Goal: Task Accomplishment & Management: Manage account settings

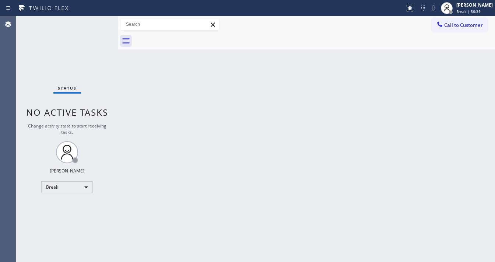
click at [27, 77] on div "Status No active tasks Change activity state to start receiving tasks. [PERSON_…" at bounding box center [67, 139] width 102 height 246
click at [469, 8] on div "Michael Javier Break | 1h" at bounding box center [475, 7] width 40 height 13
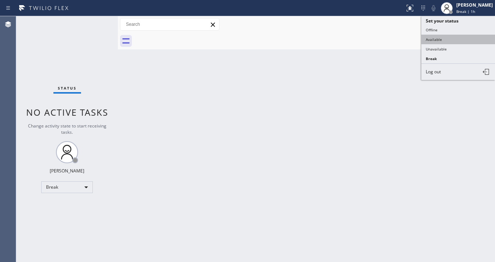
click at [451, 39] on button "Available" at bounding box center [459, 40] width 74 height 10
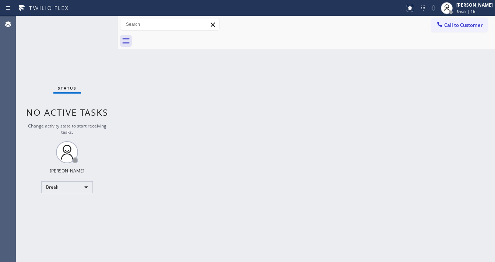
click at [363, 59] on div "Back to Dashboard Change Sender ID Customers Technicians Select a contact Outbo…" at bounding box center [306, 139] width 377 height 246
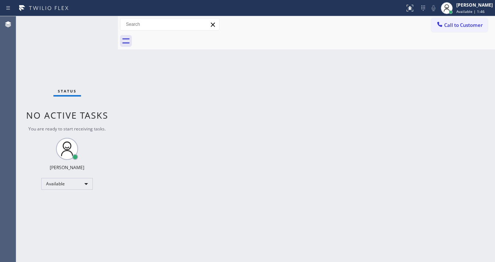
click at [94, 24] on div "Status No active tasks You are ready to start receiving tasks. [PERSON_NAME]" at bounding box center [67, 139] width 102 height 246
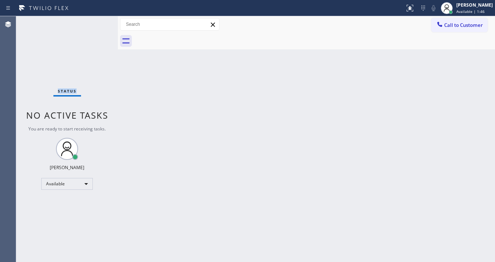
click at [94, 24] on div "Status No active tasks You are ready to start receiving tasks. [PERSON_NAME]" at bounding box center [67, 139] width 102 height 246
click at [92, 24] on div "Status No active tasks You are ready to start receiving tasks. [PERSON_NAME]" at bounding box center [67, 139] width 102 height 246
click at [94, 24] on div "Status No active tasks You are ready to start receiving tasks. [PERSON_NAME]" at bounding box center [67, 139] width 102 height 246
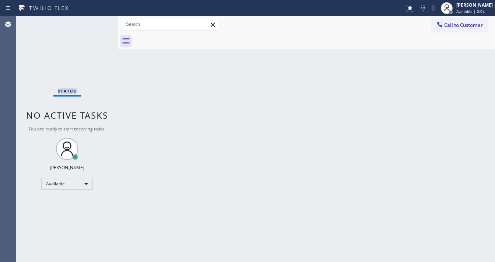
click at [94, 24] on div "Status No active tasks You are ready to start receiving tasks. [PERSON_NAME]" at bounding box center [67, 139] width 102 height 246
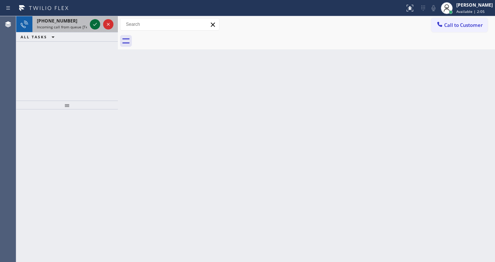
click at [95, 23] on icon at bounding box center [95, 24] width 9 height 9
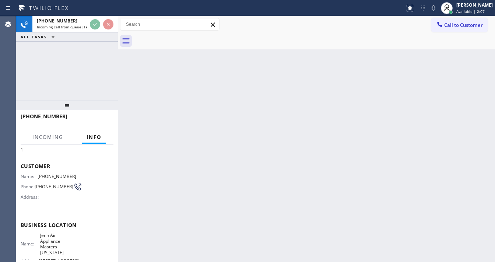
scroll to position [88, 0]
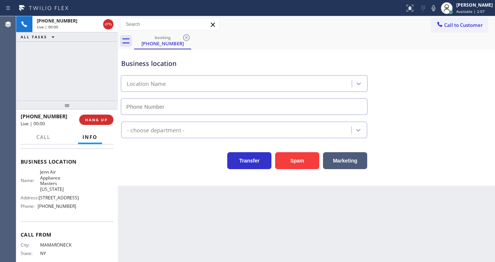
type input "(929) 236-9532"
click at [50, 81] on div "+19147140162 Live | 00:54 ALL TASKS ALL TASKS ACTIVE TASKS TASKS IN WRAP UP" at bounding box center [67, 58] width 102 height 84
click at [42, 68] on div "+19147140162 Live | 01:26 ALL TASKS ALL TASKS ACTIVE TASKS TASKS IN WRAP UP" at bounding box center [67, 58] width 102 height 84
click at [329, 224] on div "Back to Dashboard Change Sender ID Customers Technicians Select a contact Outbo…" at bounding box center [306, 139] width 377 height 246
drag, startPoint x: 62, startPoint y: 116, endPoint x: 43, endPoint y: 115, distance: 18.8
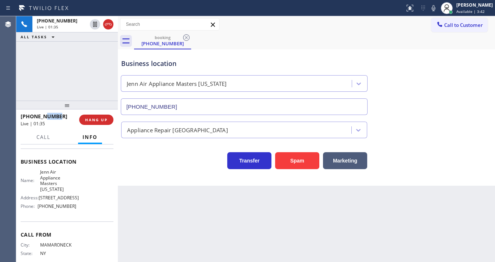
click at [43, 115] on div "+19147140162" at bounding box center [47, 116] width 53 height 7
click at [298, 157] on button "Spam" at bounding box center [297, 160] width 44 height 17
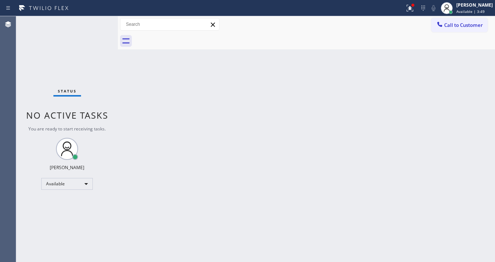
click at [98, 22] on div "Status No active tasks You are ready to start receiving tasks. [PERSON_NAME]" at bounding box center [67, 139] width 102 height 246
click at [97, 22] on div "Status No active tasks You are ready to start receiving tasks. [PERSON_NAME]" at bounding box center [67, 139] width 102 height 246
click at [407, 10] on div at bounding box center [410, 8] width 16 height 9
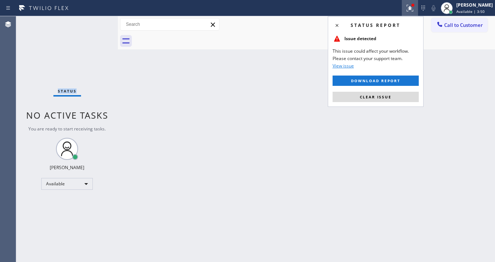
click at [384, 96] on span "Clear issue" at bounding box center [376, 96] width 32 height 5
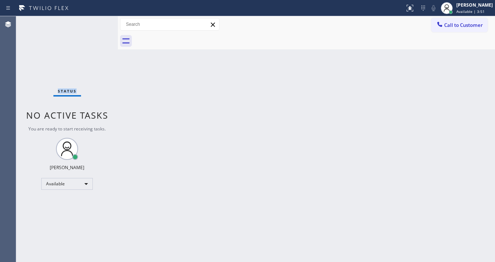
click at [94, 20] on div "Status No active tasks You are ready to start receiving tasks. [PERSON_NAME]" at bounding box center [67, 139] width 102 height 246
click at [95, 20] on div "Status No active tasks You are ready to start receiving tasks. [PERSON_NAME]" at bounding box center [67, 139] width 102 height 246
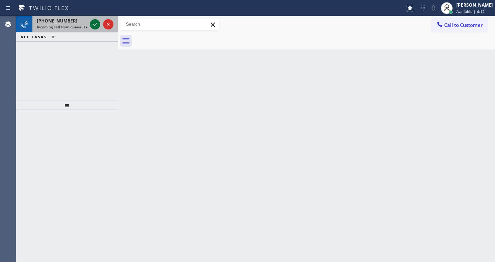
click at [95, 20] on icon at bounding box center [95, 24] width 9 height 9
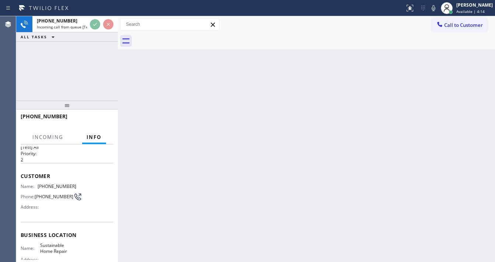
scroll to position [29, 0]
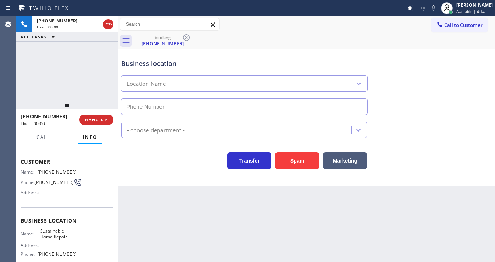
type input "(323) 577-6995"
click at [349, 160] on button "Marketing" at bounding box center [345, 160] width 44 height 17
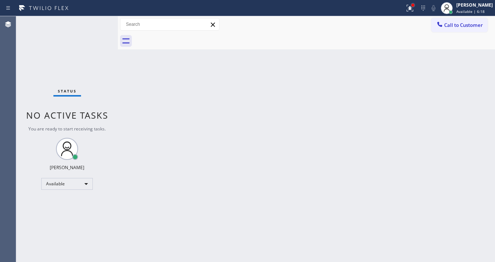
click at [415, 3] on div at bounding box center [413, 5] width 4 height 4
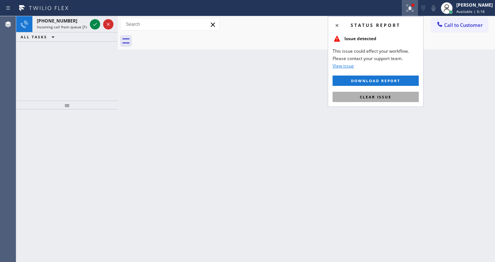
click at [382, 98] on span "Clear issue" at bounding box center [376, 96] width 32 height 5
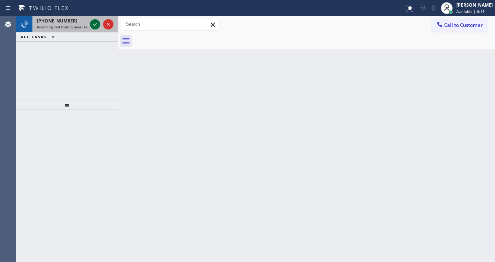
click at [91, 23] on div at bounding box center [95, 24] width 10 height 9
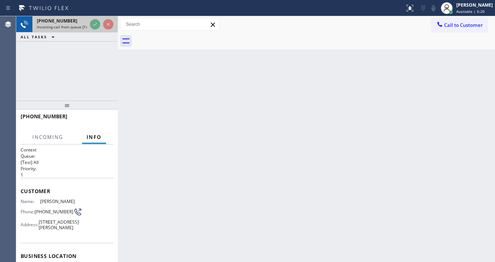
click at [89, 26] on div at bounding box center [101, 24] width 27 height 16
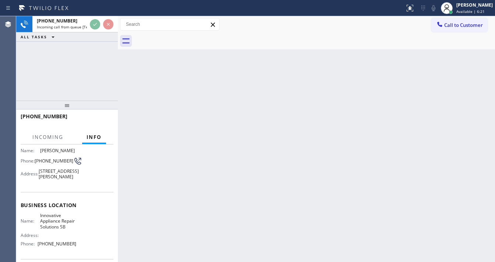
scroll to position [59, 0]
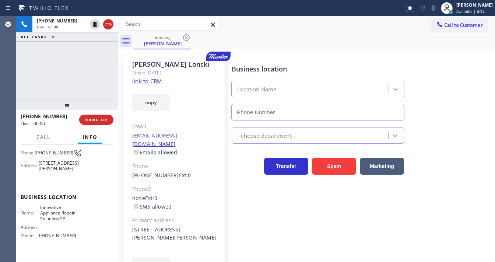
type input "(805) 261-2411"
click at [154, 80] on link "link to CRM" at bounding box center [147, 80] width 30 height 7
click at [57, 71] on div "+18315219425 Live | 02:44 ALL TASKS ALL TASKS ACTIVE TASKS TASKS IN WRAP UP" at bounding box center [67, 58] width 102 height 84
click at [436, 9] on icon at bounding box center [434, 8] width 4 height 6
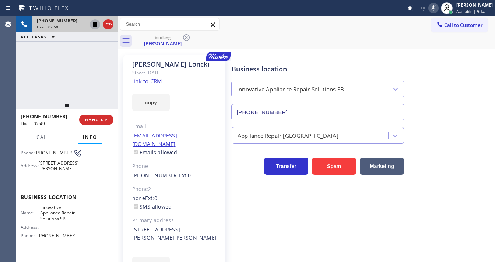
click at [94, 25] on icon at bounding box center [95, 24] width 9 height 9
click at [436, 11] on icon at bounding box center [433, 8] width 9 height 9
click at [93, 25] on icon at bounding box center [95, 24] width 9 height 9
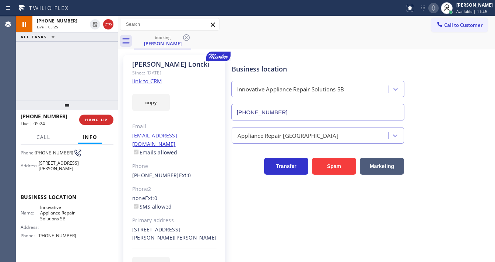
click at [83, 60] on div "+18315219425 Live | 05:25 ALL TASKS ALL TASKS ACTIVE TASKS TASKS IN WRAP UP" at bounding box center [67, 58] width 102 height 84
click at [19, 56] on div "+18315219425 Live | 05:27 ALL TASKS ALL TASKS ACTIVE TASKS TASKS IN WRAP UP" at bounding box center [67, 58] width 102 height 84
click at [22, 76] on div "+18315219425 Live | 05:31 ALL TASKS ALL TASKS ACTIVE TASKS TASKS IN WRAP UP" at bounding box center [67, 58] width 102 height 84
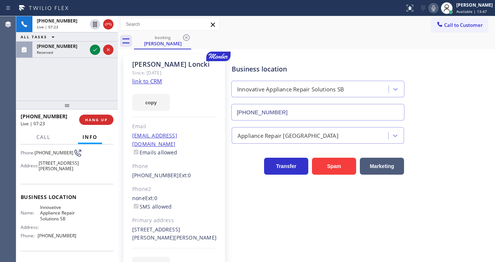
click at [60, 94] on div "+18315219425 Live | 07:23 ALL TASKS ALL TASKS ACTIVE TASKS TASKS IN WRAP UP (74…" at bounding box center [67, 58] width 102 height 84
click at [62, 82] on div "+18315219425 Live | 08:20 ALL TASKS ALL TASKS ACTIVE TASKS TASKS IN WRAP UP (74…" at bounding box center [67, 58] width 102 height 84
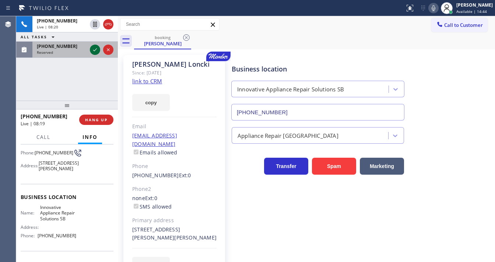
click at [91, 49] on icon at bounding box center [95, 49] width 9 height 9
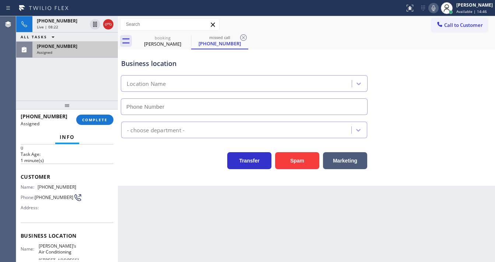
scroll to position [18, 0]
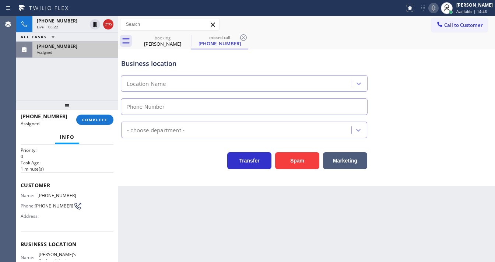
type input "(818) 853-9091"
drag, startPoint x: 85, startPoint y: 80, endPoint x: 135, endPoint y: 75, distance: 49.6
click at [85, 80] on div "+18315219425 Live | 08:22 ALL TASKS ALL TASKS ACTIVE TASKS TASKS IN WRAP UP (74…" at bounding box center [67, 58] width 102 height 84
click at [438, 10] on icon at bounding box center [433, 8] width 9 height 9
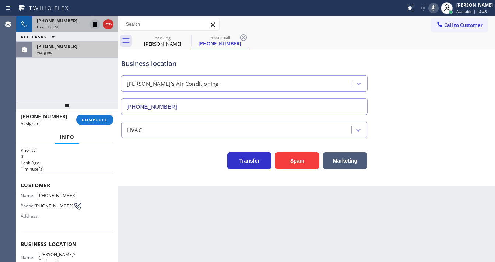
click at [97, 25] on icon at bounding box center [95, 24] width 9 height 9
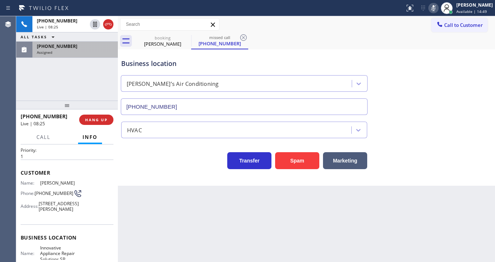
click at [69, 43] on div "(747) 777-0512" at bounding box center [75, 46] width 77 height 6
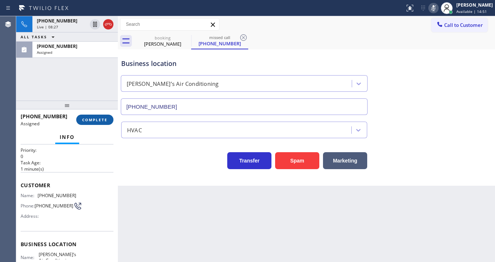
click at [91, 117] on span "COMPLETE" at bounding box center [94, 119] width 25 height 5
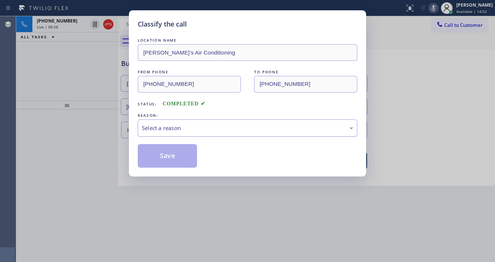
drag, startPoint x: 179, startPoint y: 123, endPoint x: 180, endPoint y: 131, distance: 7.5
click at [179, 124] on div "Select a reason" at bounding box center [248, 128] width 212 height 8
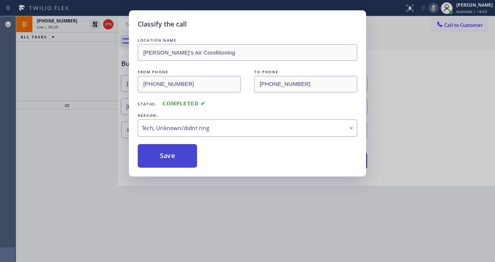
click at [169, 159] on button "Save" at bounding box center [167, 156] width 59 height 24
type input "(805) 261-2411"
click at [169, 159] on button "Save" at bounding box center [167, 156] width 59 height 24
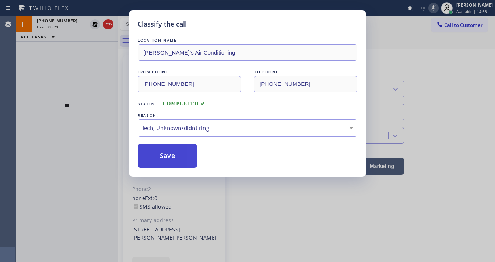
click at [169, 159] on button "Save" at bounding box center [167, 156] width 59 height 24
click at [41, 91] on div "Classify the call LOCATION NAME Andre’s Air Conditioning FROM PHONE (747) 777-0…" at bounding box center [247, 131] width 495 height 262
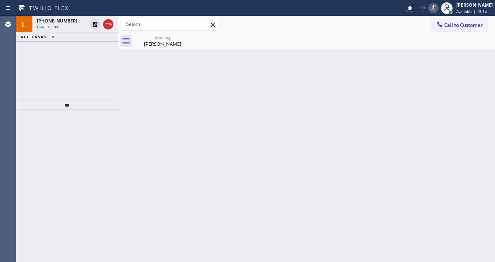
drag, startPoint x: 248, startPoint y: 24, endPoint x: 94, endPoint y: 1, distance: 156.0
click at [242, 24] on div "Call to Customer Outbound call Location The Top Appliance Repair Your caller id…" at bounding box center [306, 24] width 377 height 13
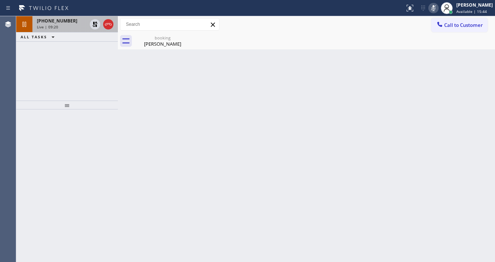
click at [62, 24] on div "Live | 09:20" at bounding box center [62, 26] width 50 height 5
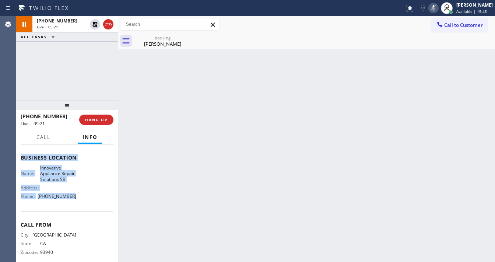
scroll to position [118, 0]
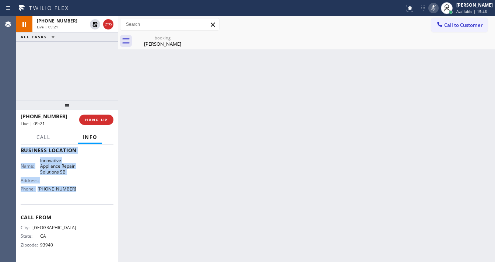
copy div "Customer Name: Margaret Loncki Phone: (831) 521-9425 Address: 615 San Pascual S…"
drag, startPoint x: 46, startPoint y: 203, endPoint x: 82, endPoint y: 194, distance: 36.6
click at [82, 194] on div "Context Queue: [Test] All Priority: 1 Customer Name: Margaret Loncki Phone: (83…" at bounding box center [67, 203] width 102 height 118
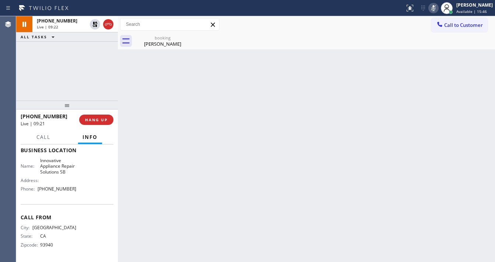
click at [59, 73] on div "+18315219425 Live | 09:22 ALL TASKS ALL TASKS ACTIVE TASKS TASKS IN WRAP UP" at bounding box center [67, 58] width 102 height 84
click at [31, 80] on div "+18315219425 Live | 09:41 ALL TASKS ALL TASKS ACTIVE TASKS TASKS IN WRAP UP" at bounding box center [67, 58] width 102 height 84
click at [436, 6] on rect at bounding box center [433, 7] width 5 height 5
drag, startPoint x: 97, startPoint y: 25, endPoint x: 92, endPoint y: 48, distance: 23.6
click at [97, 25] on icon at bounding box center [94, 24] width 5 height 5
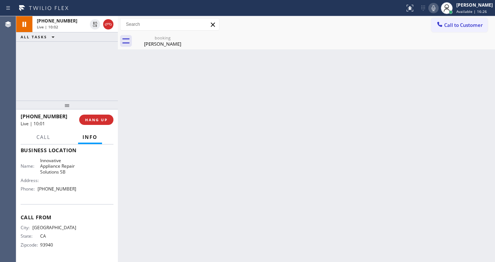
click at [87, 55] on div "+18315219425 Live | 10:02 ALL TASKS ALL TASKS ACTIVE TASKS TASKS IN WRAP UP" at bounding box center [67, 58] width 102 height 84
click at [438, 5] on icon at bounding box center [433, 8] width 9 height 9
click at [436, 5] on icon at bounding box center [434, 8] width 4 height 6
click at [94, 121] on span "HANG UP" at bounding box center [96, 119] width 22 height 5
click at [99, 115] on button "COMPLETE" at bounding box center [94, 120] width 37 height 10
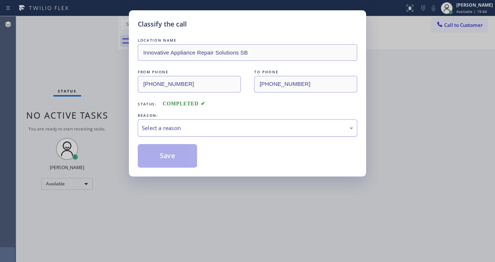
click at [169, 125] on div "Select a reason" at bounding box center [248, 128] width 212 height 8
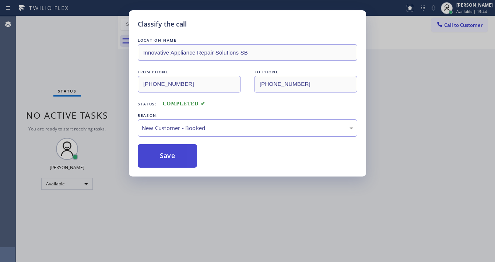
click at [166, 153] on button "Save" at bounding box center [167, 156] width 59 height 24
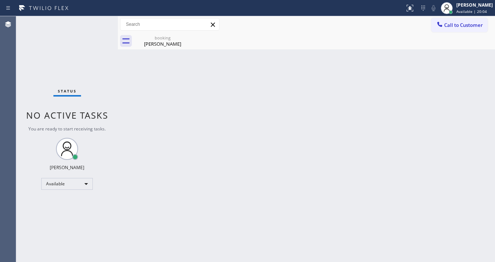
drag, startPoint x: 156, startPoint y: 42, endPoint x: 184, endPoint y: 38, distance: 28.7
click at [157, 42] on div "Margaret Loncki" at bounding box center [163, 44] width 56 height 7
click at [185, 38] on div at bounding box center [314, 41] width 361 height 17
click at [57, 64] on div "Status No active tasks You are ready to start receiving tasks. [PERSON_NAME]" at bounding box center [67, 139] width 102 height 246
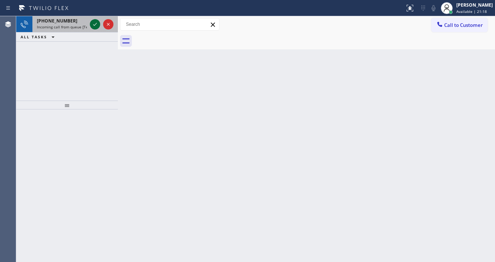
click at [94, 25] on icon at bounding box center [95, 24] width 4 height 3
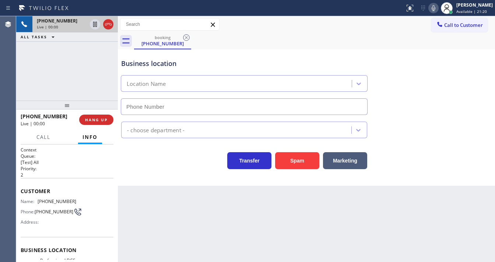
type input "(818) 696-4974"
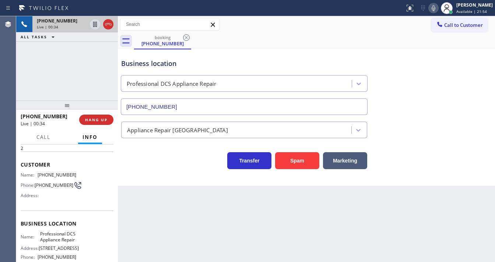
scroll to position [88, 0]
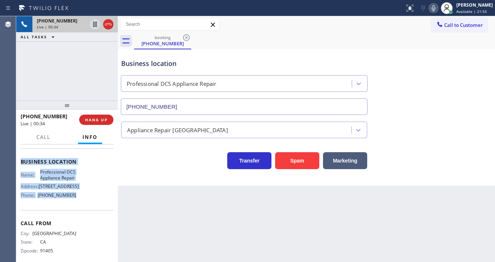
drag, startPoint x: 20, startPoint y: 191, endPoint x: 76, endPoint y: 206, distance: 57.3
click at [76, 206] on div "Context Queue: [Test] All Priority: 2 Customer Name: (818) 399-9868 Phone: (818…" at bounding box center [67, 203] width 102 height 118
copy div "Customer Name: (818) 399-9868 Phone: (818) 399-9868 Address: Business location …"
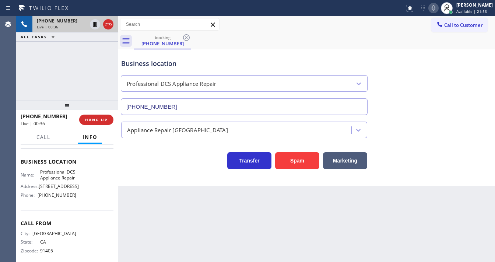
click at [70, 76] on div "+18183999868 Live | 00:36 ALL TASKS ALL TASKS ACTIVE TASKS TASKS IN WRAP UP" at bounding box center [67, 58] width 102 height 84
click at [24, 88] on div "+18183999868 Live | 00:43 ALL TASKS ALL TASKS ACTIVE TASKS TASKS IN WRAP UP" at bounding box center [67, 58] width 102 height 84
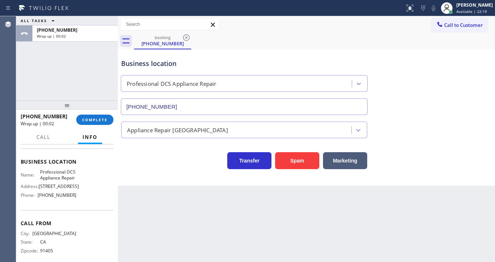
click at [28, 81] on div "ALL TASKS ALL TASKS ACTIVE TASKS TASKS IN WRAP UP +18183999868 Wrap up | 00:02" at bounding box center [67, 58] width 102 height 84
click at [102, 121] on span "COMPLETE" at bounding box center [94, 119] width 25 height 5
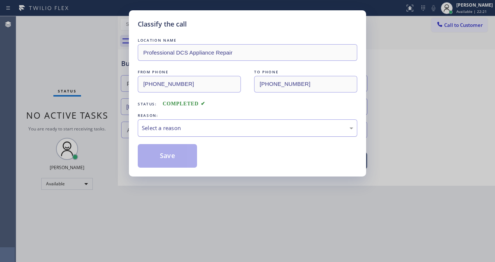
click at [167, 119] on div "Select a reason" at bounding box center [248, 127] width 220 height 17
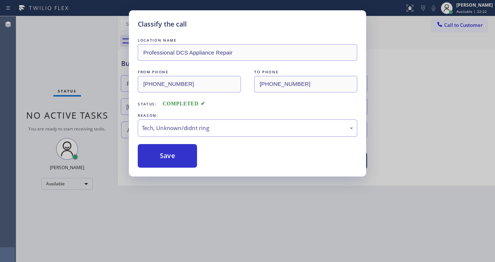
click at [178, 143] on div "LOCATION NAME Professional DCS Appliance Repair FROM PHONE (818) 399-9868 TO PH…" at bounding box center [248, 101] width 220 height 131
click at [179, 143] on div "LOCATION NAME Professional DCS Appliance Repair FROM PHONE (818) 399-9868 TO PH…" at bounding box center [248, 101] width 220 height 131
click at [168, 167] on button "Save" at bounding box center [167, 156] width 59 height 24
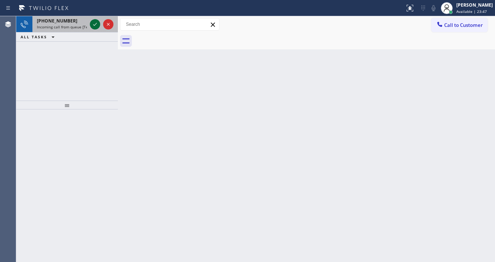
click at [93, 22] on icon at bounding box center [95, 24] width 9 height 9
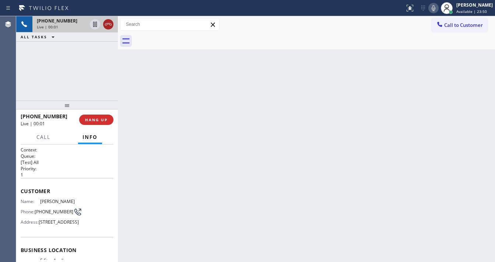
click at [109, 24] on icon at bounding box center [108, 24] width 9 height 9
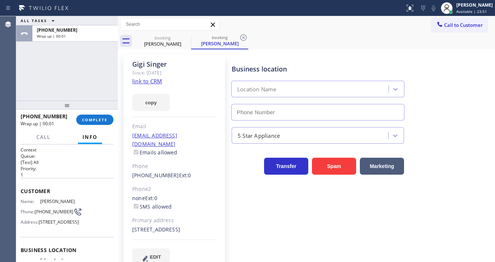
type input "[PHONE_NUMBER]"
click at [41, 88] on div "ALL TASKS ALL TASKS ACTIVE TASKS TASKS IN WRAP UP +13038842029 Wrap up | 00:03" at bounding box center [67, 58] width 102 height 84
click at [98, 119] on span "COMPLETE" at bounding box center [94, 119] width 25 height 5
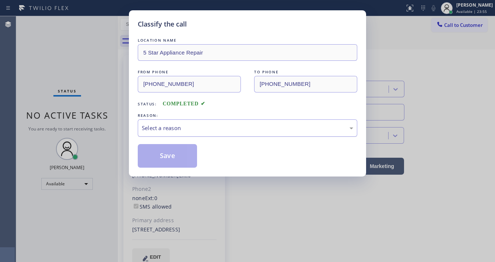
click at [186, 129] on div "Select a reason" at bounding box center [248, 128] width 212 height 8
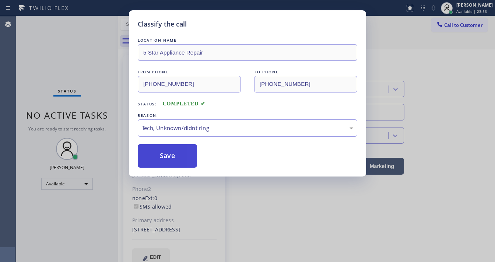
click at [167, 158] on button "Save" at bounding box center [167, 156] width 59 height 24
click at [167, 157] on button "Save" at bounding box center [167, 156] width 59 height 24
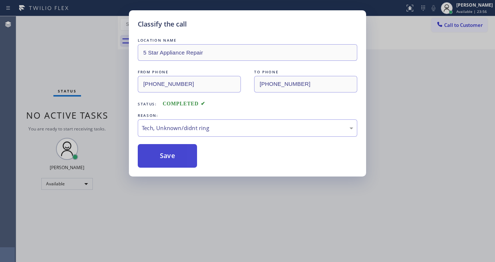
click at [167, 157] on button "Save" at bounding box center [167, 156] width 59 height 24
drag, startPoint x: 72, startPoint y: 99, endPoint x: 85, endPoint y: 99, distance: 13.3
click at [74, 98] on div "Classify the call LOCATION NAME 5 Star Appliance Repair FROM PHONE (303) 884-20…" at bounding box center [247, 131] width 495 height 262
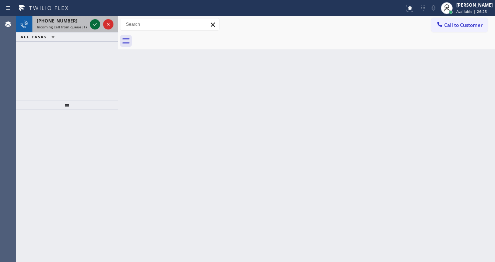
click at [91, 23] on icon at bounding box center [95, 24] width 9 height 9
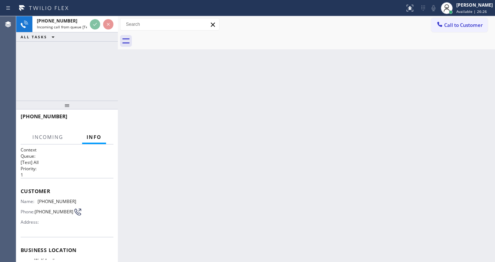
scroll to position [29, 0]
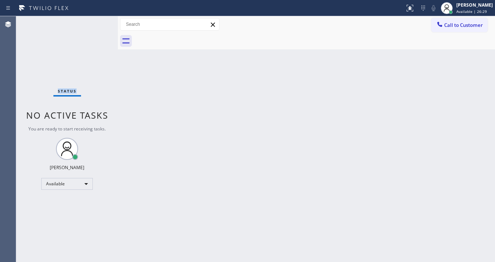
click at [95, 24] on div "Status No active tasks You are ready to start receiving tasks. [PERSON_NAME]" at bounding box center [67, 139] width 102 height 246
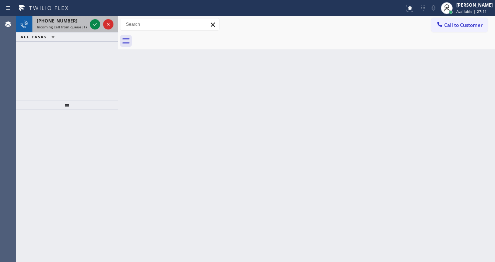
drag, startPoint x: 64, startPoint y: 25, endPoint x: 90, endPoint y: 28, distance: 25.3
click at [64, 25] on span "Incoming call from queue [Test] All" at bounding box center [67, 26] width 61 height 5
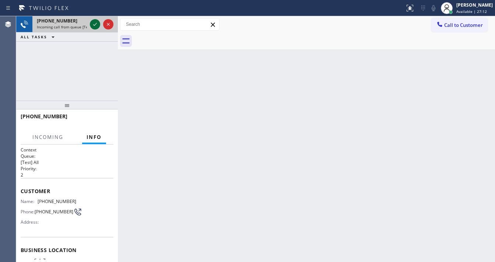
click at [93, 27] on icon at bounding box center [95, 24] width 9 height 9
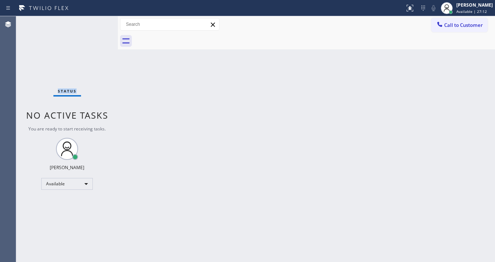
click at [93, 27] on div "Status No active tasks You are ready to start receiving tasks. [PERSON_NAME]" at bounding box center [67, 139] width 102 height 246
click at [416, 13] on button at bounding box center [410, 8] width 16 height 16
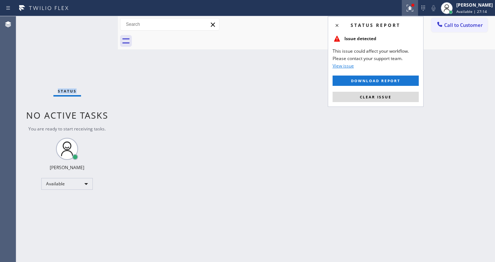
click at [401, 99] on button "Clear issue" at bounding box center [376, 97] width 86 height 10
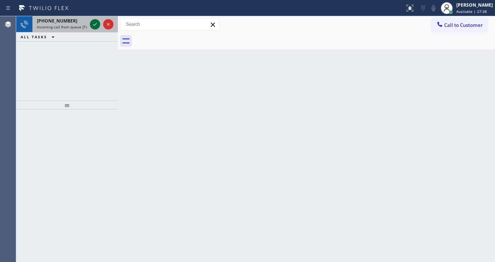
click at [93, 25] on icon at bounding box center [95, 24] width 9 height 9
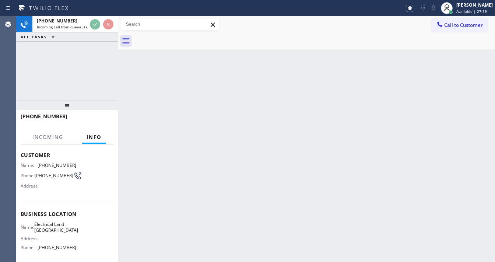
scroll to position [88, 0]
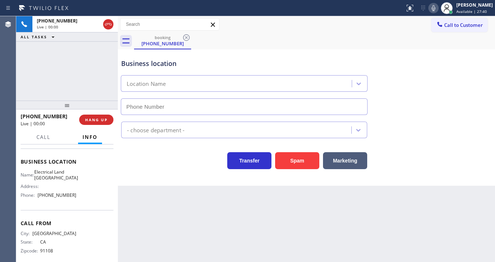
type input "(323) 900-0745"
click at [67, 78] on div "+16267108377 Live | 00:12 ALL TASKS ALL TASKS ACTIVE TASKS TASKS IN WRAP UP" at bounding box center [67, 58] width 102 height 84
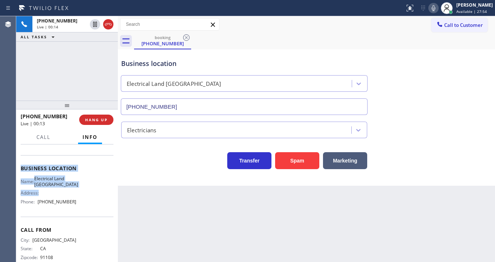
scroll to position [95, 0]
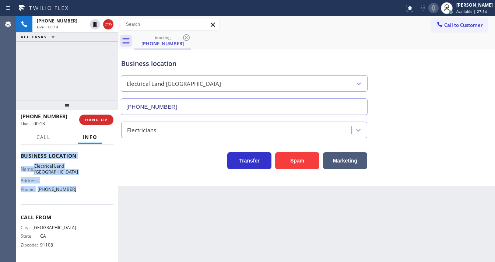
drag, startPoint x: 16, startPoint y: 160, endPoint x: 62, endPoint y: 155, distance: 45.6
click at [85, 181] on div "Context Queue: [Test] All Priority: 1 Customer Name: (626) 710-8377 Phone: (626…" at bounding box center [67, 203] width 102 height 118
copy div "Customer Name: (626) 710-8377 Phone: (626) 710-8377 Address: Business location …"
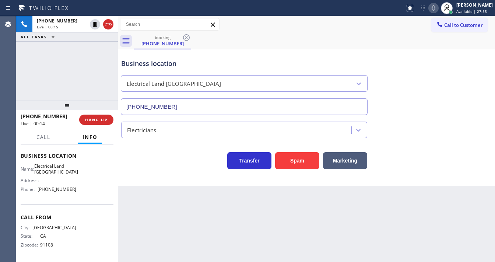
click at [69, 78] on div "+16267108377 Live | 00:15 ALL TASKS ALL TASKS ACTIVE TASKS TASKS IN WRAP UP" at bounding box center [67, 58] width 102 height 84
click at [90, 83] on div "+16267108377 Live | 00:18 ALL TASKS ALL TASKS ACTIVE TASKS TASKS IN WRAP UP" at bounding box center [67, 58] width 102 height 84
click at [180, 172] on div "Business location Electrical Land Los Angeles (323) 900-0745 Electricians Trans…" at bounding box center [306, 117] width 377 height 136
click at [87, 82] on div "+16267108377 Live | 01:41 ALL TASKS ALL TASKS ACTIVE TASKS TASKS IN WRAP UP" at bounding box center [67, 58] width 102 height 84
click at [350, 15] on div "Status report No issues detected If you experience an issue, please download th…" at bounding box center [247, 8] width 495 height 16
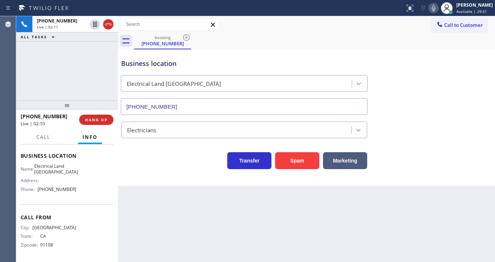
click at [335, 33] on div "booking (626) 710-8377" at bounding box center [314, 41] width 361 height 17
click at [438, 10] on icon at bounding box center [433, 8] width 9 height 9
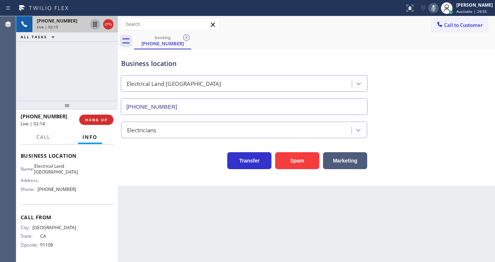
click at [95, 24] on icon at bounding box center [95, 24] width 4 height 5
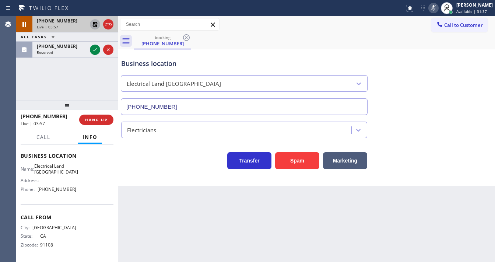
click at [95, 21] on icon at bounding box center [95, 24] width 9 height 9
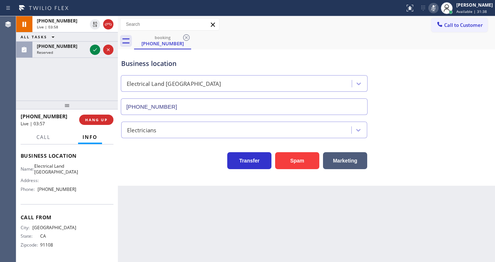
click at [437, 5] on icon at bounding box center [433, 8] width 9 height 9
click at [62, 85] on div "+16267108377 Live | 04:00 ALL TASKS ALL TASKS ACTIVE TASKS TASKS IN WRAP UP (32…" at bounding box center [67, 58] width 102 height 84
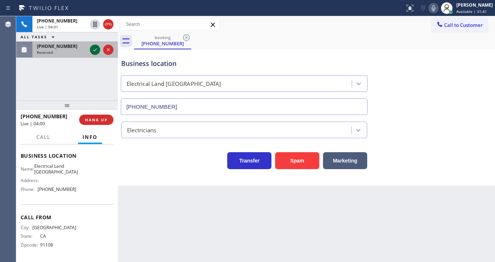
click at [94, 48] on icon at bounding box center [95, 49] width 9 height 9
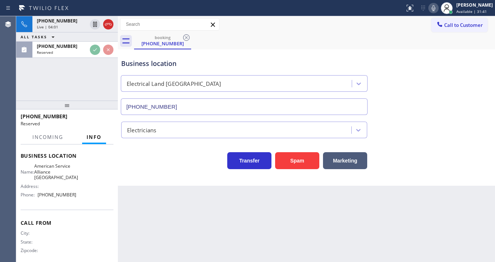
click at [81, 73] on div "+16267108377 Live | 04:01 ALL TASKS ALL TASKS ACTIVE TASKS TASKS IN WRAP UP (32…" at bounding box center [67, 58] width 102 height 84
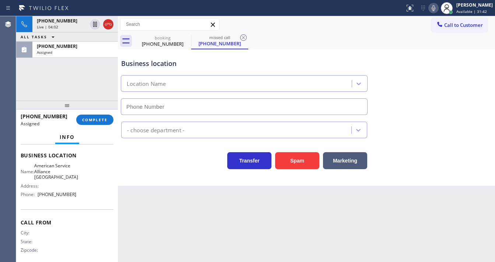
type input "(510) 756-4242"
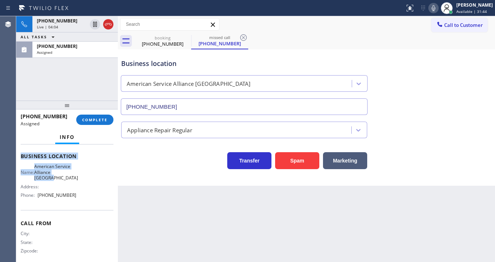
scroll to position [101, 0]
drag, startPoint x: 19, startPoint y: 151, endPoint x: 83, endPoint y: 193, distance: 75.6
click at [83, 193] on div "Context Queue: Appliance Repair Priority: 0 Task Age: Customer Name: (321) 352-…" at bounding box center [67, 203] width 102 height 118
copy div "Customer Name: (321) 352-6080 Phone: (321) 352-6080 Address: Business location …"
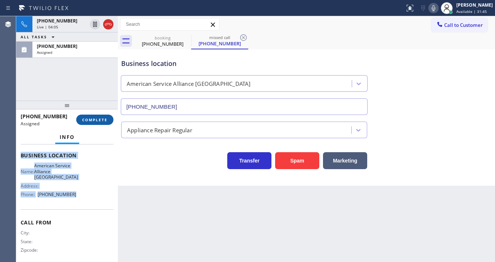
click at [92, 123] on button "COMPLETE" at bounding box center [94, 120] width 37 height 10
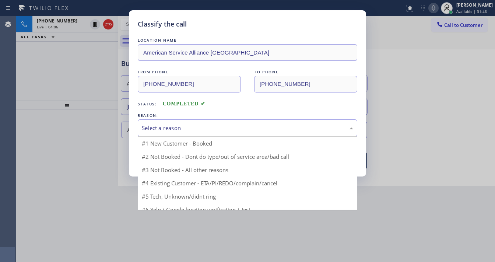
click at [178, 126] on div "Select a reason" at bounding box center [248, 128] width 212 height 8
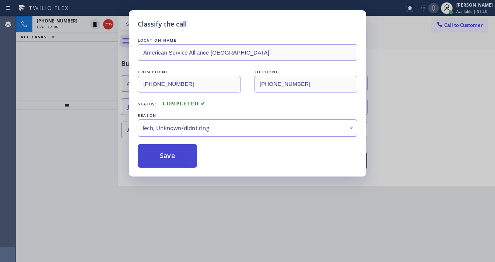
click at [170, 152] on button "Save" at bounding box center [167, 156] width 59 height 24
click at [170, 151] on button "Save" at bounding box center [167, 156] width 59 height 24
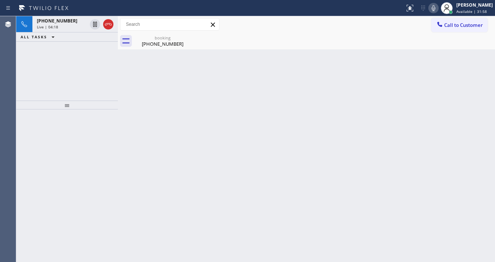
drag, startPoint x: 41, startPoint y: 94, endPoint x: 47, endPoint y: 84, distance: 11.4
click at [41, 94] on div "+16267108377 Live | 04:18 ALL TASKS ALL TASKS ACTIVE TASKS TASKS IN WRAP UP" at bounding box center [67, 58] width 102 height 84
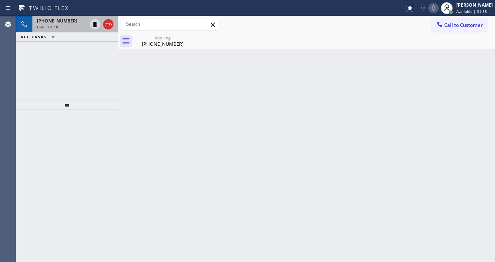
click at [69, 29] on div "+16267108377 Live | 04:18" at bounding box center [60, 24] width 56 height 16
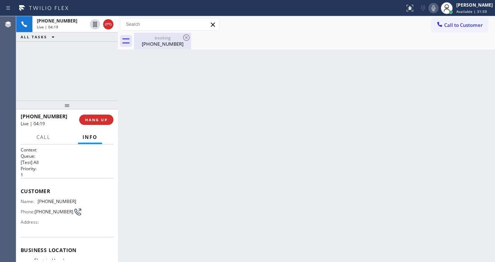
click at [151, 45] on div "(626) 710-8377" at bounding box center [163, 44] width 56 height 7
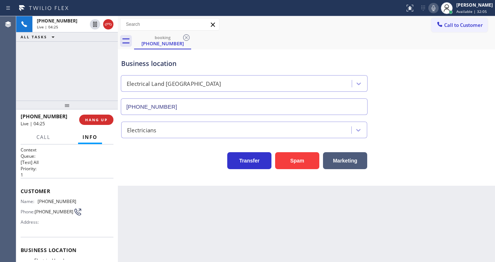
click at [85, 86] on div "+16267108377 Live | 04:25 ALL TASKS ALL TASKS ACTIVE TASKS TASKS IN WRAP UP" at bounding box center [67, 58] width 102 height 84
click at [27, 84] on div "+16267108377 Live | 04:38 ALL TASKS ALL TASKS ACTIVE TASKS TASKS IN WRAP UP" at bounding box center [67, 58] width 102 height 84
click at [50, 136] on span "Call" at bounding box center [43, 137] width 14 height 7
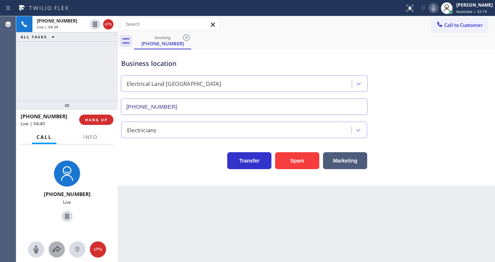
click at [53, 248] on icon at bounding box center [56, 249] width 9 height 9
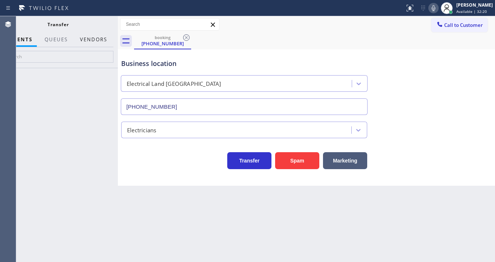
click at [96, 38] on button "Vendors" at bounding box center [94, 39] width 36 height 14
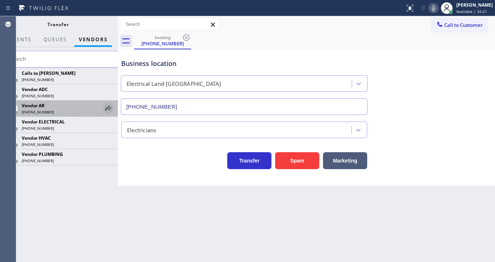
click at [107, 111] on icon at bounding box center [108, 108] width 9 height 9
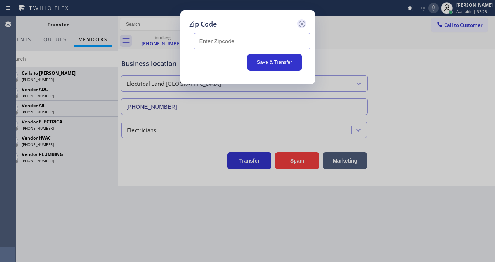
click at [301, 27] on icon at bounding box center [301, 24] width 7 height 7
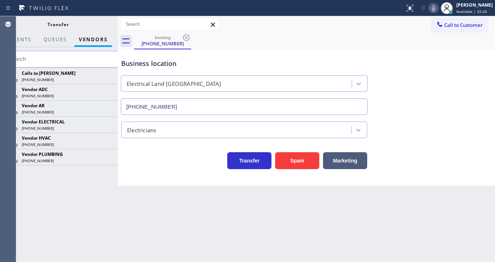
click at [0, 0] on icon at bounding box center [0, 0] width 0 height 0
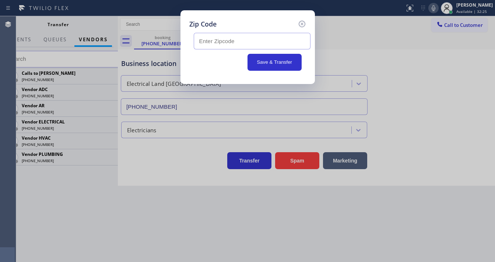
click at [238, 39] on input "text" at bounding box center [252, 41] width 117 height 17
paste input "90015"
type input "90015"
click at [267, 60] on button "Save & Transfer" at bounding box center [275, 62] width 54 height 17
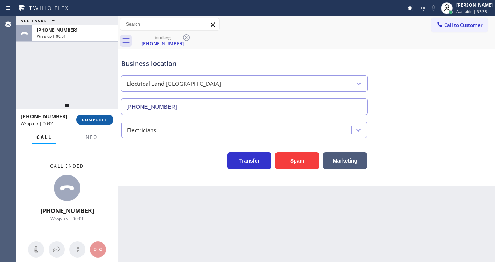
click at [98, 115] on button "COMPLETE" at bounding box center [94, 120] width 37 height 10
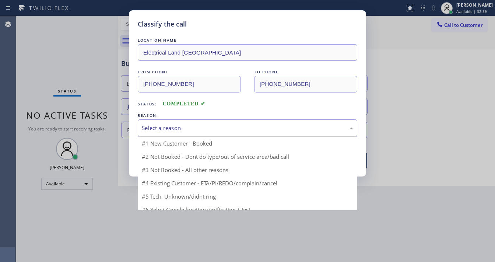
click at [165, 129] on div "Select a reason" at bounding box center [248, 128] width 212 height 8
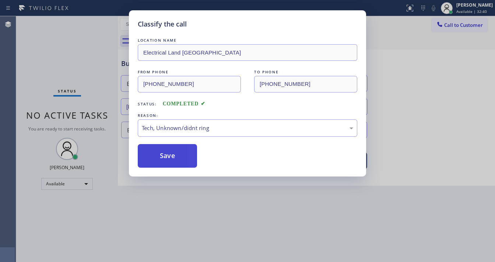
click at [172, 150] on button "Save" at bounding box center [167, 156] width 59 height 24
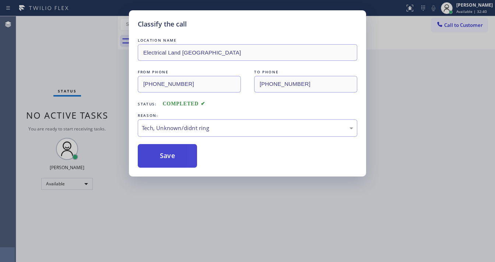
click at [172, 150] on button "Save" at bounding box center [167, 156] width 59 height 24
click at [78, 109] on div "Classify the call LOCATION NAME Electrical Land Los Angeles FROM PHONE (626) 71…" at bounding box center [247, 131] width 495 height 262
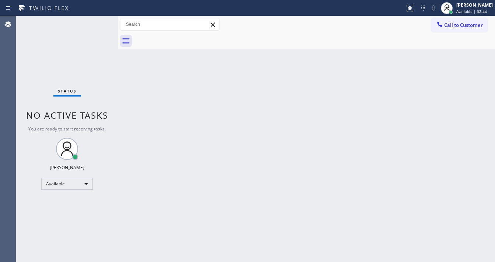
drag, startPoint x: 70, startPoint y: 29, endPoint x: 79, endPoint y: 24, distance: 10.4
click at [70, 28] on div "Status No active tasks You are ready to start receiving tasks. [PERSON_NAME]" at bounding box center [67, 139] width 102 height 246
click at [94, 22] on div "Status No active tasks You are ready to start receiving tasks. [PERSON_NAME]" at bounding box center [67, 139] width 102 height 246
click at [95, 21] on div "Status No active tasks You are ready to start receiving tasks. [PERSON_NAME]" at bounding box center [67, 139] width 102 height 246
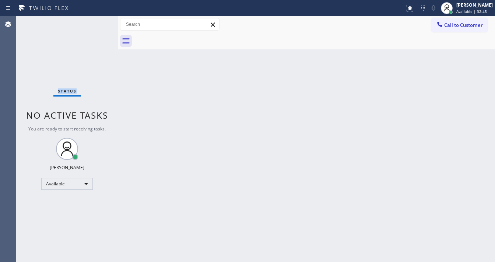
click at [95, 21] on div "Status No active tasks You are ready to start receiving tasks. [PERSON_NAME]" at bounding box center [67, 139] width 102 height 246
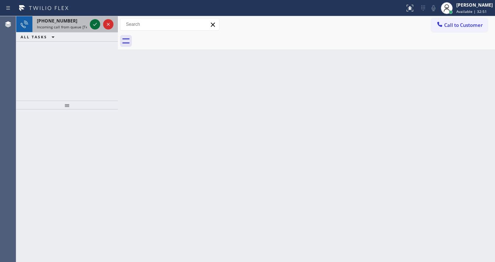
click at [95, 24] on icon at bounding box center [95, 24] width 9 height 9
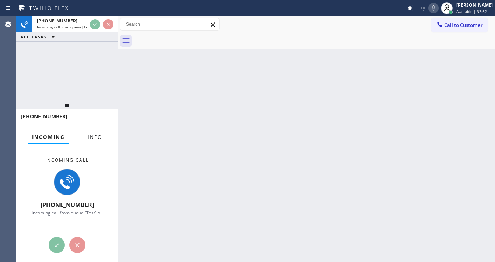
drag, startPoint x: 85, startPoint y: 130, endPoint x: 91, endPoint y: 140, distance: 11.2
click at [88, 134] on button "Info" at bounding box center [94, 137] width 23 height 14
click at [91, 140] on span "Info" at bounding box center [95, 137] width 14 height 7
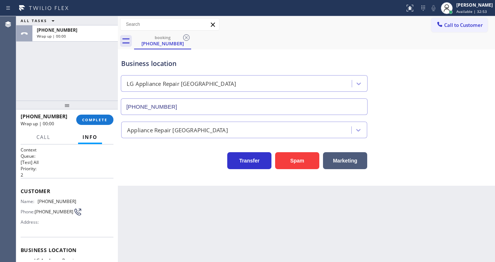
type input "(206) 887-9268"
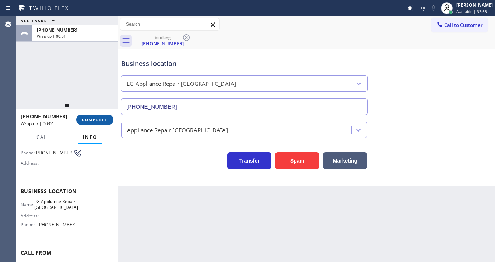
click at [104, 118] on span "COMPLETE" at bounding box center [94, 119] width 25 height 5
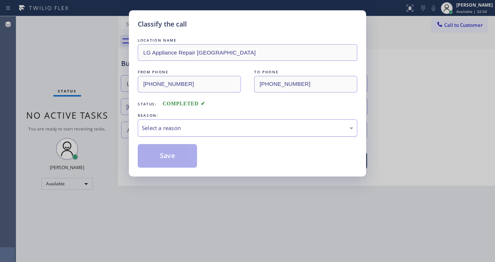
click at [166, 126] on div "Select a reason" at bounding box center [248, 128] width 212 height 8
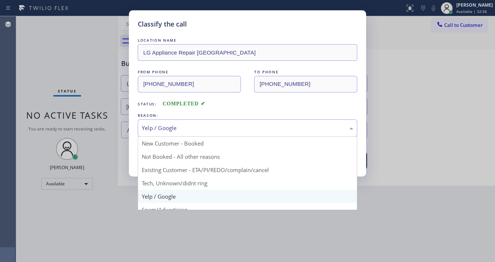
click at [172, 121] on div "Yelp / Google" at bounding box center [248, 127] width 220 height 17
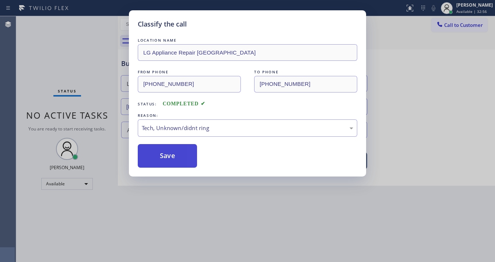
drag, startPoint x: 166, startPoint y: 182, endPoint x: 167, endPoint y: 160, distance: 22.1
click at [167, 160] on button "Save" at bounding box center [167, 156] width 59 height 24
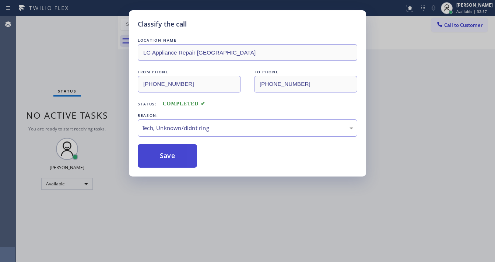
click at [167, 160] on button "Save" at bounding box center [167, 156] width 59 height 24
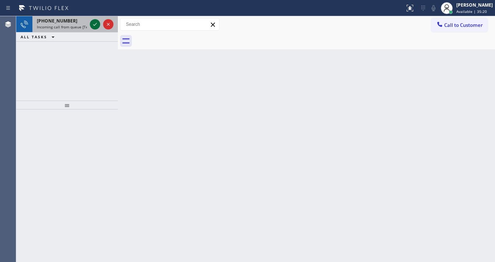
click at [97, 27] on icon at bounding box center [95, 24] width 9 height 9
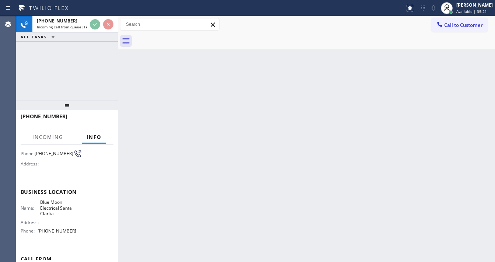
scroll to position [59, 0]
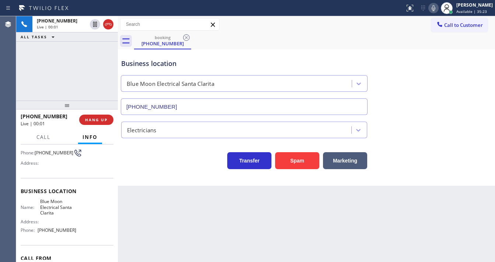
type input "(661) 426-2463"
click at [262, 259] on div "Back to Dashboard Change Sender ID Customers Technicians Select a contact Outbo…" at bounding box center [306, 139] width 377 height 246
click at [55, 75] on div "+18324030423 Live | 00:49 ALL TASKS ALL TASKS ACTIVE TASKS TASKS IN WRAP UP" at bounding box center [67, 58] width 102 height 84
click at [85, 67] on div "+18324030423 Live | 01:26 ALL TASKS ALL TASKS ACTIVE TASKS TASKS IN WRAP UP" at bounding box center [67, 58] width 102 height 84
click at [28, 89] on div "+18324030423 Live | 02:09 ALL TASKS ALL TASKS ACTIVE TASKS TASKS IN WRAP UP" at bounding box center [67, 58] width 102 height 84
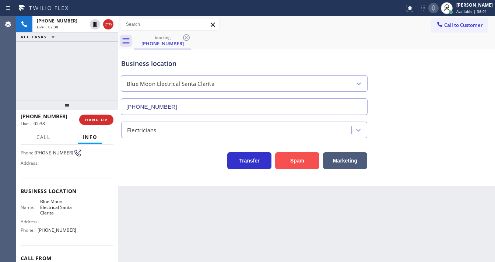
click at [289, 159] on button "Spam" at bounding box center [297, 160] width 44 height 17
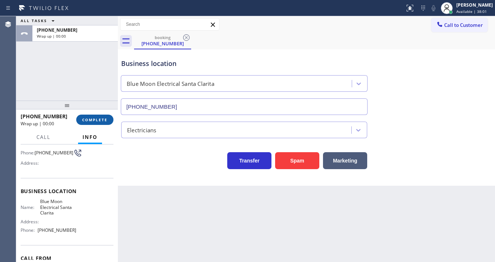
click at [99, 116] on button "COMPLETE" at bounding box center [94, 120] width 37 height 10
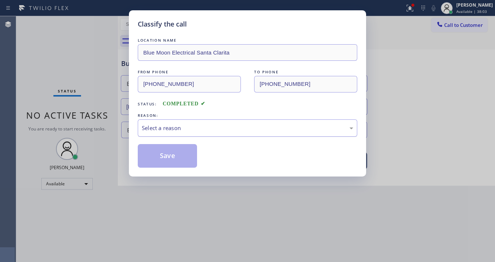
click at [157, 124] on div "Select a reason" at bounding box center [248, 128] width 212 height 8
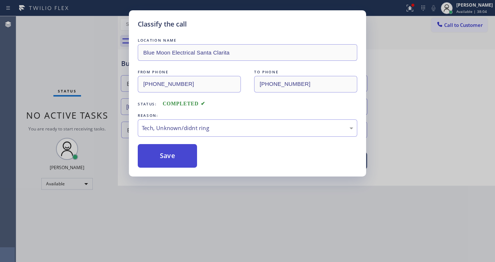
click at [169, 165] on button "Save" at bounding box center [167, 156] width 59 height 24
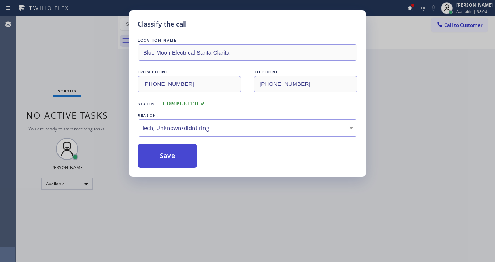
click at [170, 159] on button "Save" at bounding box center [167, 156] width 59 height 24
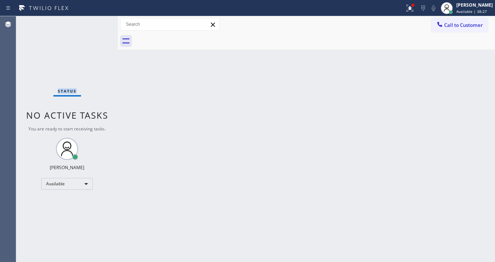
click at [95, 22] on div "Status No active tasks You are ready to start receiving tasks. [PERSON_NAME]" at bounding box center [67, 139] width 102 height 246
click at [410, 9] on div at bounding box center [410, 8] width 16 height 9
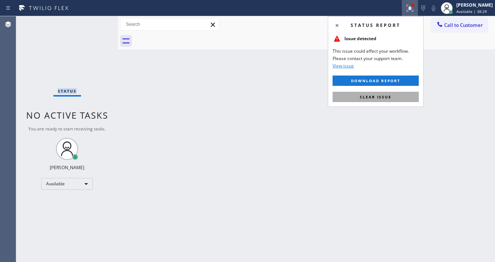
click at [378, 96] on span "Clear issue" at bounding box center [376, 96] width 32 height 5
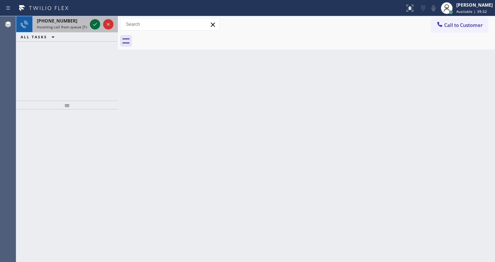
click at [92, 25] on icon at bounding box center [95, 24] width 9 height 9
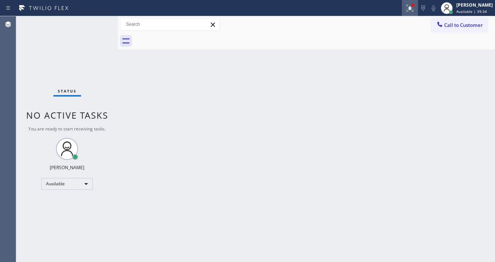
click at [416, 8] on div at bounding box center [410, 8] width 16 height 16
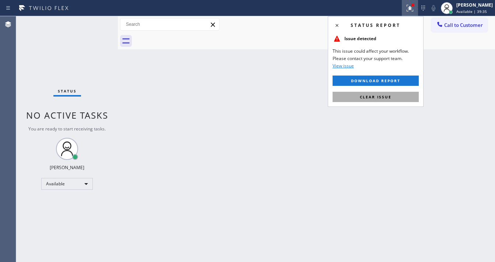
click at [386, 97] on span "Clear issue" at bounding box center [376, 96] width 32 height 5
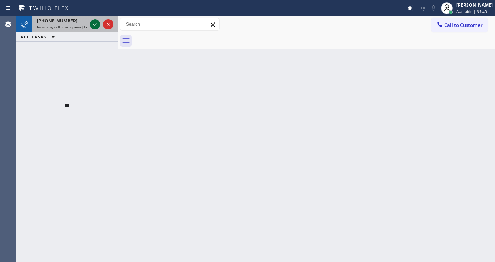
click at [92, 22] on icon at bounding box center [95, 24] width 9 height 9
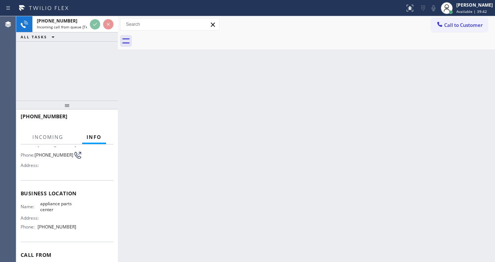
scroll to position [59, 0]
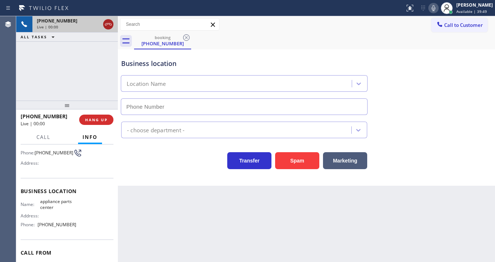
click at [106, 28] on icon at bounding box center [108, 24] width 9 height 9
type input "(817) 482-5346"
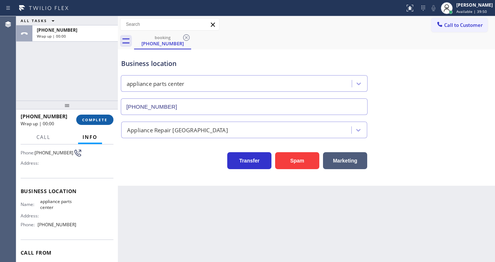
click at [102, 123] on button "COMPLETE" at bounding box center [94, 120] width 37 height 10
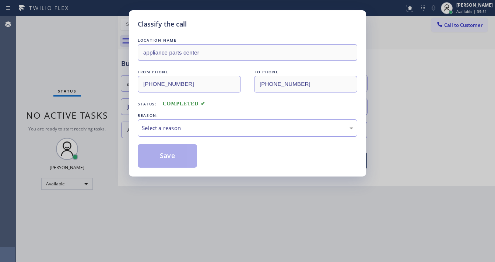
click at [160, 125] on div "Select a reason" at bounding box center [248, 128] width 212 height 8
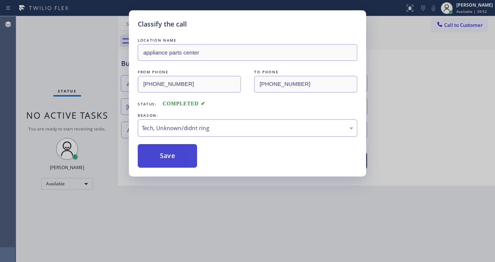
click at [172, 152] on button "Save" at bounding box center [167, 156] width 59 height 24
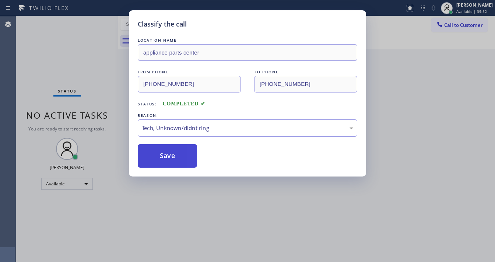
click at [172, 152] on button "Save" at bounding box center [167, 156] width 59 height 24
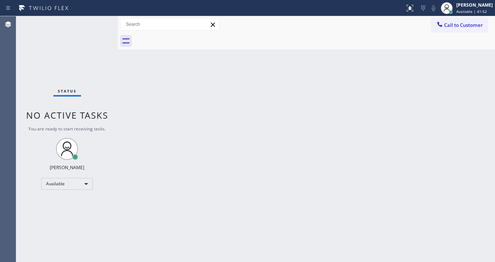
click at [311, 20] on div "Call to Customer Outbound call Location The Top Appliance Repair Your caller id…" at bounding box center [306, 24] width 377 height 13
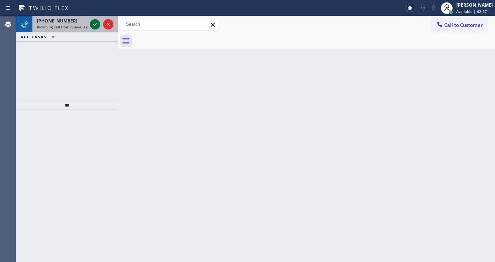
click at [92, 25] on icon at bounding box center [95, 24] width 9 height 9
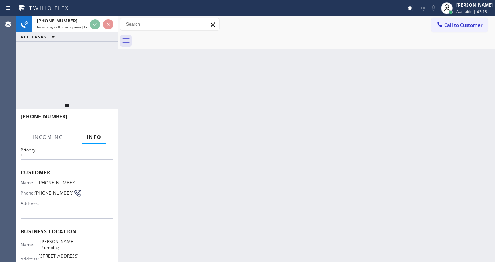
scroll to position [29, 0]
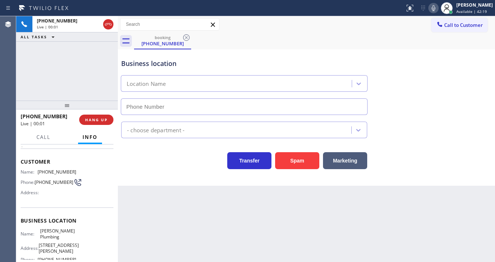
type input "(310) 254-9680"
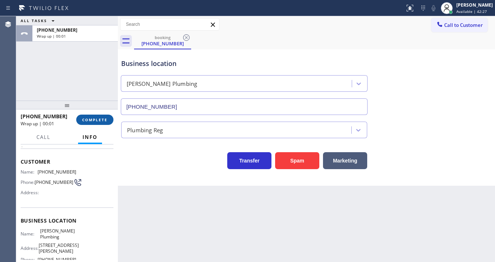
click at [87, 119] on span "COMPLETE" at bounding box center [94, 119] width 25 height 5
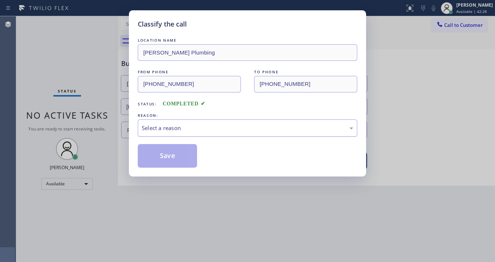
click at [162, 129] on div "Select a reason" at bounding box center [248, 128] width 212 height 8
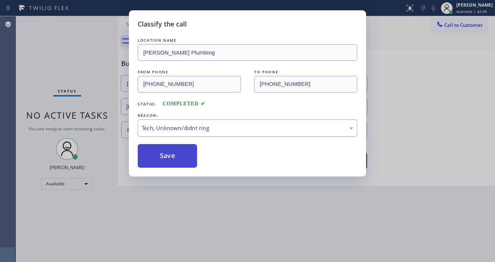
click at [171, 159] on button "Save" at bounding box center [167, 156] width 59 height 24
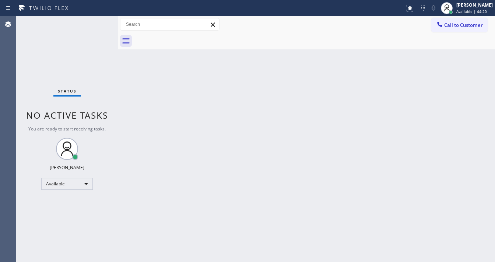
click at [360, 24] on div "Call to Customer Outbound call Location The Top Appliance Repair Your caller id…" at bounding box center [306, 24] width 377 height 13
click at [96, 23] on div "Status No active tasks You are ready to start receiving tasks. [PERSON_NAME]" at bounding box center [67, 139] width 102 height 246
click at [102, 23] on div "Status No active tasks You are ready to start receiving tasks. [PERSON_NAME]" at bounding box center [67, 139] width 102 height 246
click at [102, 22] on div "Status No active tasks You are ready to start receiving tasks. [PERSON_NAME]" at bounding box center [67, 139] width 102 height 246
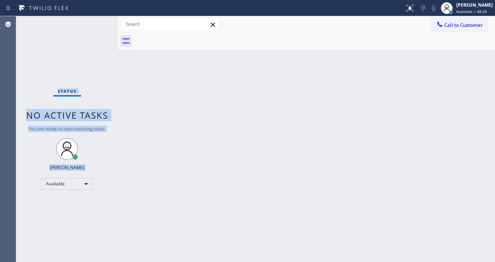
click at [94, 23] on div "Status No active tasks You are ready to start receiving tasks. [PERSON_NAME]" at bounding box center [67, 139] width 102 height 246
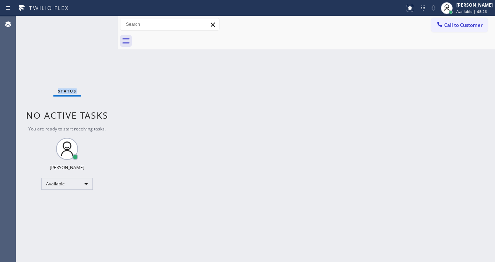
click at [94, 23] on div "Status No active tasks You are ready to start receiving tasks. [PERSON_NAME]" at bounding box center [67, 139] width 102 height 246
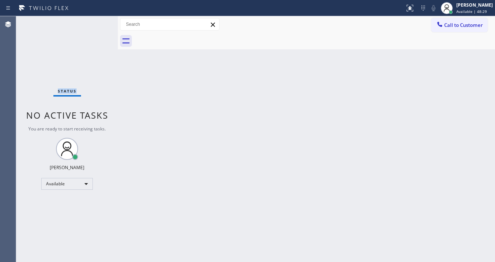
click at [96, 22] on div "Status No active tasks You are ready to start receiving tasks. [PERSON_NAME]" at bounding box center [67, 139] width 102 height 246
click at [97, 22] on div "Status No active tasks You are ready to start receiving tasks. [PERSON_NAME]" at bounding box center [67, 139] width 102 height 246
click at [97, 21] on div "Status No active tasks You are ready to start receiving tasks. [PERSON_NAME]" at bounding box center [67, 139] width 102 height 246
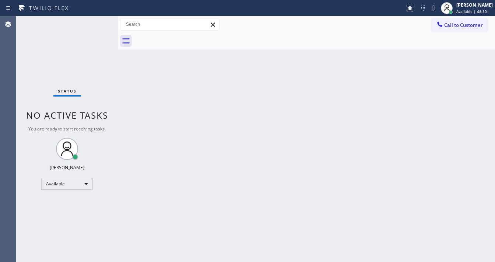
click at [97, 21] on div "Status No active tasks You are ready to start receiving tasks. [PERSON_NAME]" at bounding box center [67, 139] width 102 height 246
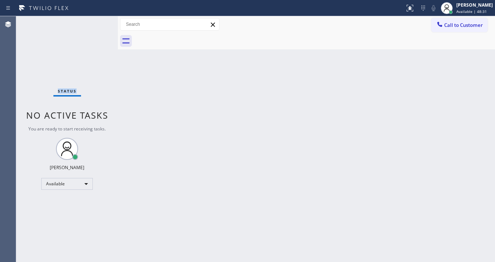
click at [97, 21] on div "Status No active tasks You are ready to start receiving tasks. [PERSON_NAME]" at bounding box center [67, 139] width 102 height 246
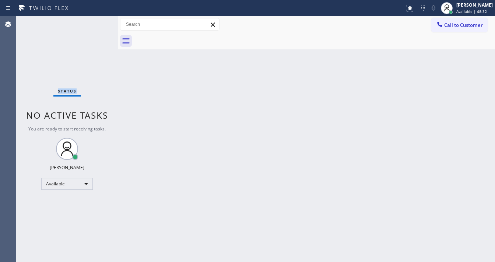
click at [97, 21] on div "Status No active tasks You are ready to start receiving tasks. [PERSON_NAME]" at bounding box center [67, 139] width 102 height 246
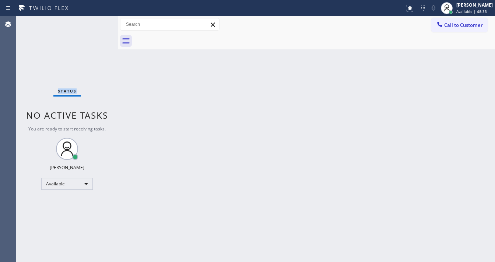
click at [97, 21] on div "Status No active tasks You are ready to start receiving tasks. [PERSON_NAME]" at bounding box center [67, 139] width 102 height 246
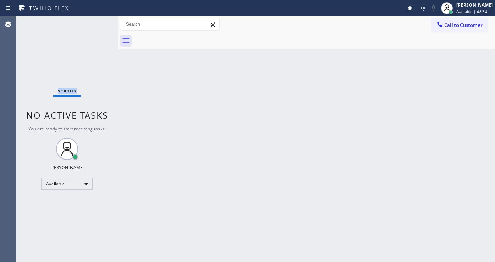
click at [97, 21] on div "Status No active tasks You are ready to start receiving tasks. [PERSON_NAME]" at bounding box center [67, 139] width 102 height 246
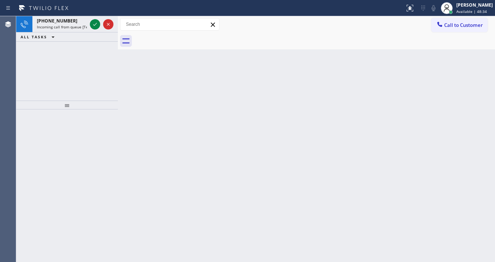
click at [97, 21] on icon at bounding box center [95, 24] width 9 height 9
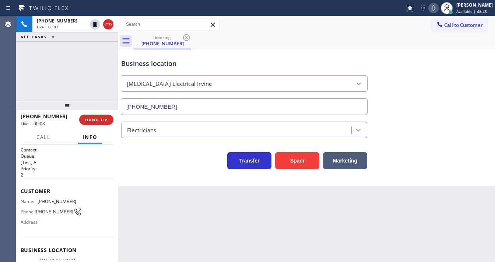
click at [24, 68] on div "+19517312043 Live | 00:07 ALL TASKS ALL TASKS ACTIVE TASKS TASKS IN WRAP UP" at bounding box center [67, 58] width 102 height 84
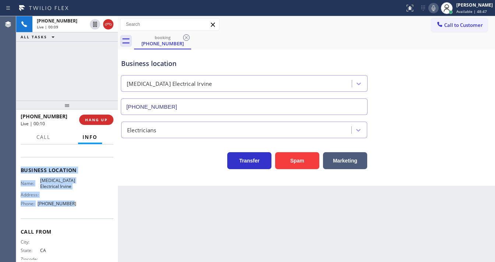
scroll to position [88, 0]
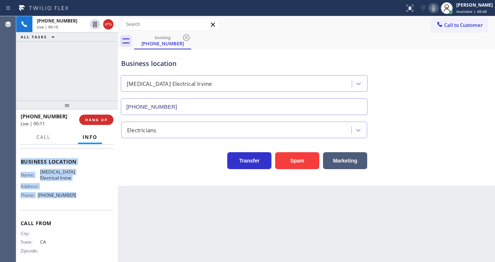
drag, startPoint x: 21, startPoint y: 189, endPoint x: 76, endPoint y: 200, distance: 56.0
click at [76, 200] on div "Context Queue: [Test] All Priority: 2 Customer Name: (951) 731-2043 Phone: (951…" at bounding box center [67, 161] width 93 height 207
click at [70, 187] on div "Address:" at bounding box center [49, 187] width 56 height 6
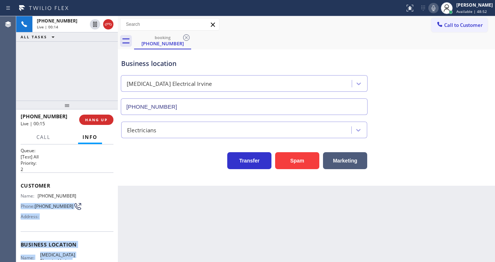
scroll to position [0, 0]
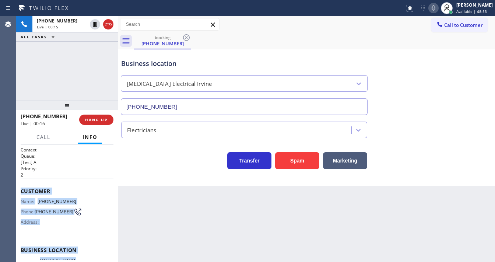
drag, startPoint x: 73, startPoint y: 198, endPoint x: 20, endPoint y: 189, distance: 54.5
click at [20, 189] on div "Context Queue: [Test] All Priority: 2 Customer Name: (951) 731-2043 Phone: (951…" at bounding box center [67, 203] width 102 height 118
click at [181, 102] on input "(949) 647-5193" at bounding box center [244, 106] width 247 height 17
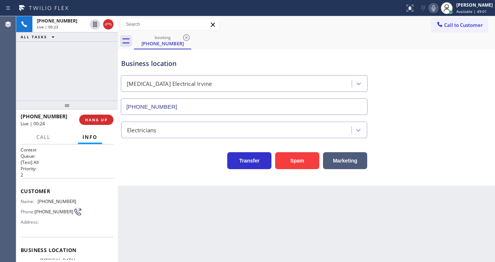
click at [169, 168] on div "Transfer Spam Marketing" at bounding box center [244, 158] width 249 height 21
click at [182, 106] on input "(949) 647-5193" at bounding box center [244, 106] width 247 height 17
click at [165, 163] on div "Transfer Spam Marketing" at bounding box center [244, 158] width 249 height 21
click at [176, 105] on input "(949) 647-51__" at bounding box center [244, 106] width 247 height 17
click at [180, 154] on div "Transfer Spam Marketing" at bounding box center [244, 158] width 249 height 21
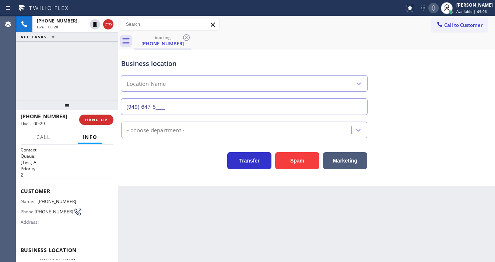
click at [160, 108] on input "(949) 647-5___" at bounding box center [244, 106] width 247 height 17
click at [160, 107] on input "(949) 647-5___" at bounding box center [244, 106] width 247 height 17
click at [161, 106] on input "(949) 647-5___" at bounding box center [244, 106] width 247 height 17
click at [146, 181] on div "Business location Location Name (949) 647-____ - choose department - Transfer S…" at bounding box center [306, 117] width 377 height 136
click at [139, 108] on input "(949) 647-____" at bounding box center [244, 106] width 247 height 17
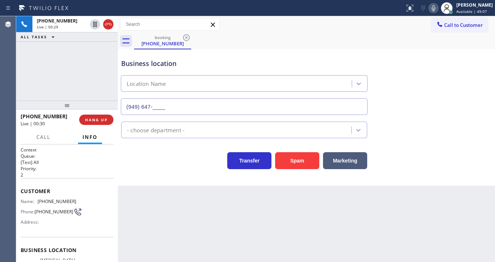
click at [139, 108] on input "(949) 647-____" at bounding box center [244, 106] width 247 height 17
type input "(___) ___-____"
click at [174, 176] on div "Business location Location Name - choose department - Transfer Spam Marketing" at bounding box center [306, 117] width 377 height 136
click at [87, 73] on div "+19517312043 Live | 00:31 ALL TASKS ALL TASKS ACTIVE TASKS TASKS IN WRAP UP" at bounding box center [67, 58] width 102 height 84
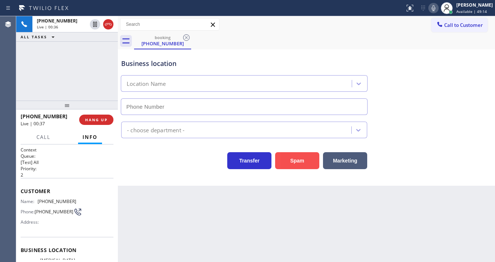
click at [284, 159] on button "Spam" at bounding box center [297, 160] width 44 height 17
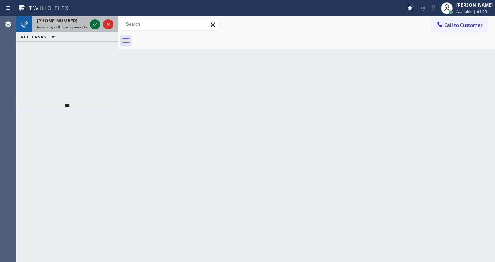
click at [93, 27] on icon at bounding box center [95, 24] width 9 height 9
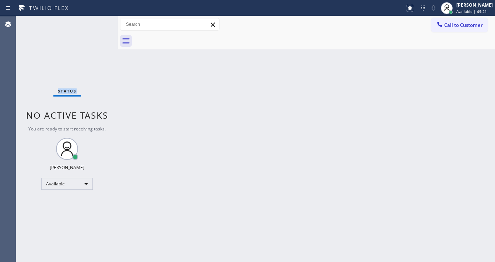
click at [93, 27] on div "Status No active tasks You are ready to start receiving tasks. [PERSON_NAME]" at bounding box center [67, 139] width 102 height 246
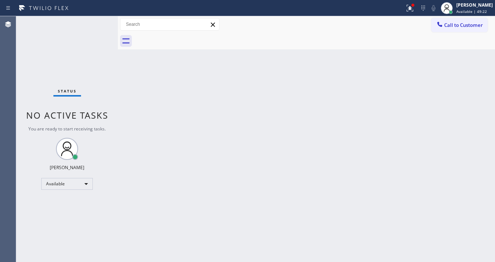
click at [395, 13] on div at bounding box center [202, 8] width 399 height 12
click at [402, 12] on div at bounding box center [202, 8] width 399 height 12
click at [402, 10] on div at bounding box center [202, 8] width 399 height 12
click at [415, 9] on icon at bounding box center [410, 8] width 9 height 9
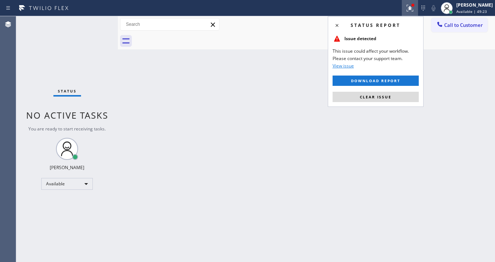
click at [382, 93] on button "Clear issue" at bounding box center [376, 97] width 86 height 10
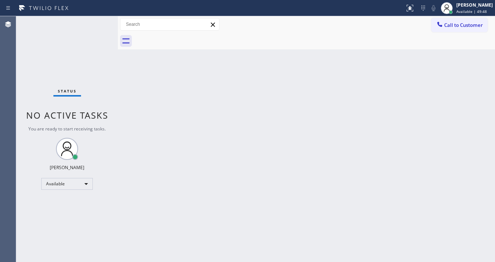
click at [98, 24] on div "Status No active tasks You are ready to start receiving tasks. [PERSON_NAME]" at bounding box center [67, 139] width 102 height 246
click at [97, 25] on div "Status No active tasks You are ready to start receiving tasks. [PERSON_NAME]" at bounding box center [67, 139] width 102 height 246
click at [96, 24] on div "Status No active tasks You are ready to start receiving tasks. [PERSON_NAME]" at bounding box center [67, 139] width 102 height 246
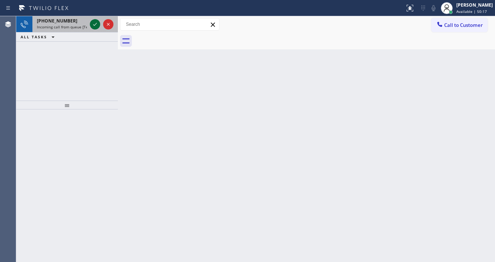
click at [94, 24] on icon at bounding box center [95, 24] width 9 height 9
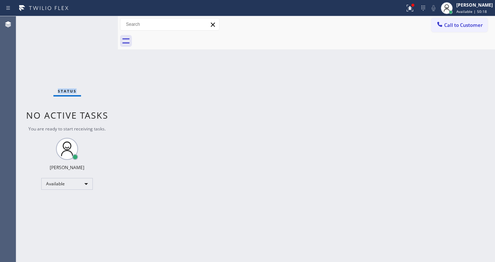
click at [95, 25] on div "Status No active tasks You are ready to start receiving tasks. [PERSON_NAME]" at bounding box center [67, 139] width 102 height 246
click at [412, 12] on icon at bounding box center [410, 8] width 9 height 9
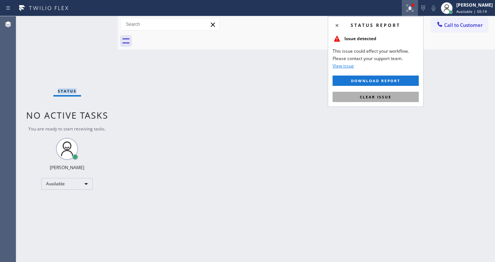
click at [391, 99] on button "Clear issue" at bounding box center [376, 97] width 86 height 10
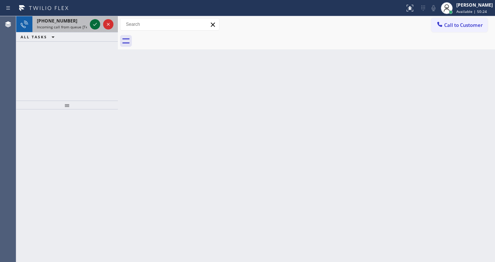
click at [90, 23] on div at bounding box center [95, 24] width 10 height 9
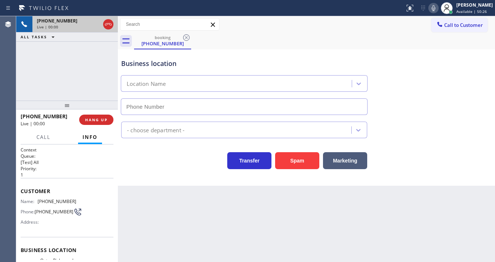
type input "(628) 888-6067"
click at [277, 155] on button "Spam" at bounding box center [297, 160] width 44 height 17
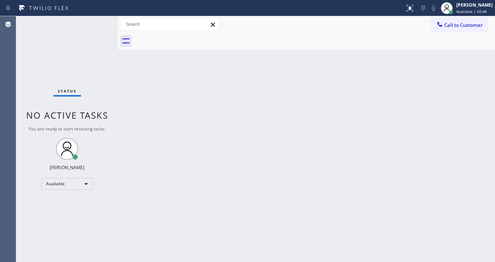
click at [94, 28] on div "Status No active tasks You are ready to start receiving tasks. [PERSON_NAME]" at bounding box center [67, 139] width 102 height 246
click at [94, 26] on div "Status No active tasks You are ready to start receiving tasks. [PERSON_NAME]" at bounding box center [67, 139] width 102 height 246
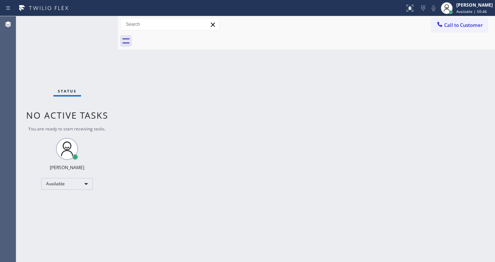
click at [94, 26] on div "Status No active tasks You are ready to start receiving tasks. [PERSON_NAME]" at bounding box center [67, 139] width 102 height 246
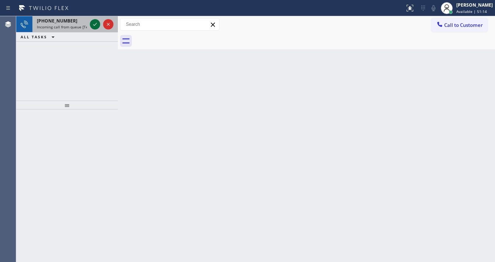
click at [92, 25] on icon at bounding box center [95, 24] width 9 height 9
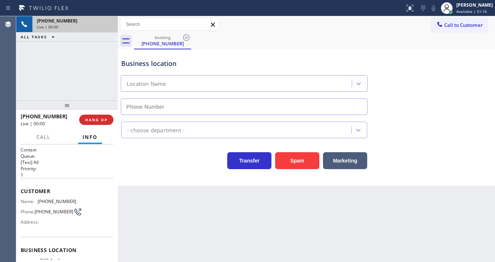
scroll to position [59, 0]
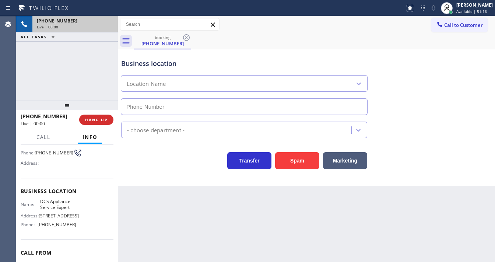
type input "(480) 630-0512"
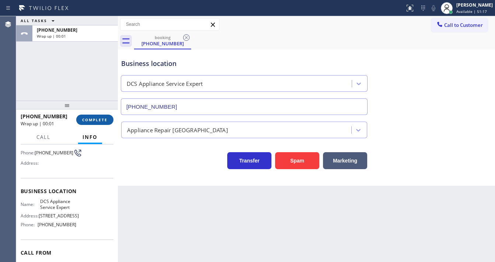
click at [102, 117] on span "COMPLETE" at bounding box center [94, 119] width 25 height 5
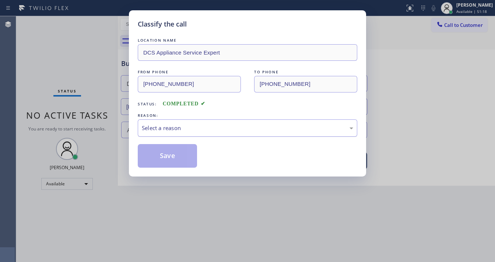
click at [161, 126] on div "Select a reason" at bounding box center [248, 128] width 212 height 8
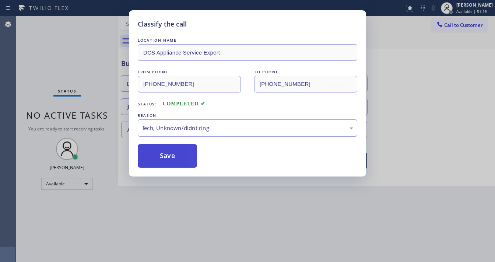
click at [173, 148] on button "Save" at bounding box center [167, 156] width 59 height 24
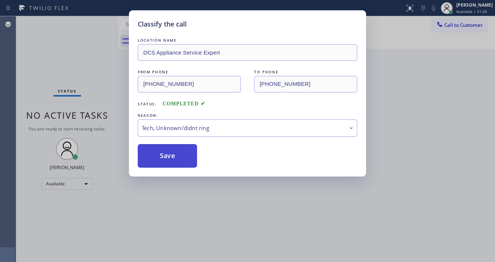
click at [173, 148] on button "Save" at bounding box center [167, 156] width 59 height 24
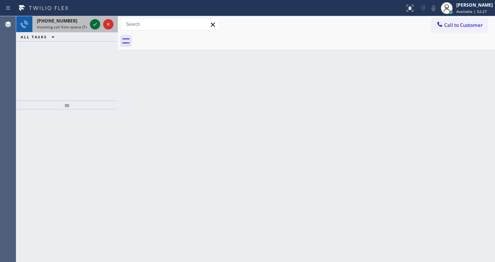
click at [95, 26] on icon at bounding box center [95, 24] width 9 height 9
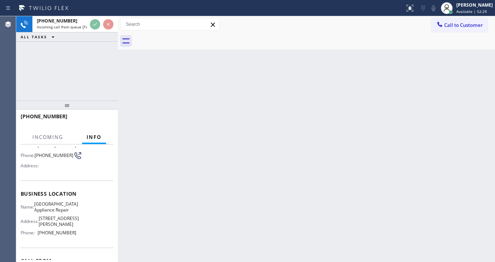
scroll to position [59, 0]
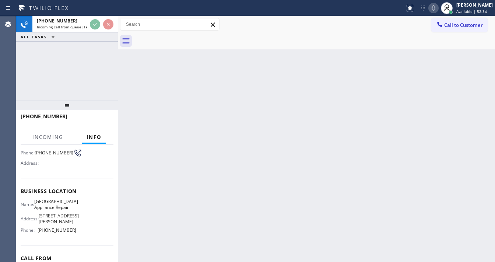
click at [438, 11] on icon at bounding box center [433, 8] width 9 height 9
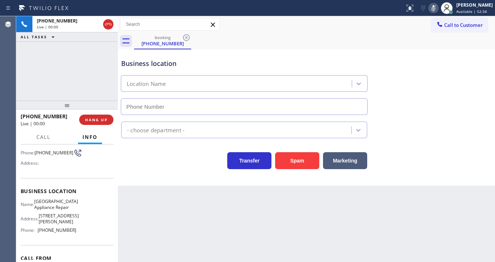
type input "[PHONE_NUMBER]"
click at [436, 10] on icon at bounding box center [434, 8] width 4 height 6
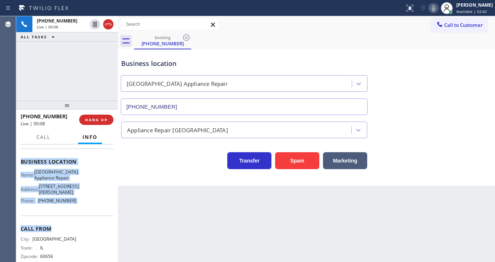
scroll to position [106, 0]
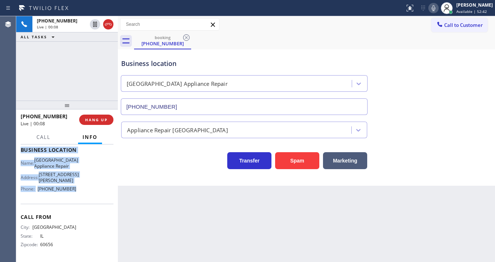
drag, startPoint x: 22, startPoint y: 159, endPoint x: 76, endPoint y: 182, distance: 58.6
click at [84, 198] on div "Context Queue: [Test] All Priority: 2 Customer Name: (773) 793-3974 Phone: (773…" at bounding box center [67, 152] width 93 height 213
copy div "Customer Name: (773) 793-3974 Phone: (773) 793-3974 Address: Business location …"
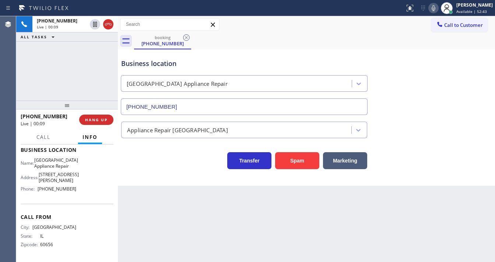
click at [62, 70] on div "+17737933974 Live | 00:09 ALL TASKS ALL TASKS ACTIVE TASKS TASKS IN WRAP UP" at bounding box center [67, 58] width 102 height 84
click at [86, 73] on div "+17737933974 Live | 00:12 ALL TASKS ALL TASKS ACTIVE TASKS TASKS IN WRAP UP" at bounding box center [67, 58] width 102 height 84
click at [434, 11] on icon at bounding box center [433, 8] width 9 height 9
click at [436, 9] on icon at bounding box center [433, 8] width 9 height 9
click at [78, 60] on div "+17737933974 Live | 01:18 ALL TASKS ALL TASKS ACTIVE TASKS TASKS IN WRAP UP" at bounding box center [67, 58] width 102 height 84
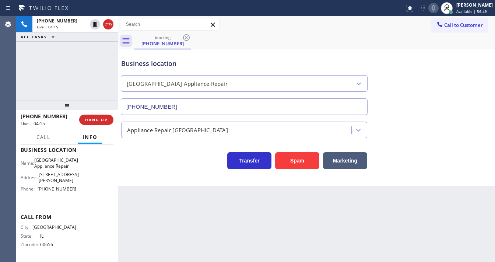
click at [438, 9] on icon at bounding box center [433, 8] width 9 height 9
click at [403, 39] on div "booking (773) 793-3974" at bounding box center [314, 41] width 361 height 17
click at [94, 80] on div "+17737933974 Live | 09:16 ALL TASKS ALL TASKS ACTIVE TASKS TASKS IN WRAP UP" at bounding box center [67, 58] width 102 height 84
click at [109, 118] on button "HANG UP" at bounding box center [96, 120] width 34 height 10
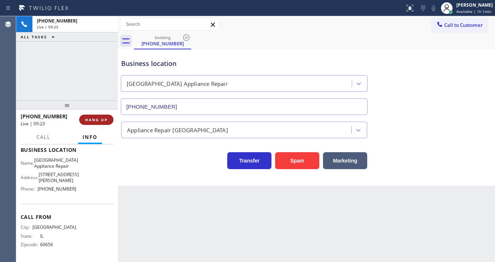
click at [104, 119] on span "HANG UP" at bounding box center [96, 119] width 22 height 5
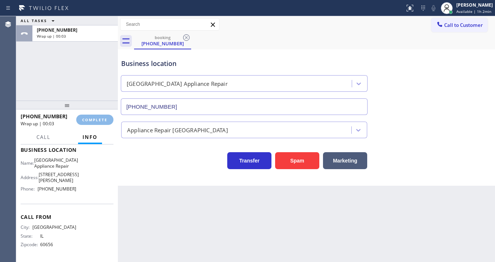
click at [93, 86] on div "ALL TASKS ALL TASKS ACTIVE TASKS TASKS IN WRAP UP +17737933974 Wrap up | 00:03" at bounding box center [67, 58] width 102 height 84
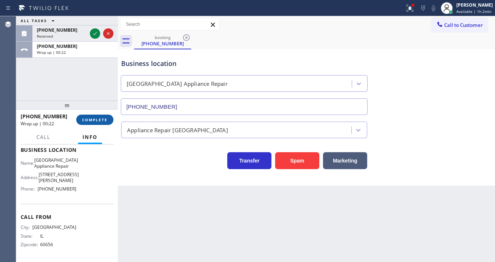
click at [100, 118] on span "COMPLETE" at bounding box center [94, 119] width 25 height 5
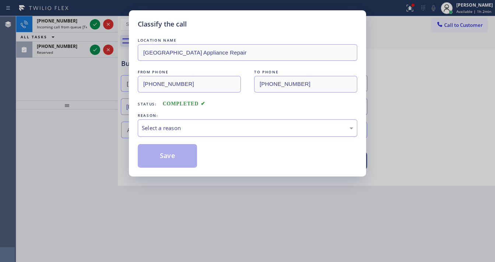
click at [164, 129] on div "Select a reason" at bounding box center [248, 128] width 212 height 8
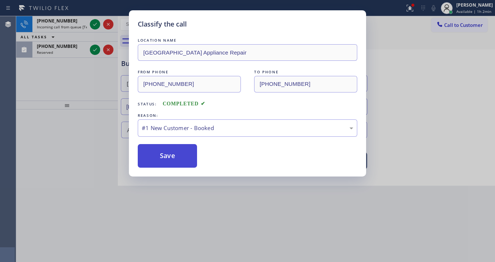
click at [169, 155] on button "Save" at bounding box center [167, 156] width 59 height 24
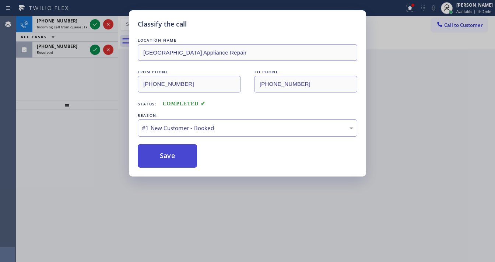
click at [169, 155] on button "Save" at bounding box center [167, 156] width 59 height 24
drag, startPoint x: 81, startPoint y: 96, endPoint x: 90, endPoint y: 74, distance: 24.0
click at [81, 94] on div "Classify the call LOCATION NAME Calumet Heights Appliance Repair FROM PHONE (77…" at bounding box center [247, 131] width 495 height 262
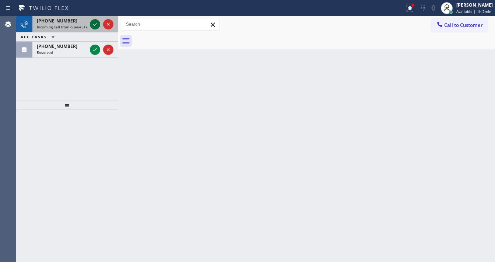
click at [92, 24] on icon at bounding box center [95, 24] width 9 height 9
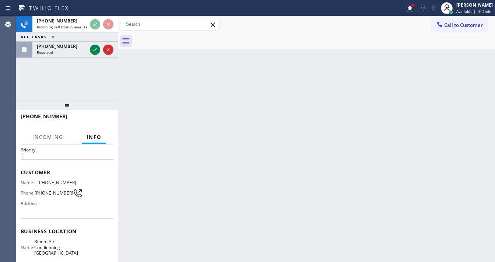
scroll to position [59, 0]
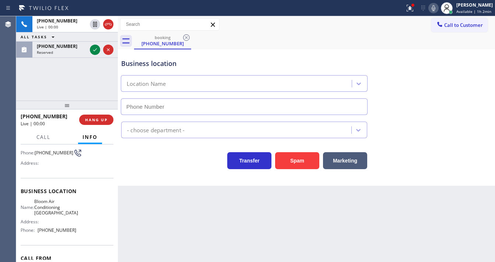
type input "(760) 492-7757"
click at [91, 91] on div "+16412073764 Live | 00:03 ALL TASKS ALL TASKS ACTIVE TASKS TASKS IN WRAP UP (32…" at bounding box center [67, 58] width 102 height 84
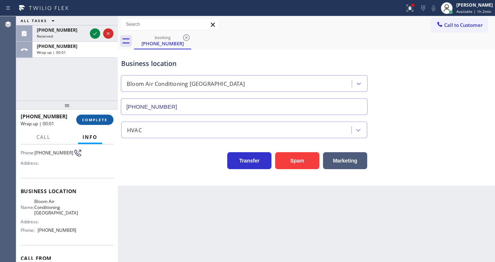
click at [110, 118] on button "COMPLETE" at bounding box center [94, 120] width 37 height 10
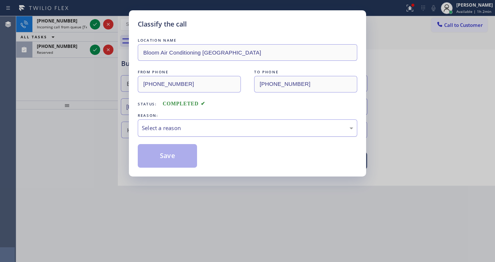
click at [171, 127] on div "Select a reason" at bounding box center [248, 128] width 212 height 8
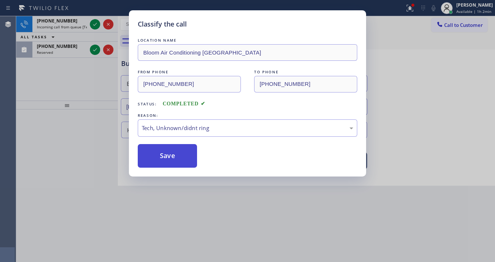
click at [165, 160] on button "Save" at bounding box center [167, 156] width 59 height 24
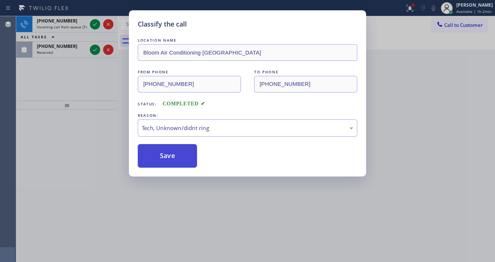
click at [167, 158] on button "Save" at bounding box center [167, 156] width 59 height 24
click at [92, 96] on div "Classify the call LOCATION NAME Bloom Air Conditioning Palm Springs FROM PHONE …" at bounding box center [247, 131] width 495 height 262
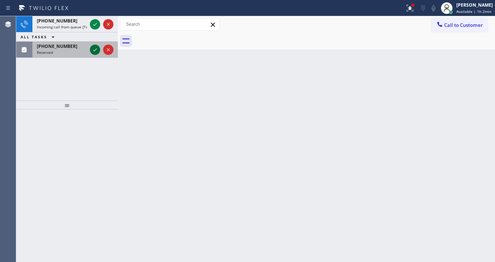
click at [95, 50] on icon at bounding box center [95, 49] width 9 height 9
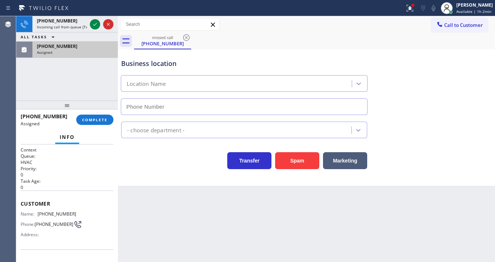
scroll to position [88, 0]
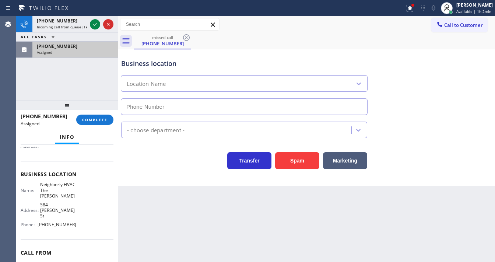
type input "(415) 527-3249"
click at [99, 112] on div "(323) 605-6196 Assigned COMPLETE" at bounding box center [67, 119] width 93 height 19
click at [101, 118] on span "COMPLETE" at bounding box center [94, 119] width 25 height 5
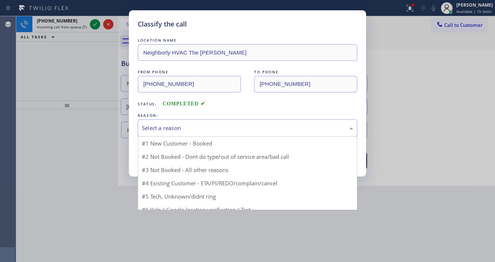
click at [168, 127] on div "Select a reason" at bounding box center [248, 128] width 212 height 8
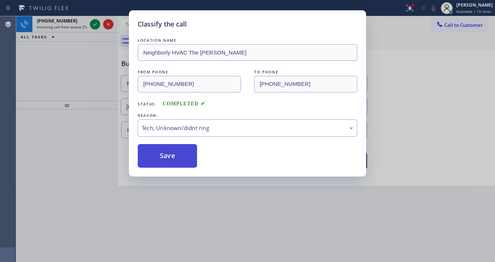
click at [175, 158] on button "Save" at bounding box center [167, 156] width 59 height 24
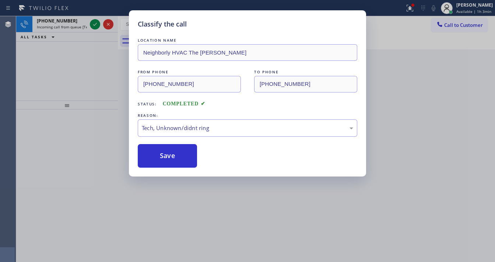
drag, startPoint x: 175, startPoint y: 158, endPoint x: 114, endPoint y: 113, distance: 76.0
click at [175, 158] on button "Save" at bounding box center [167, 156] width 59 height 24
click at [90, 92] on div "Classify the call LOCATION NAME Neighborly HVAC The Castro FROM PHONE (323) 605…" at bounding box center [247, 131] width 495 height 262
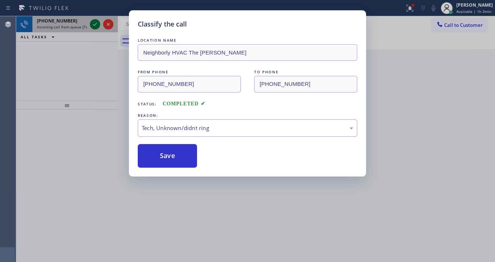
click at [93, 25] on icon at bounding box center [95, 24] width 9 height 9
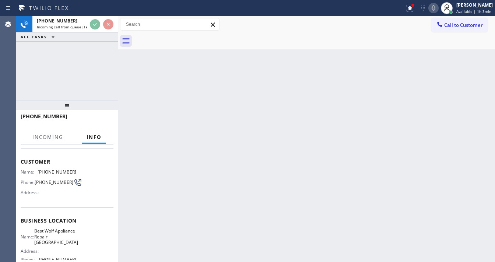
scroll to position [59, 0]
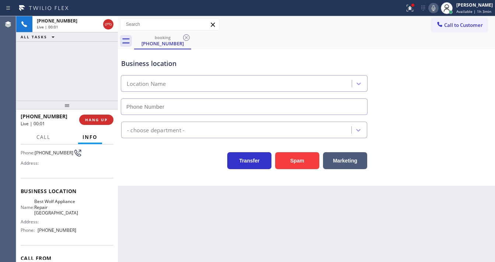
type input "[PHONE_NUMBER]"
click at [81, 77] on div "+17609856523 Live | 00:02 ALL TASKS ALL TASKS ACTIVE TASKS TASKS IN WRAP UP" at bounding box center [67, 58] width 102 height 84
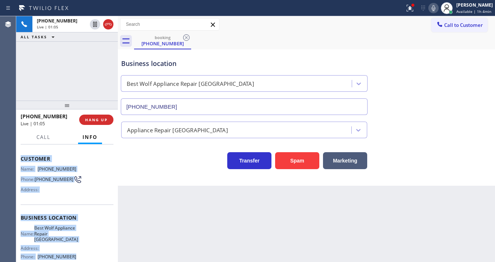
scroll to position [88, 0]
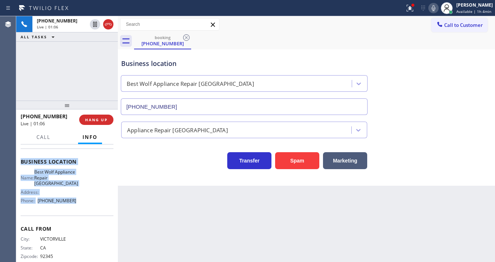
drag, startPoint x: 19, startPoint y: 189, endPoint x: 79, endPoint y: 212, distance: 64.7
click at [79, 212] on div "Context Queue: [Test] All Priority: 1 Customer Name: (760) 985-6523 Phone: (760…" at bounding box center [67, 203] width 102 height 118
copy div "Customer Name: (760) 985-6523 Phone: (760) 985-6523 Address: Business location …"
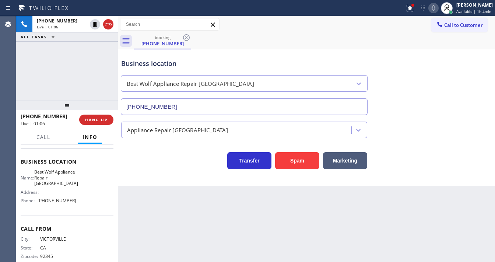
click at [59, 80] on div "+17609856523 Live | 01:06 ALL TASKS ALL TASKS ACTIVE TASKS TASKS IN WRAP UP" at bounding box center [67, 58] width 102 height 84
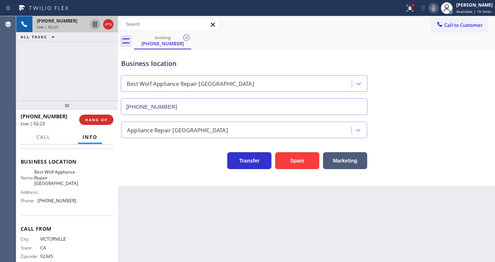
click at [93, 24] on icon at bounding box center [95, 24] width 9 height 9
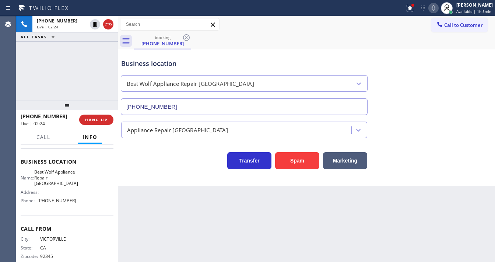
click at [436, 8] on icon at bounding box center [434, 8] width 4 height 6
click at [417, 10] on div at bounding box center [410, 8] width 16 height 9
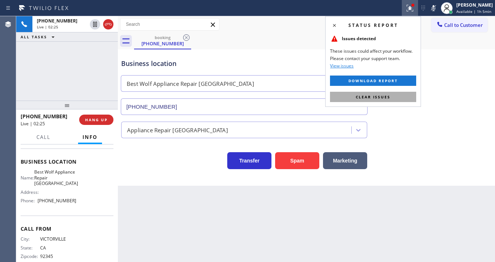
click at [391, 96] on button "Clear issues" at bounding box center [373, 97] width 86 height 10
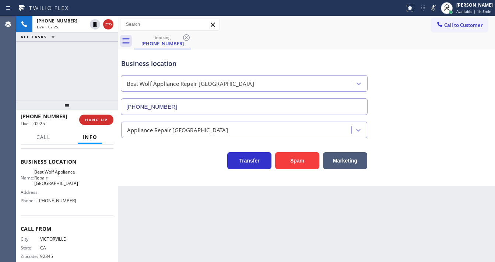
drag, startPoint x: 416, startPoint y: 103, endPoint x: 276, endPoint y: 94, distance: 141.1
click at [415, 103] on div "Business location Best Wolf Appliance Repair Palm Springs (213) 460-0809" at bounding box center [307, 81] width 374 height 67
click at [32, 64] on div "+17609856523 Live | 02:27 ALL TASKS ALL TASKS ACTIVE TASKS TASKS IN WRAP UP" at bounding box center [67, 58] width 102 height 84
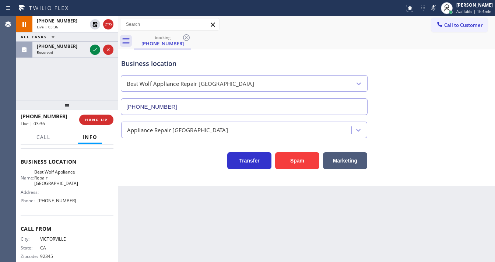
click at [25, 87] on div "+17609856523 Live | 03:36 ALL TASKS ALL TASKS ACTIVE TASKS TASKS IN WRAP UP (56…" at bounding box center [67, 58] width 102 height 84
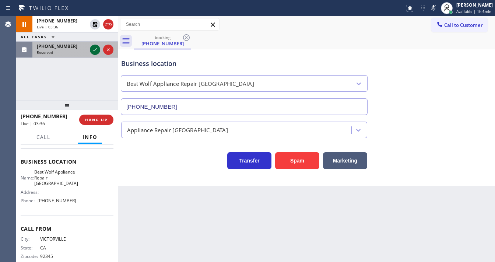
click at [92, 48] on icon at bounding box center [95, 49] width 9 height 9
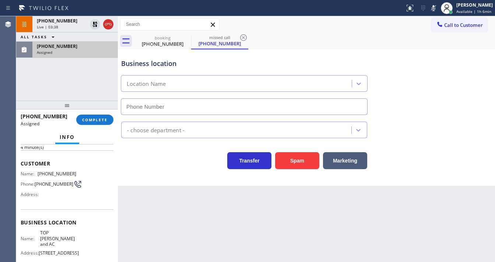
type input "(424) 266-4248"
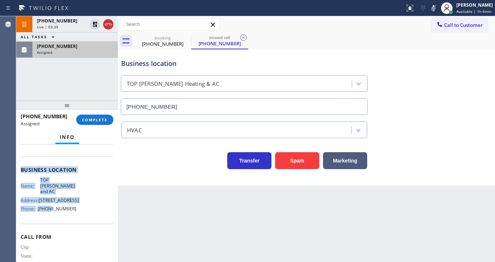
scroll to position [107, 0]
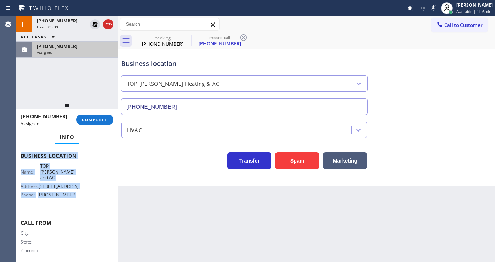
drag, startPoint x: 35, startPoint y: 201, endPoint x: 81, endPoint y: 202, distance: 46.4
click at [81, 202] on div "Context Queue: HVAC Priority: 0 Task Age: 4 minute(s) Customer Name: (562) 794-…" at bounding box center [67, 203] width 102 height 118
copy div "Customer Name: (562) 794-7518 Phone: (562) 794-7518 Address: Business location …"
click at [95, 122] on span "COMPLETE" at bounding box center [94, 119] width 25 height 5
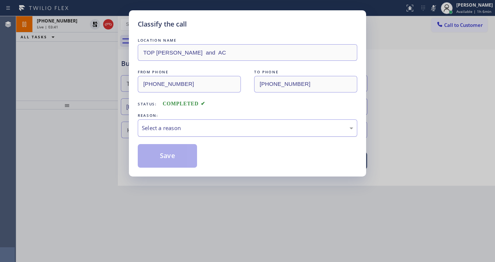
click at [165, 126] on div "Select a reason" at bounding box center [248, 128] width 212 height 8
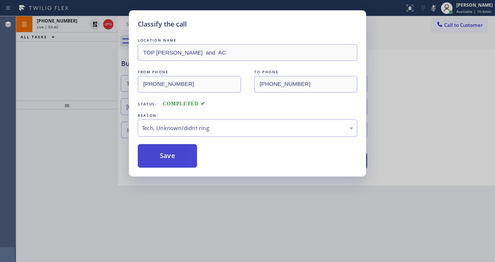
click at [169, 147] on button "Save" at bounding box center [167, 156] width 59 height 24
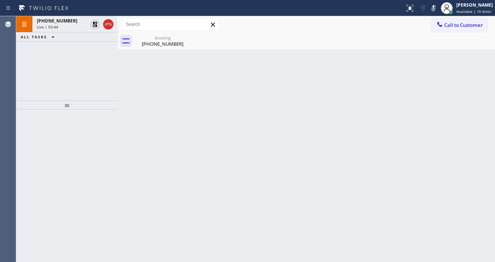
click at [59, 65] on div "+17609856523 Live | 03:44 ALL TASKS ALL TASKS ACTIVE TASKS TASKS IN WRAP UP" at bounding box center [67, 58] width 102 height 84
click at [12, 83] on div "Agent Desktop" at bounding box center [8, 139] width 16 height 246
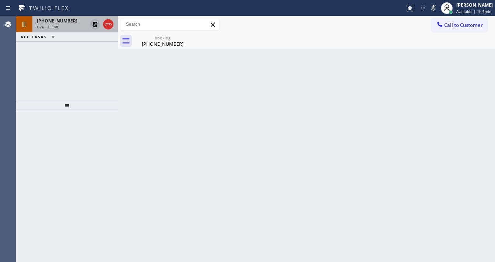
drag, startPoint x: 94, startPoint y: 24, endPoint x: 429, endPoint y: 25, distance: 335.3
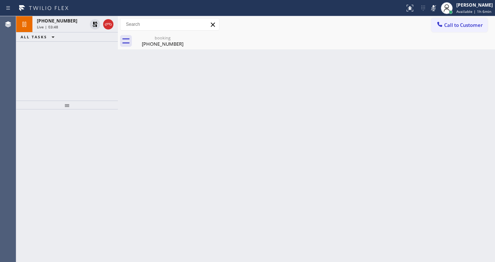
click at [94, 24] on icon at bounding box center [94, 24] width 5 height 5
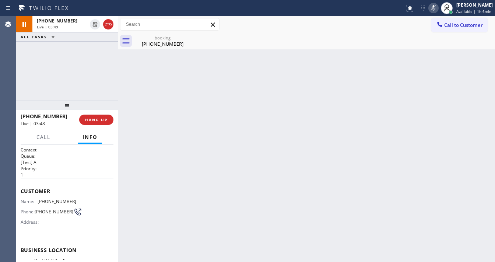
click at [436, 8] on rect at bounding box center [433, 7] width 5 height 5
drag, startPoint x: 75, startPoint y: 63, endPoint x: 72, endPoint y: 66, distance: 4.2
click at [75, 63] on div "+17609856523 Live | 03:49 ALL TASKS ALL TASKS ACTIVE TASKS TASKS IN WRAP UP" at bounding box center [67, 58] width 102 height 84
click at [75, 55] on div "+17609856523 Live | 05:55 ALL TASKS ALL TASKS ACTIVE TASKS TASKS IN WRAP UP" at bounding box center [67, 58] width 102 height 84
click at [60, 68] on div "+17609856523 Live | 06:36 ALL TASKS ALL TASKS ACTIVE TASKS TASKS IN WRAP UP" at bounding box center [67, 58] width 102 height 84
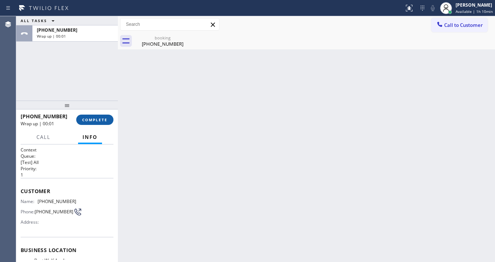
click at [96, 124] on button "COMPLETE" at bounding box center [94, 120] width 37 height 10
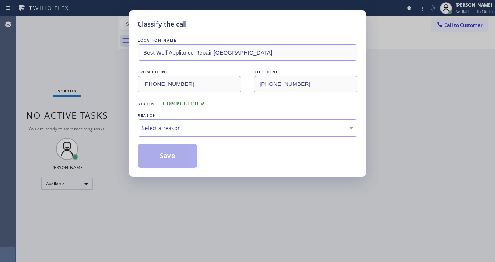
click at [164, 122] on div "Select a reason" at bounding box center [248, 127] width 220 height 17
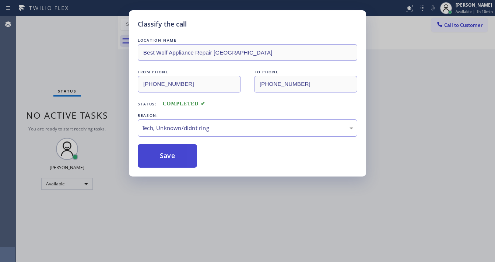
click at [175, 148] on button "Save" at bounding box center [167, 156] width 59 height 24
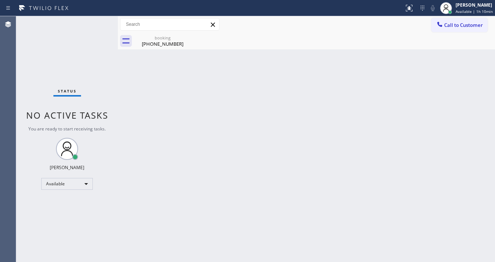
click at [98, 19] on div "Status No active tasks You are ready to start receiving tasks. [PERSON_NAME]" at bounding box center [67, 139] width 102 height 246
click at [99, 19] on div "Status No active tasks You are ready to start receiving tasks. [PERSON_NAME]" at bounding box center [67, 139] width 102 height 246
drag, startPoint x: 91, startPoint y: 25, endPoint x: 95, endPoint y: 31, distance: 7.0
click at [91, 25] on div "Status No active tasks You are ready to start receiving tasks. [PERSON_NAME]" at bounding box center [67, 139] width 102 height 246
click at [93, 25] on div "Status No active tasks You are ready to start receiving tasks. [PERSON_NAME]" at bounding box center [67, 139] width 102 height 246
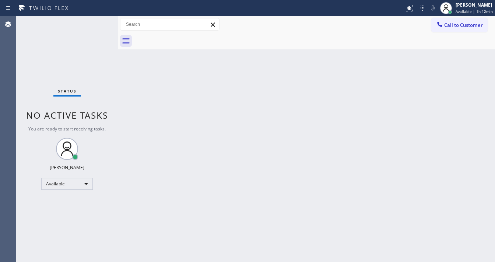
click at [95, 24] on div "Status No active tasks You are ready to start receiving tasks. [PERSON_NAME]" at bounding box center [67, 139] width 102 height 246
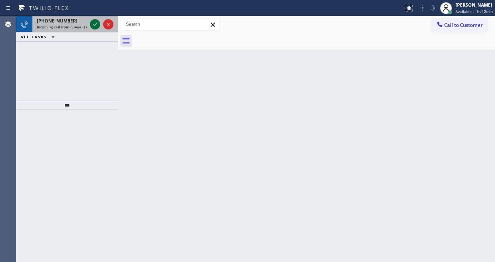
click at [97, 24] on icon at bounding box center [95, 24] width 9 height 9
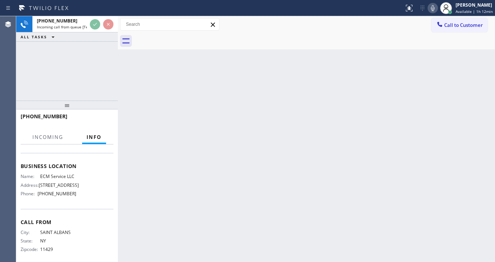
scroll to position [88, 0]
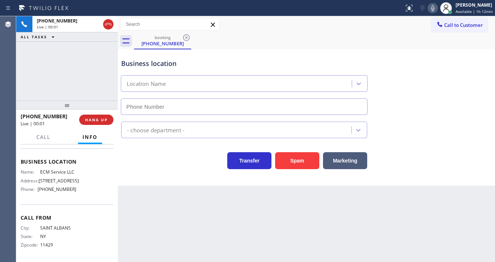
type input "(908) 430-7326"
click at [296, 162] on button "Spam" at bounding box center [297, 160] width 44 height 17
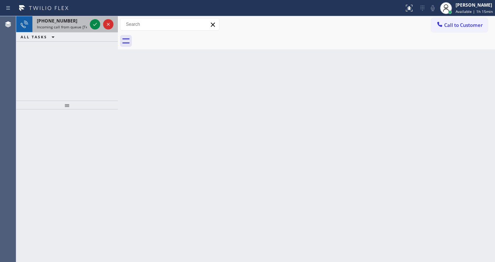
click at [69, 21] on div "+14152501369" at bounding box center [62, 21] width 50 height 6
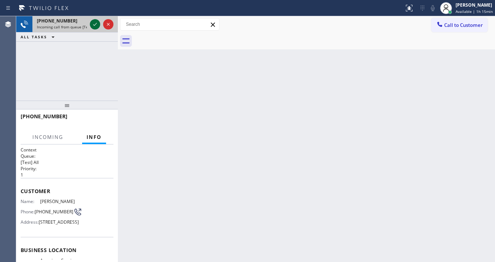
click at [92, 23] on icon at bounding box center [95, 24] width 9 height 9
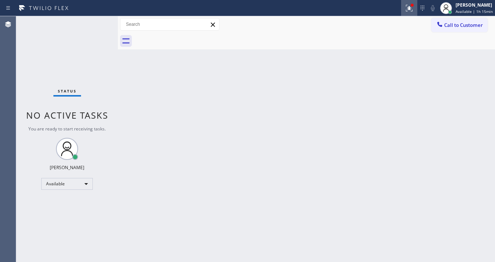
click at [409, 8] on icon at bounding box center [409, 8] width 9 height 9
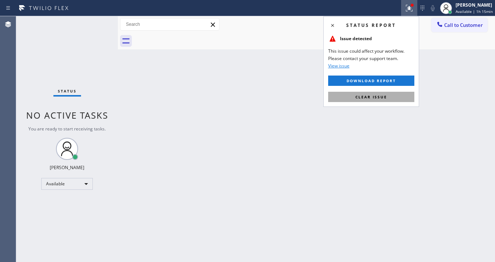
click at [396, 95] on button "Clear issue" at bounding box center [371, 97] width 86 height 10
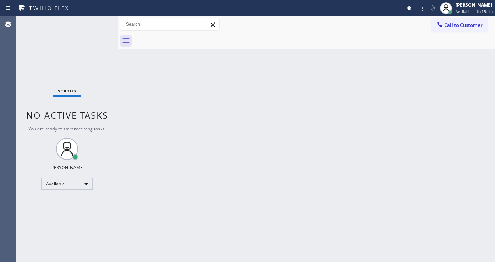
click at [97, 22] on div "Status No active tasks You are ready to start receiving tasks. [PERSON_NAME]" at bounding box center [67, 139] width 102 height 246
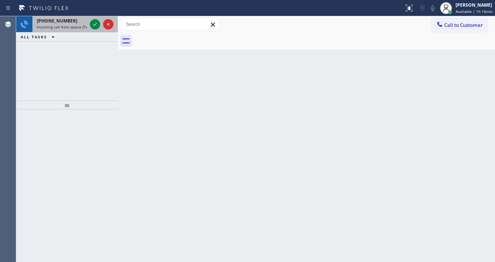
click at [82, 25] on span "Incoming call from queue [Test] All" at bounding box center [67, 26] width 61 height 5
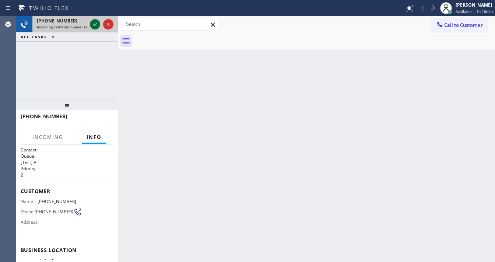
click at [96, 26] on icon at bounding box center [95, 24] width 9 height 9
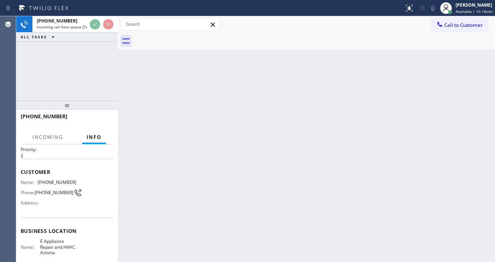
scroll to position [59, 0]
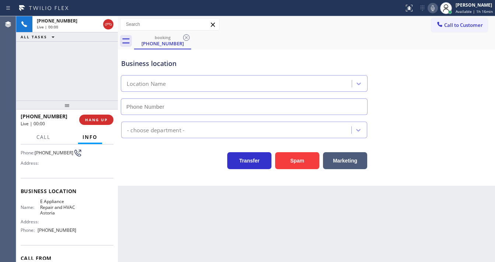
type input "(929) 481-3988"
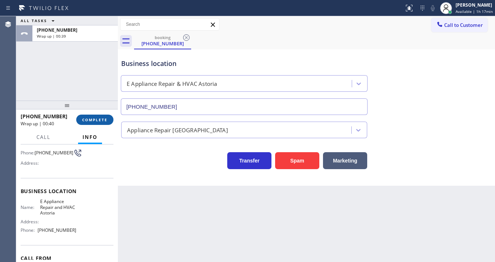
click at [99, 118] on span "COMPLETE" at bounding box center [94, 119] width 25 height 5
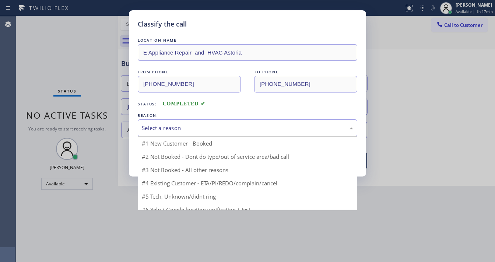
click at [187, 125] on div "Select a reason" at bounding box center [248, 128] width 212 height 8
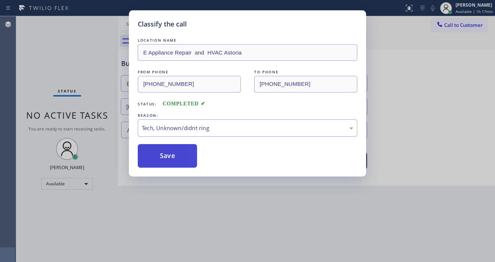
click at [172, 152] on button "Save" at bounding box center [167, 156] width 59 height 24
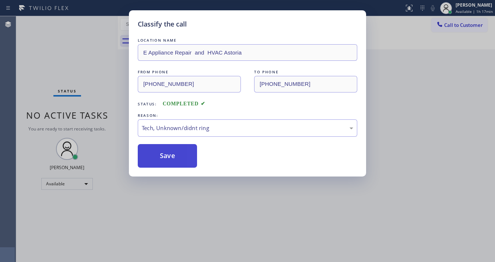
click at [172, 152] on button "Save" at bounding box center [167, 156] width 59 height 24
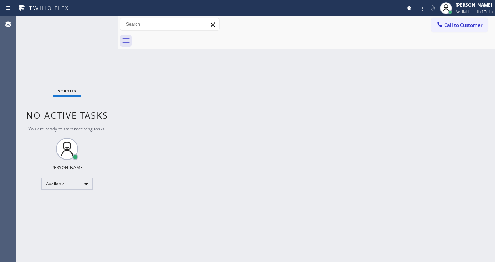
click at [97, 21] on div "Status No active tasks You are ready to start receiving tasks. [PERSON_NAME]" at bounding box center [67, 139] width 102 height 246
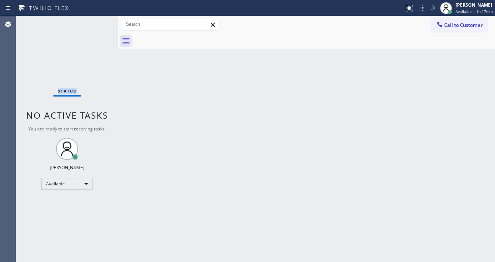
click at [97, 21] on div "Status No active tasks You are ready to start receiving tasks. [PERSON_NAME]" at bounding box center [67, 139] width 102 height 246
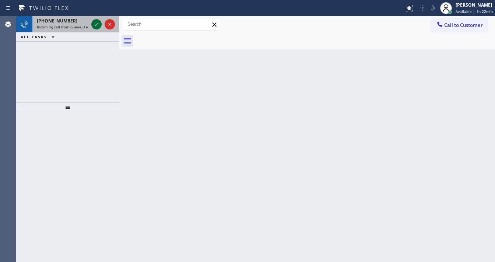
click at [98, 22] on icon at bounding box center [96, 24] width 9 height 9
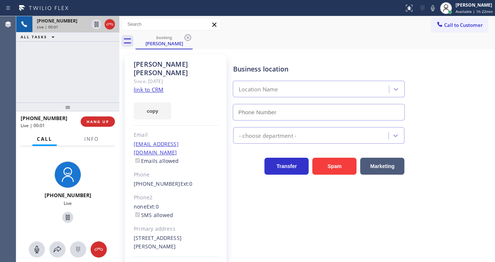
type input "[PHONE_NUMBER]"
click at [155, 86] on link "link to CRM" at bounding box center [149, 89] width 30 height 7
click at [89, 136] on span "Info" at bounding box center [91, 139] width 14 height 7
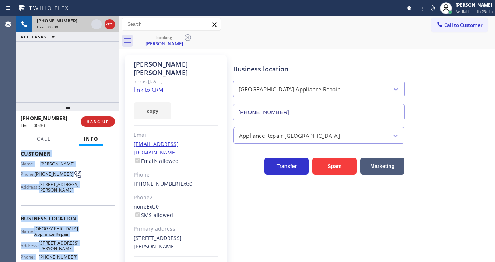
scroll to position [114, 0]
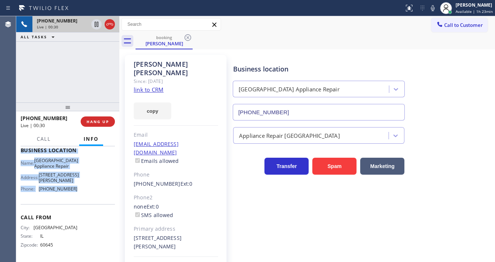
copy div "Customer Name: [PERSON_NAME] Phone: [PHONE_NUMBER] Address: [STREET_ADDRESS][PE…"
drag, startPoint x: 20, startPoint y: 190, endPoint x: 89, endPoint y: 197, distance: 68.9
click at [89, 197] on div "Context Queue: [Test] All Priority: 2 Customer Name: [PERSON_NAME] Phone: [PHON…" at bounding box center [67, 204] width 103 height 116
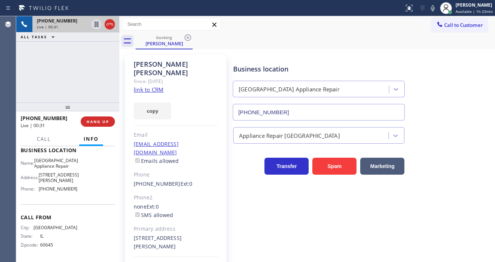
click at [66, 78] on div "[PHONE_NUMBER] Live | 00:31 ALL TASKS ALL TASKS ACTIVE TASKS TASKS IN WRAP UP" at bounding box center [67, 59] width 103 height 86
click at [68, 60] on div "[PHONE_NUMBER] Live | 01:10 ALL TASKS ALL TASKS ACTIVE TASKS TASKS IN WRAP UP" at bounding box center [67, 59] width 103 height 86
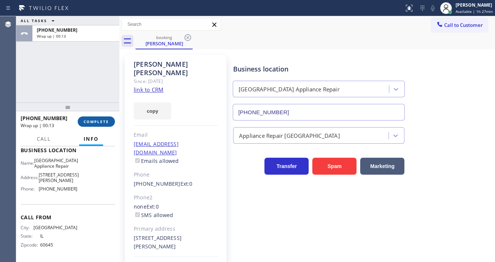
click at [102, 118] on button "COMPLETE" at bounding box center [96, 121] width 37 height 10
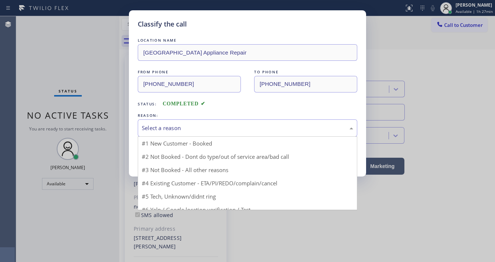
click at [176, 131] on div "Select a reason" at bounding box center [248, 128] width 212 height 8
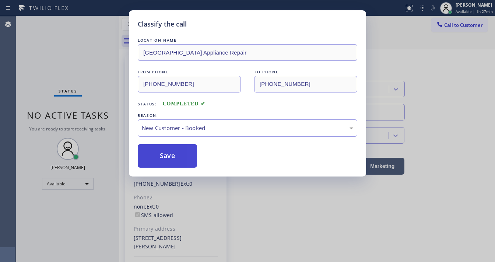
click at [172, 148] on button "Save" at bounding box center [167, 156] width 59 height 24
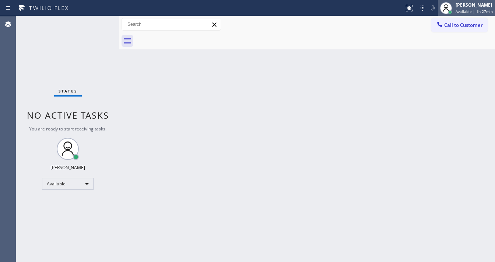
click at [461, 8] on div "[PERSON_NAME]" at bounding box center [474, 5] width 37 height 6
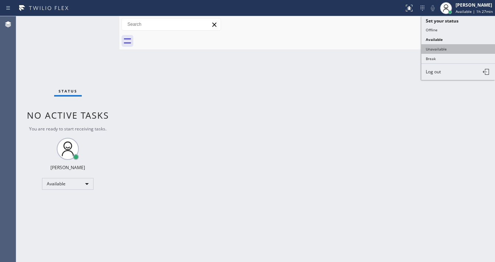
click at [438, 46] on button "Unavailable" at bounding box center [459, 49] width 74 height 10
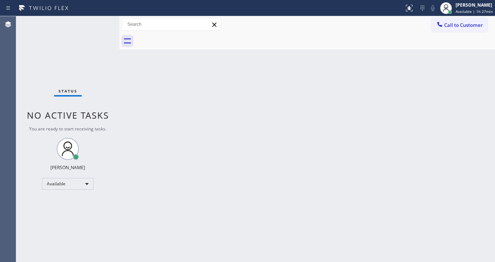
click at [354, 64] on div "Back to Dashboard Change Sender ID Customers Technicians Select a contact Outbo…" at bounding box center [307, 139] width 376 height 246
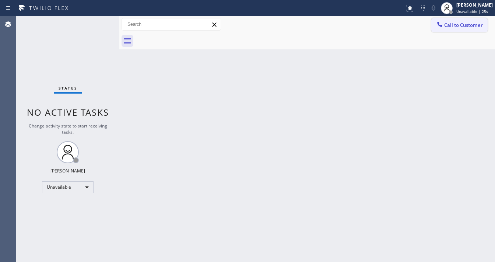
click at [447, 27] on span "Call to Customer" at bounding box center [463, 25] width 39 height 7
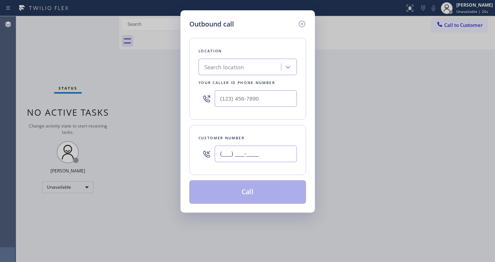
click at [254, 155] on input "(___) ___-____" at bounding box center [256, 154] width 82 height 17
paste input "760) 985-6523"
type input "[PHONE_NUMBER]"
type input "(___) ___-____"
click at [263, 103] on input "(___) ___-____" at bounding box center [256, 98] width 82 height 17
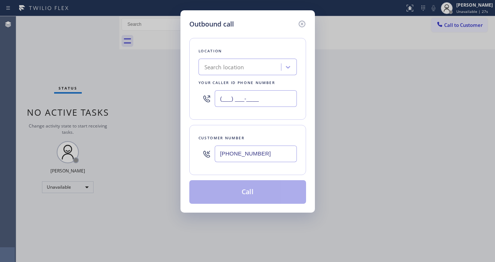
paste input "213) 460-0809"
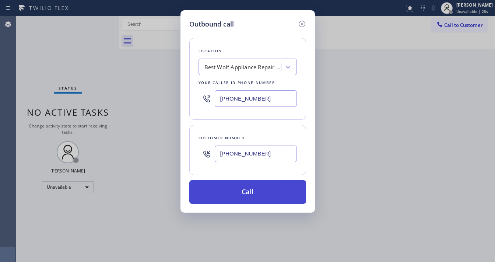
type input "[PHONE_NUMBER]"
click at [243, 193] on button "Call" at bounding box center [247, 192] width 117 height 24
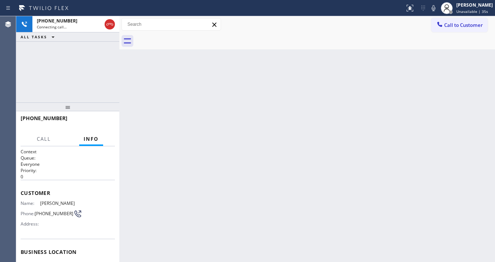
click at [67, 74] on div "[PHONE_NUMBER] Connecting call… ALL TASKS ALL TASKS ACTIVE TASKS TASKS IN WRAP …" at bounding box center [67, 59] width 103 height 86
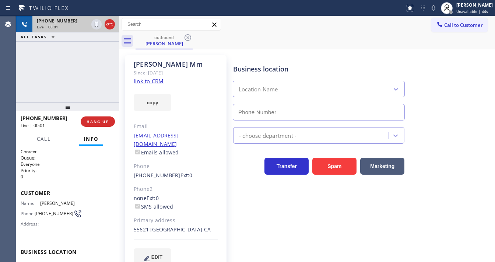
type input "[PHONE_NUMBER]"
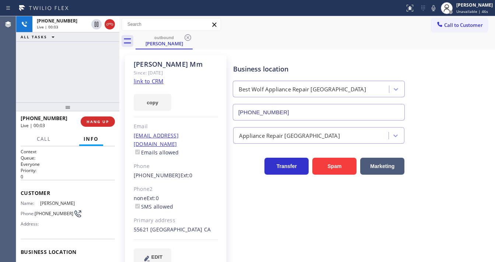
click at [125, 61] on div "[PERSON_NAME] Since: [DATE] link to CRM copy Email [EMAIL_ADDRESS][DOMAIN_NAME]…" at bounding box center [176, 164] width 102 height 219
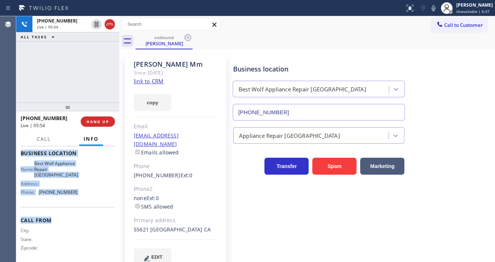
scroll to position [102, 0]
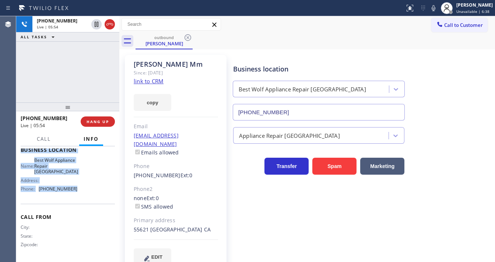
copy div "Customer Name: [PERSON_NAME] Phone: [PHONE_NUMBER] Address: Business location N…"
drag, startPoint x: 18, startPoint y: 189, endPoint x: 78, endPoint y: 199, distance: 61.3
click at [78, 199] on div "Context Queue: Everyone Priority: 0 Customer Name: [PERSON_NAME] Phone: [PHONE_…" at bounding box center [67, 204] width 103 height 116
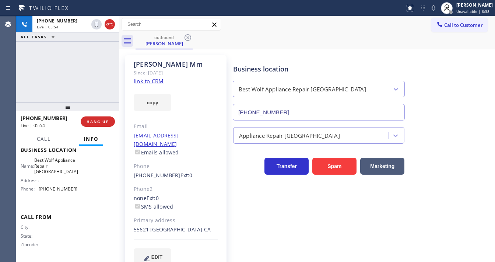
click at [64, 81] on div "[PHONE_NUMBER] Live | 05:54 ALL TASKS ALL TASKS ACTIVE TASKS TASKS IN WRAP UP" at bounding box center [67, 59] width 103 height 86
click at [72, 71] on div "[PHONE_NUMBER] Live | 05:58 ALL TASKS ALL TASKS ACTIVE TASKS TASKS IN WRAP UP" at bounding box center [67, 59] width 103 height 86
drag, startPoint x: 75, startPoint y: 80, endPoint x: 101, endPoint y: 1, distance: 82.3
click at [75, 80] on div "[PHONE_NUMBER] Live | 08:04 ALL TASKS ALL TASKS ACTIVE TASKS TASKS IN WRAP UP" at bounding box center [67, 59] width 103 height 86
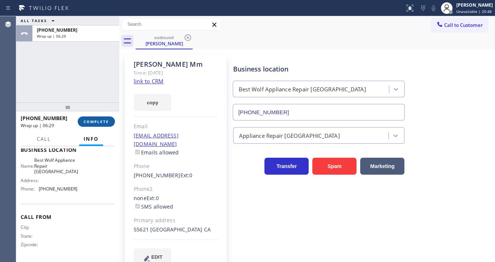
click at [99, 121] on span "COMPLETE" at bounding box center [96, 121] width 25 height 5
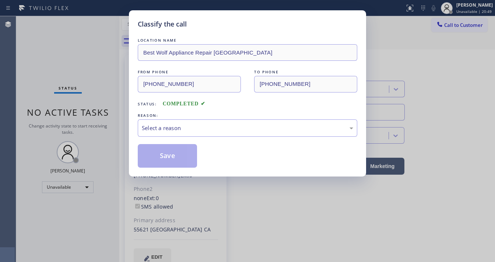
click at [149, 130] on div "Select a reason" at bounding box center [248, 128] width 212 height 8
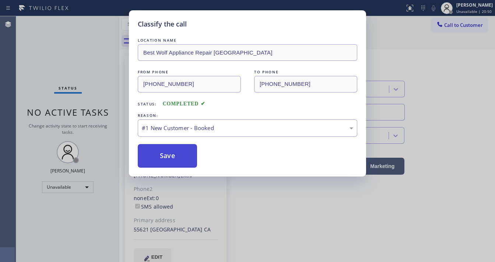
click at [159, 153] on button "Save" at bounding box center [167, 156] width 59 height 24
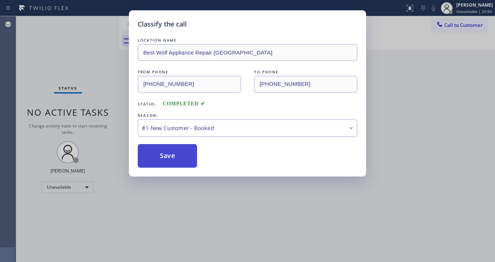
click at [159, 153] on button "Save" at bounding box center [167, 156] width 59 height 24
click at [159, 154] on button "Save" at bounding box center [167, 156] width 59 height 24
click at [77, 120] on div "Classify the call LOCATION NAME Best Wolf Appliance Repair [GEOGRAPHIC_DATA] FR…" at bounding box center [247, 131] width 495 height 262
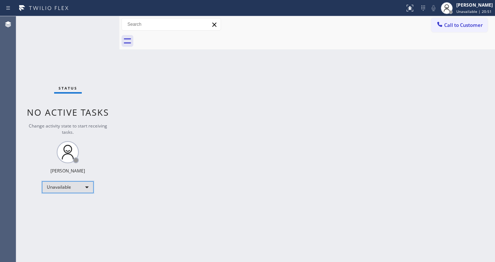
click at [69, 186] on div "Unavailable" at bounding box center [68, 187] width 52 height 12
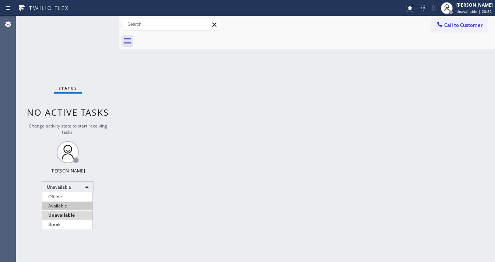
click at [60, 206] on li "Available" at bounding box center [67, 206] width 50 height 9
click at [139, 132] on div "Back to Dashboard Change Sender ID Customers Technicians Select a contact Outbo…" at bounding box center [307, 139] width 376 height 246
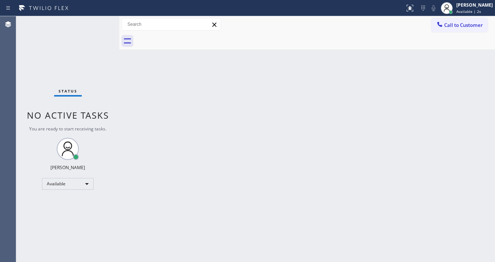
click at [72, 66] on div "Status No active tasks You are ready to start receiving tasks. [PERSON_NAME]" at bounding box center [67, 139] width 103 height 246
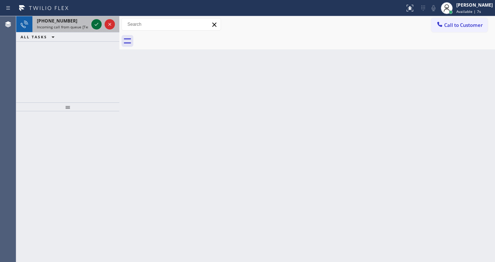
click at [97, 26] on icon at bounding box center [96, 24] width 9 height 9
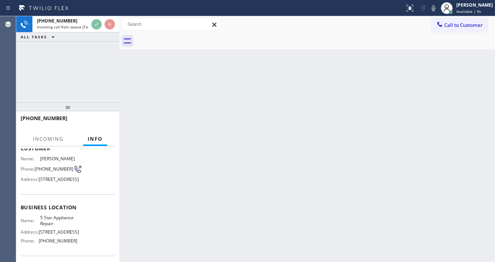
scroll to position [59, 0]
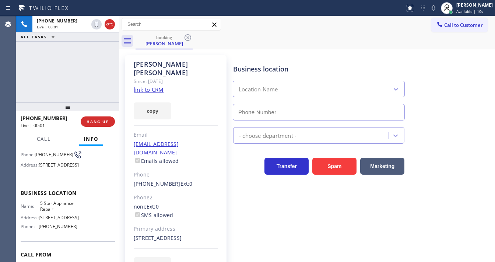
type input "[PHONE_NUMBER]"
click at [146, 86] on link "link to CRM" at bounding box center [149, 89] width 30 height 7
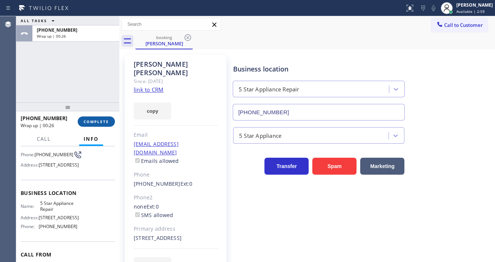
click at [107, 124] on span "COMPLETE" at bounding box center [96, 121] width 25 height 5
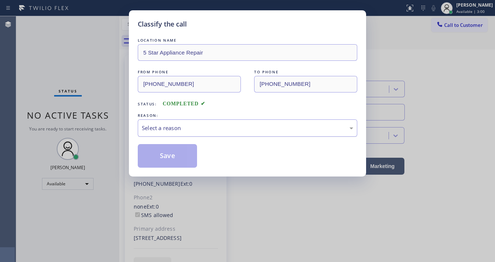
click at [169, 126] on div "Select a reason" at bounding box center [248, 128] width 212 height 8
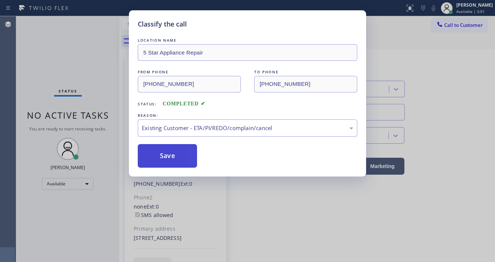
click at [174, 155] on button "Save" at bounding box center [167, 156] width 59 height 24
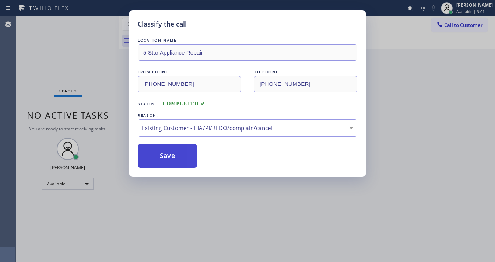
click at [174, 155] on button "Save" at bounding box center [167, 156] width 59 height 24
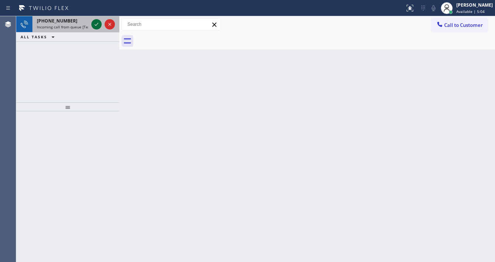
click at [94, 24] on icon at bounding box center [96, 24] width 9 height 9
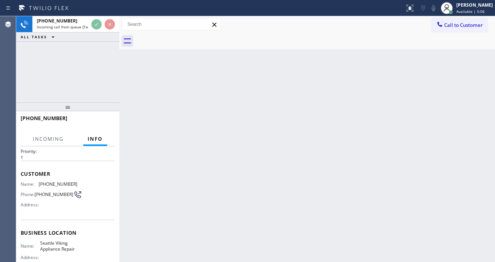
scroll to position [29, 0]
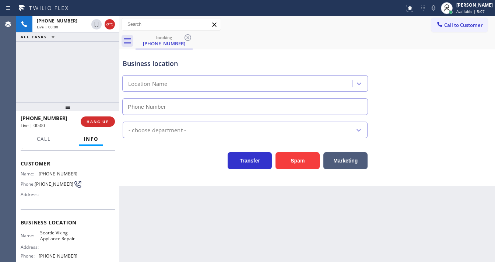
type input "[PHONE_NUMBER]"
click at [55, 87] on div "[PHONE_NUMBER] Live | 00:02 ALL TASKS ALL TASKS ACTIVE TASKS TASKS IN WRAP UP" at bounding box center [67, 59] width 103 height 86
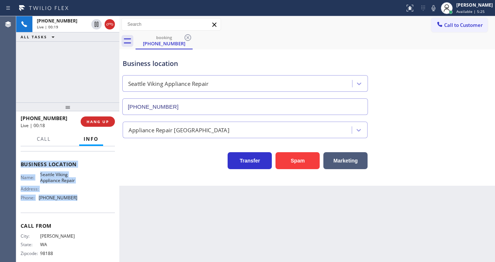
scroll to position [88, 0]
drag, startPoint x: 21, startPoint y: 160, endPoint x: 87, endPoint y: 205, distance: 80.5
click at [87, 205] on div "Context Queue: [Test] All Priority: 1 Customer Name: [PHONE_NUMBER] Phone: [PHO…" at bounding box center [68, 163] width 94 height 207
copy div "Customer Name: [PHONE_NUMBER] Phone: [PHONE_NUMBER] Address: Business location …"
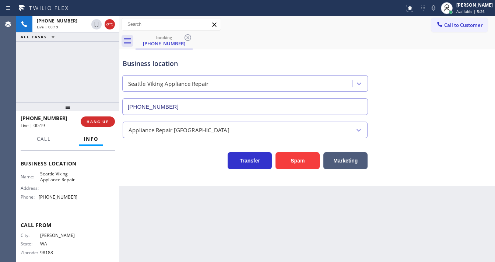
click at [77, 86] on div "[PHONE_NUMBER] Live | 00:19 ALL TASKS ALL TASKS ACTIVE TASKS TASKS IN WRAP UP" at bounding box center [67, 59] width 103 height 86
click at [74, 53] on div "[PHONE_NUMBER] Live | 00:28 ALL TASKS ALL TASKS ACTIVE TASKS TASKS IN WRAP UP" at bounding box center [67, 59] width 103 height 86
click at [438, 12] on icon at bounding box center [433, 8] width 9 height 9
click at [56, 74] on div "[PHONE_NUMBER] Live | 01:02 ALL TASKS ALL TASKS ACTIVE TASKS TASKS IN WRAP UP" at bounding box center [67, 59] width 103 height 86
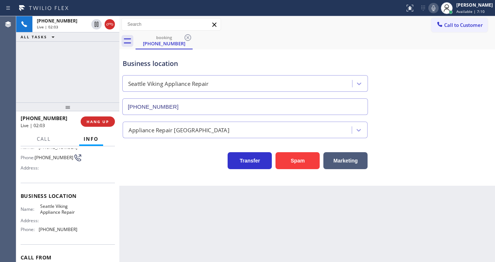
scroll to position [0, 0]
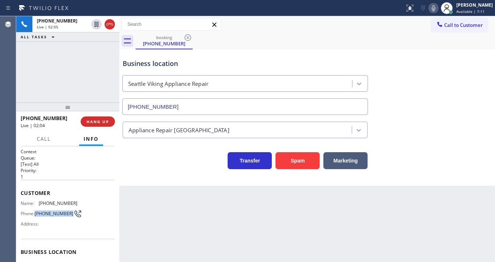
drag, startPoint x: 47, startPoint y: 217, endPoint x: 36, endPoint y: 209, distance: 13.6
click at [36, 209] on div "Phone: [PHONE_NUMBER]" at bounding box center [49, 213] width 57 height 9
copy span "[PHONE_NUMBER]"
click at [436, 8] on icon at bounding box center [434, 8] width 4 height 6
click at [92, 66] on div "[PHONE_NUMBER] Live | 04:24 ALL TASKS ALL TASKS ACTIVE TASKS TASKS IN WRAP UP" at bounding box center [67, 59] width 103 height 86
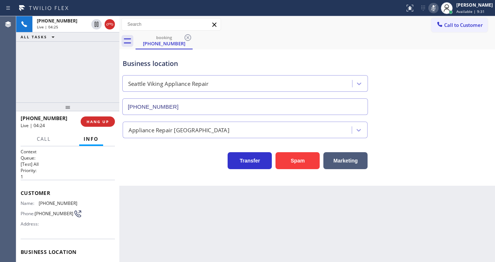
click at [437, 11] on icon at bounding box center [433, 8] width 9 height 9
click at [55, 66] on div "[PHONE_NUMBER] Live | 04:26 ALL TASKS ALL TASKS ACTIVE TASKS TASKS IN WRAP UP" at bounding box center [67, 59] width 103 height 86
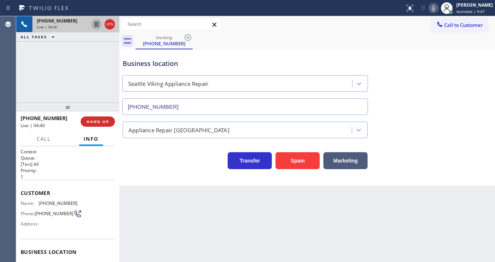
click at [96, 24] on icon at bounding box center [97, 24] width 4 height 5
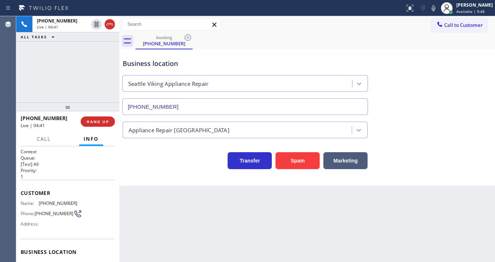
drag, startPoint x: 438, startPoint y: 7, endPoint x: 432, endPoint y: 12, distance: 7.1
click at [438, 7] on icon at bounding box center [433, 8] width 9 height 9
click at [470, 217] on div "Back to Dashboard Change Sender ID Customers Technicians Select a contact Outbo…" at bounding box center [307, 139] width 376 height 246
click at [1, 67] on div "Agent Desktop" at bounding box center [8, 139] width 16 height 246
click at [438, 6] on icon at bounding box center [433, 8] width 9 height 9
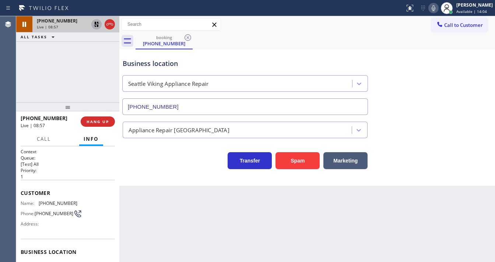
click at [91, 26] on div at bounding box center [103, 24] width 27 height 16
click at [95, 24] on icon at bounding box center [96, 24] width 5 height 5
click at [20, 75] on div "[PHONE_NUMBER] Live | 09:22 ALL TASKS ALL TASKS ACTIVE TASKS TASKS IN WRAP UP" at bounding box center [67, 59] width 103 height 86
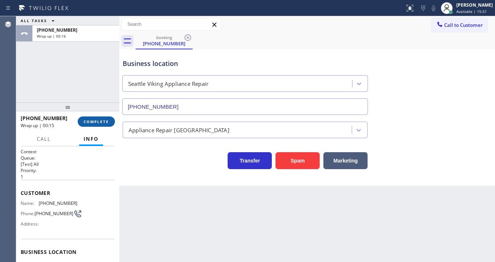
click at [105, 119] on span "COMPLETE" at bounding box center [96, 121] width 25 height 5
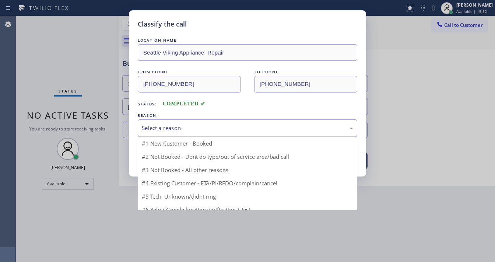
click at [174, 120] on div "Select a reason" at bounding box center [248, 127] width 220 height 17
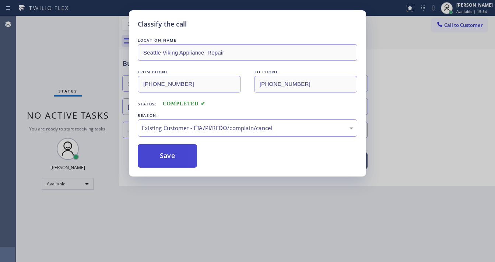
click at [177, 149] on button "Save" at bounding box center [167, 156] width 59 height 24
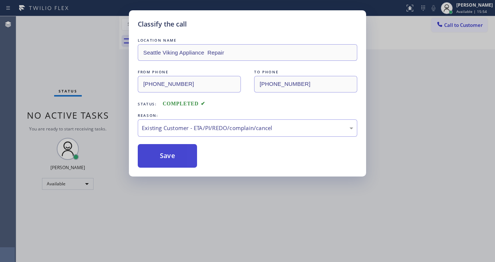
click at [177, 149] on button "Save" at bounding box center [167, 156] width 59 height 24
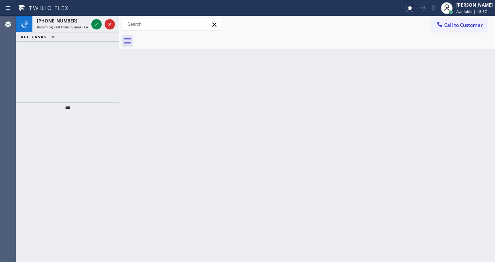
click at [407, 47] on div at bounding box center [316, 41] width 360 height 17
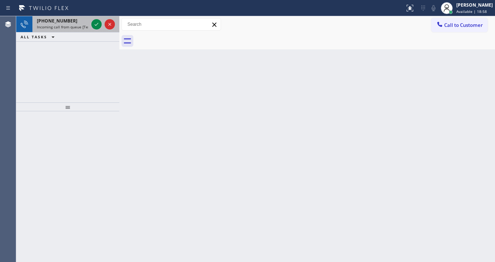
click at [78, 22] on div "[PHONE_NUMBER]" at bounding box center [63, 21] width 52 height 6
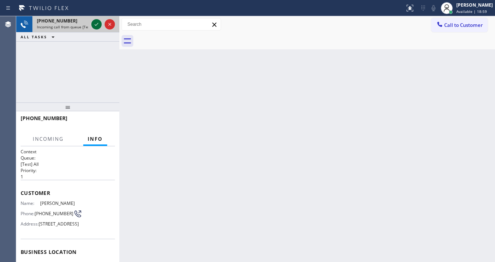
click at [93, 24] on icon at bounding box center [96, 24] width 9 height 9
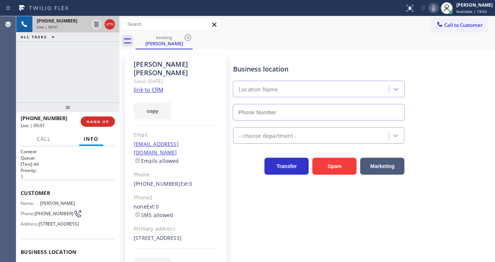
type input "[PHONE_NUMBER]"
click at [28, 83] on div "[PHONE_NUMBER] Live | 00:14 ALL TASKS ALL TASKS ACTIVE TASKS TASKS IN WRAP UP" at bounding box center [67, 59] width 103 height 86
click at [155, 86] on link "link to CRM" at bounding box center [149, 89] width 30 height 7
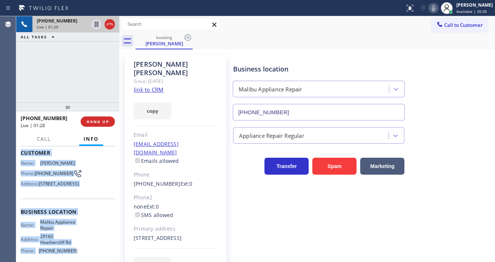
scroll to position [114, 0]
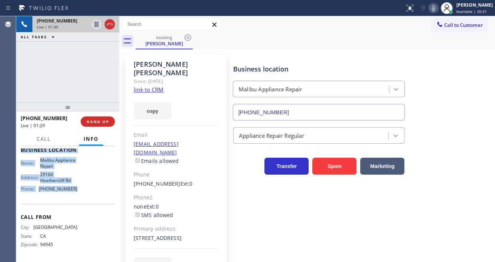
drag, startPoint x: 21, startPoint y: 187, endPoint x: 81, endPoint y: 195, distance: 60.7
click at [81, 195] on div "Context Queue: [Test] All Priority: 1 Customer Name: [PERSON_NAME] Phone: [PHON…" at bounding box center [68, 152] width 94 height 213
copy div "Customer Name: [PERSON_NAME] Phone: [PHONE_NUMBER] Address: [STREET_ADDRESS] Bu…"
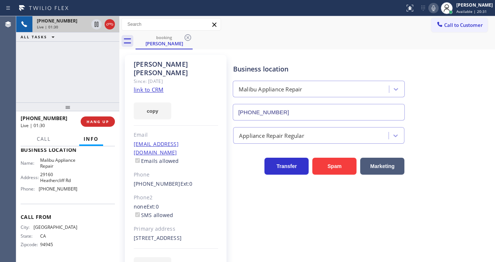
click at [59, 72] on div "[PHONE_NUMBER] Live | 01:30 ALL TASKS ALL TASKS ACTIVE TASKS TASKS IN WRAP UP" at bounding box center [67, 59] width 103 height 86
click at [62, 63] on div "[PHONE_NUMBER] Live | 02:33 ALL TASKS ALL TASKS ACTIVE TASKS TASKS IN WRAP UP" at bounding box center [67, 59] width 103 height 86
click at [436, 8] on icon at bounding box center [434, 8] width 4 height 6
click at [436, 9] on icon at bounding box center [434, 8] width 4 height 6
click at [94, 66] on div "[PHONE_NUMBER] Live | 10:31 ALL TASKS ALL TASKS ACTIVE TASKS TASKS IN WRAP UP" at bounding box center [67, 59] width 103 height 86
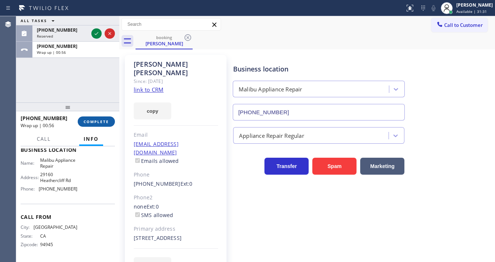
click at [99, 122] on span "COMPLETE" at bounding box center [96, 121] width 25 height 5
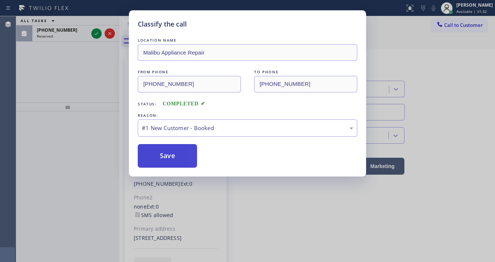
click at [174, 151] on button "Save" at bounding box center [167, 156] width 59 height 24
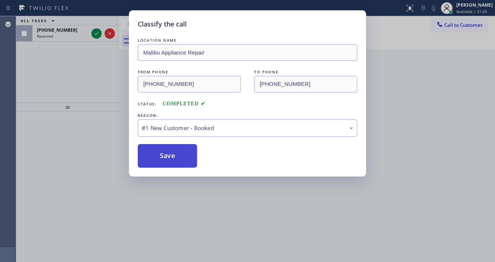
click at [174, 151] on button "Save" at bounding box center [167, 156] width 59 height 24
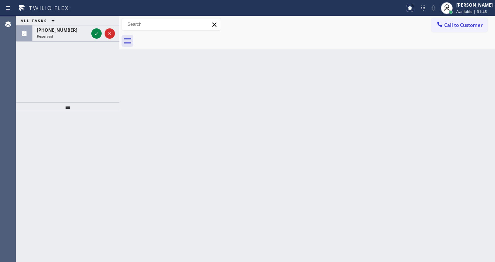
click at [28, 95] on div "ALL TASKS ALL TASKS ACTIVE TASKS TASKS IN WRAP UP [PHONE_NUMBER] Reserved" at bounding box center [67, 59] width 103 height 86
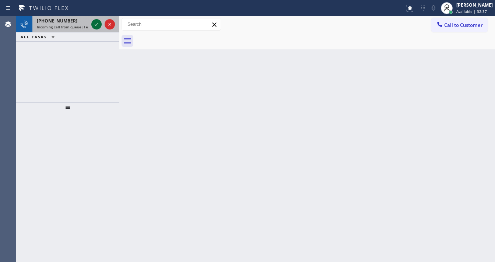
click at [95, 22] on icon at bounding box center [96, 24] width 9 height 9
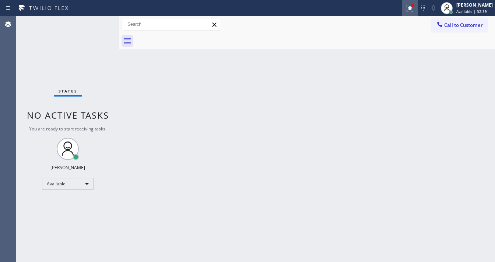
click at [411, 9] on icon at bounding box center [409, 7] width 4 height 5
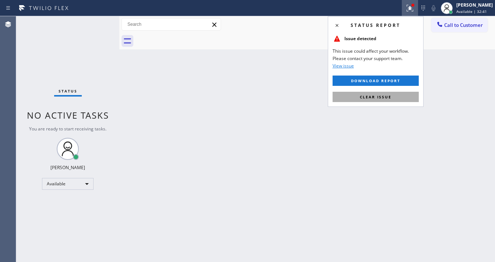
drag, startPoint x: 386, startPoint y: 95, endPoint x: 280, endPoint y: 109, distance: 107.1
click at [386, 95] on span "Clear issue" at bounding box center [376, 96] width 32 height 5
drag, startPoint x: 280, startPoint y: 109, endPoint x: 274, endPoint y: 110, distance: 6.3
click at [279, 110] on div "Back to Dashboard Change Sender ID Customers Technicians Select a contact Outbo…" at bounding box center [307, 139] width 376 height 246
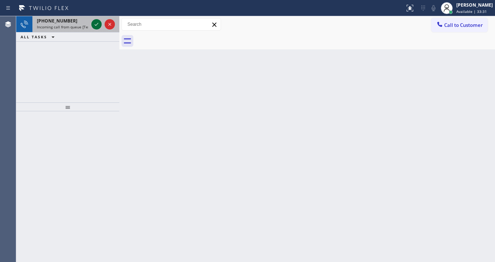
click at [94, 20] on div at bounding box center [103, 24] width 27 height 16
click at [94, 21] on icon at bounding box center [96, 24] width 9 height 9
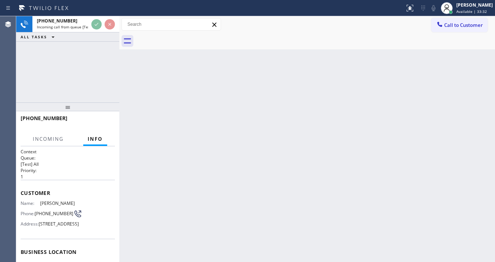
click at [91, 91] on div "[PHONE_NUMBER] Incoming call from queue [Test] All ALL TASKS ALL TASKS ACTIVE T…" at bounding box center [67, 59] width 103 height 86
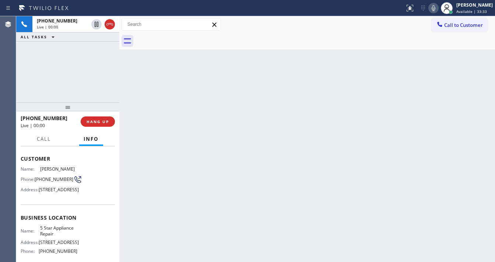
scroll to position [59, 0]
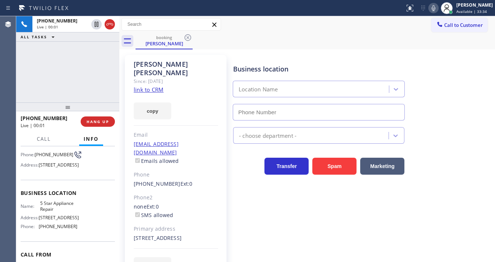
type input "[PHONE_NUMBER]"
click at [149, 86] on link "link to CRM" at bounding box center [149, 89] width 30 height 7
drag, startPoint x: 338, startPoint y: 17, endPoint x: 346, endPoint y: 17, distance: 8.1
click at [338, 17] on div "Call to Customer Outbound call Location Best Wolf Appliance Repair [GEOGRAPHIC_…" at bounding box center [307, 24] width 376 height 17
click at [436, 9] on icon at bounding box center [434, 8] width 4 height 6
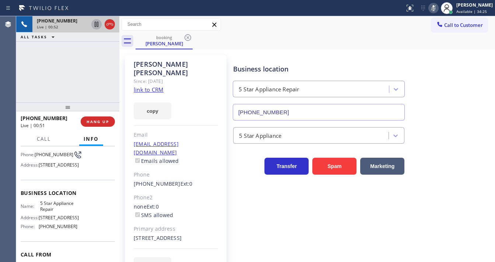
click at [94, 26] on icon at bounding box center [96, 24] width 9 height 9
click at [94, 25] on icon at bounding box center [96, 24] width 5 height 5
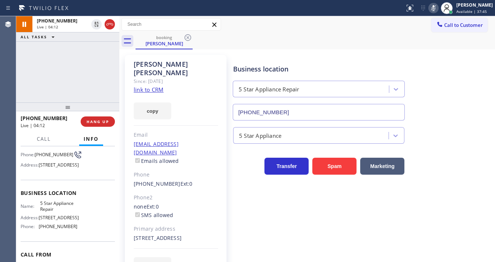
click at [439, 13] on button at bounding box center [434, 8] width 10 height 10
click at [429, 46] on div "booking [PERSON_NAME]" at bounding box center [316, 41] width 360 height 17
click at [438, 7] on icon at bounding box center [433, 8] width 9 height 9
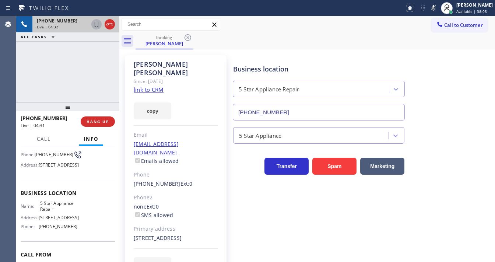
click at [98, 27] on icon at bounding box center [97, 24] width 4 height 5
click at [436, 10] on icon at bounding box center [434, 8] width 4 height 6
click at [98, 25] on icon at bounding box center [96, 24] width 5 height 5
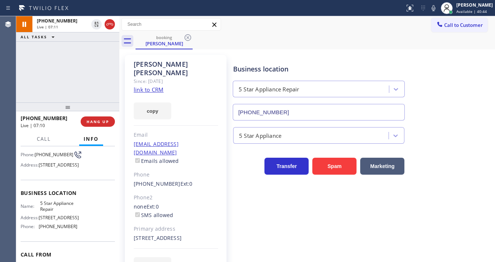
click at [94, 59] on div "[PHONE_NUMBER] Live | 07:11 ALL TASKS ALL TASKS ACTIVE TASKS TASKS IN WRAP UP" at bounding box center [67, 59] width 103 height 86
click at [93, 63] on div "[PHONE_NUMBER] Live | 07:13 ALL TASKS ALL TASKS ACTIVE TASKS TASKS IN WRAP UP" at bounding box center [67, 59] width 103 height 86
click at [25, 88] on div "[PHONE_NUMBER] Live | 07:17 ALL TASKS ALL TASKS ACTIVE TASKS TASKS IN WRAP UP" at bounding box center [67, 59] width 103 height 86
click at [22, 78] on div "[PHONE_NUMBER] Live | 07:23 ALL TASKS ALL TASKS ACTIVE TASKS TASKS IN WRAP UP" at bounding box center [67, 59] width 103 height 86
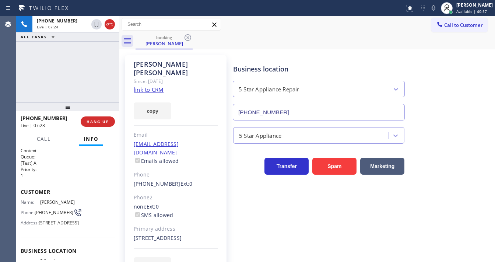
scroll to position [0, 0]
drag, startPoint x: 49, startPoint y: 214, endPoint x: 36, endPoint y: 210, distance: 13.6
click at [36, 211] on span "[PHONE_NUMBER]" at bounding box center [54, 214] width 39 height 6
copy span "[PHONE_NUMBER]"
click at [56, 90] on div "[PHONE_NUMBER] Live | 07:26 ALL TASKS ALL TASKS ACTIVE TASKS TASKS IN WRAP UP" at bounding box center [67, 59] width 103 height 86
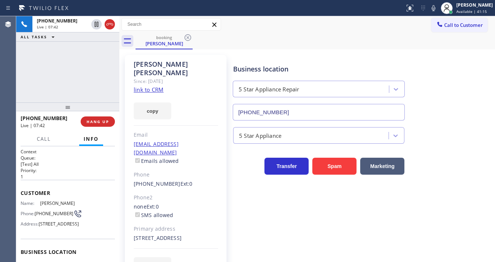
click at [21, 81] on div "[PHONE_NUMBER] Live | 07:42 ALL TASKS ALL TASKS ACTIVE TASKS TASKS IN WRAP UP" at bounding box center [67, 59] width 103 height 86
click at [35, 90] on div "[PHONE_NUMBER] Live | 07:52 ALL TASKS ALL TASKS ACTIVE TASKS TASKS IN WRAP UP" at bounding box center [67, 59] width 103 height 86
click at [329, 24] on div "Call to Customer Outbound call Location Best Wolf Appliance Repair [GEOGRAPHIC_…" at bounding box center [307, 24] width 376 height 13
click at [436, 9] on icon at bounding box center [433, 8] width 9 height 9
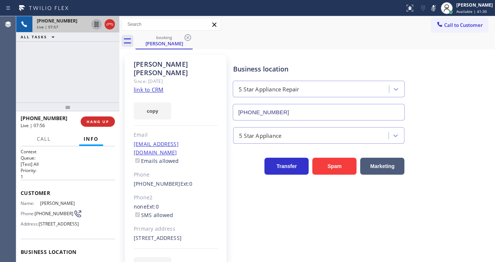
click at [96, 24] on icon at bounding box center [97, 24] width 4 height 5
click at [38, 79] on div "[PHONE_NUMBER] Live | 08:17 ALL TASKS ALL TASKS ACTIVE TASKS TASKS IN WRAP UP" at bounding box center [67, 59] width 103 height 86
click at [97, 25] on icon at bounding box center [96, 24] width 5 height 5
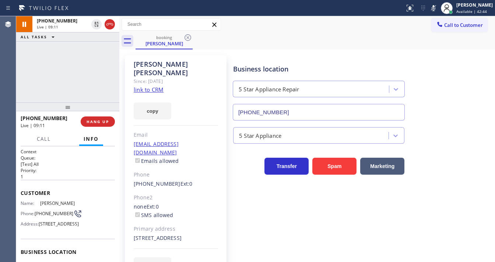
click at [436, 7] on icon at bounding box center [434, 8] width 4 height 6
click at [90, 83] on div "[PHONE_NUMBER] Live | 09:12 ALL TASKS ALL TASKS ACTIVE TASKS TASKS IN WRAP UP" at bounding box center [67, 59] width 103 height 86
click at [38, 83] on div "[PHONE_NUMBER] Live | 09:16 ALL TASKS ALL TASKS ACTIVE TASKS TASKS IN WRAP UP" at bounding box center [67, 59] width 103 height 86
click at [34, 66] on div "[PHONE_NUMBER] Live | 09:23 ALL TASKS ALL TASKS ACTIVE TASKS TASKS IN WRAP UP" at bounding box center [67, 59] width 103 height 86
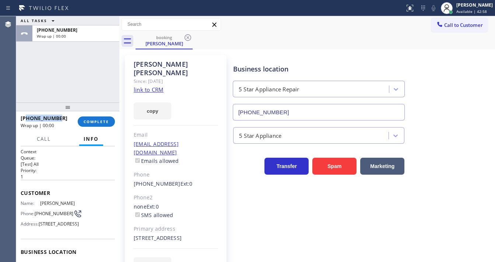
drag, startPoint x: 59, startPoint y: 119, endPoint x: 26, endPoint y: 118, distance: 32.8
click at [26, 118] on div "[PHONE_NUMBER]" at bounding box center [47, 118] width 52 height 7
copy span "7204805202"
drag, startPoint x: 70, startPoint y: 92, endPoint x: 92, endPoint y: 118, distance: 33.7
click at [71, 92] on div "ALL TASKS ALL TASKS ACTIVE TASKS TASKS IN WRAP UP [PHONE_NUMBER] Wrap up | 00:02" at bounding box center [67, 59] width 103 height 86
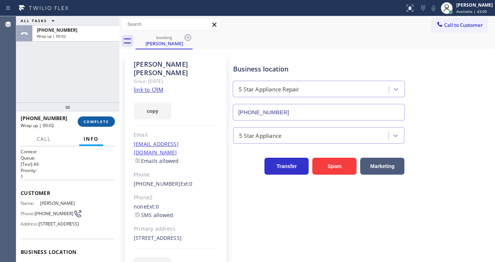
click at [93, 119] on span "COMPLETE" at bounding box center [96, 121] width 25 height 5
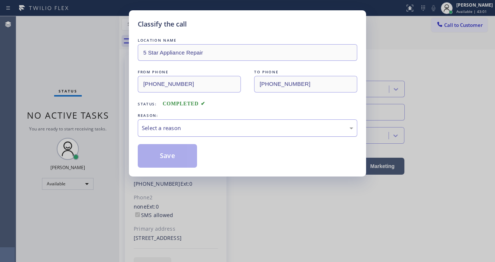
click at [190, 127] on div "Select a reason" at bounding box center [248, 128] width 212 height 8
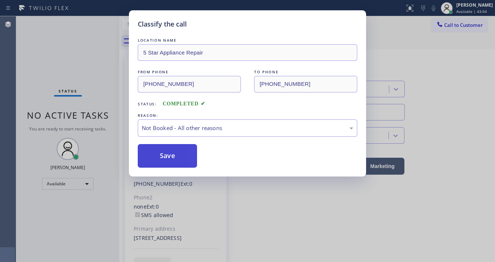
click at [175, 153] on button "Save" at bounding box center [167, 156] width 59 height 24
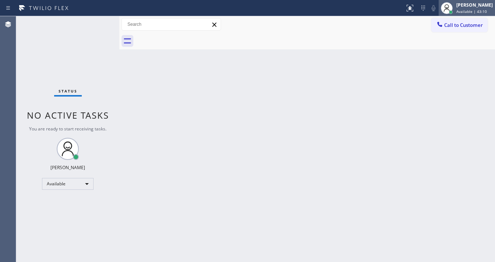
click at [479, 10] on span "Available | 43:10" at bounding box center [472, 11] width 31 height 5
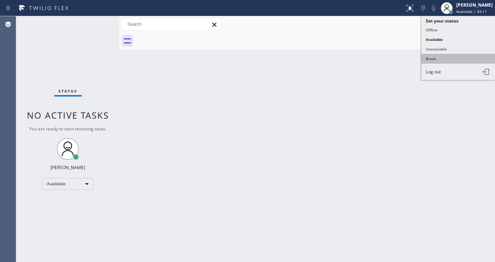
click at [435, 60] on button "Break" at bounding box center [459, 59] width 74 height 10
click at [334, 76] on div "Back to Dashboard Change Sender ID Customers Technicians Select a contact Outbo…" at bounding box center [307, 139] width 376 height 246
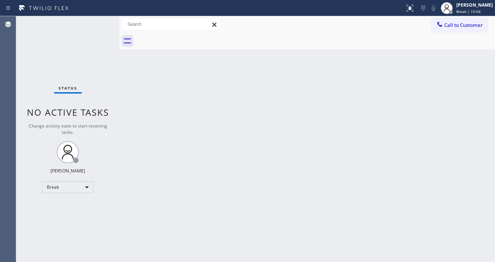
click at [31, 87] on div "Status No active tasks Change activity state to start receiving tasks. [PERSON_…" at bounding box center [67, 139] width 103 height 246
click at [76, 190] on div "Break" at bounding box center [68, 187] width 52 height 12
click at [66, 211] on li "Unavailable" at bounding box center [67, 215] width 50 height 9
click at [70, 190] on div "Break" at bounding box center [68, 187] width 52 height 12
click at [64, 207] on li "Available" at bounding box center [67, 206] width 50 height 9
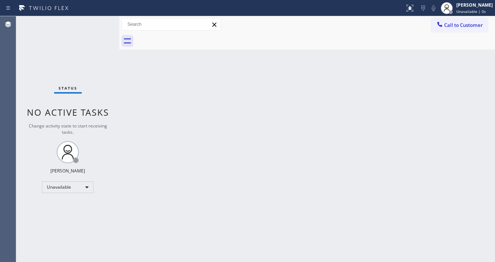
drag, startPoint x: 135, startPoint y: 209, endPoint x: 140, endPoint y: 210, distance: 5.0
click at [137, 209] on div "Back to Dashboard Change Sender ID Customers Technicians Select a contact Outbo…" at bounding box center [307, 139] width 376 height 246
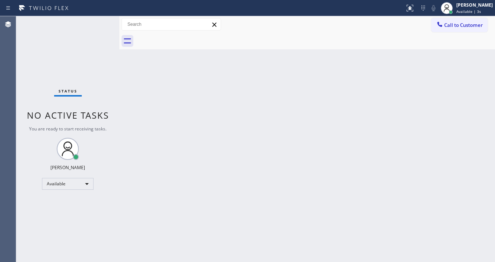
click at [28, 130] on div "Status No active tasks You are ready to start receiving tasks. [PERSON_NAME]" at bounding box center [67, 139] width 103 height 246
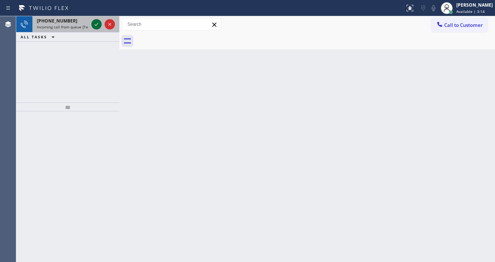
click at [94, 21] on icon at bounding box center [96, 24] width 9 height 9
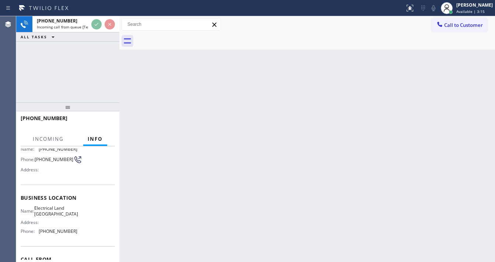
scroll to position [59, 0]
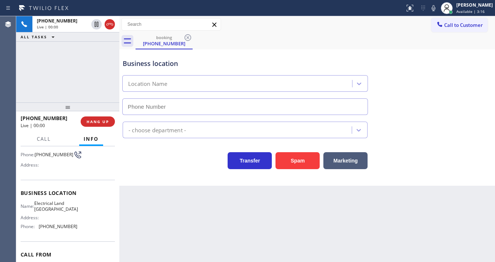
type input "[PHONE_NUMBER]"
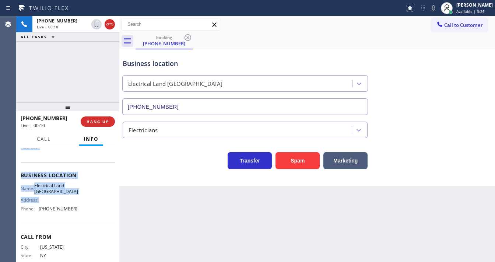
scroll to position [88, 0]
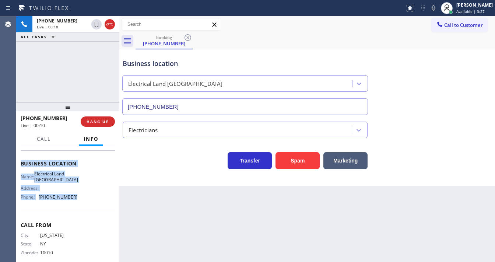
drag, startPoint x: 18, startPoint y: 157, endPoint x: 72, endPoint y: 193, distance: 64.6
click at [72, 195] on div "Context Queue: [Test] All Priority: 1 Customer Name: [PHONE_NUMBER] Phone: [PHO…" at bounding box center [67, 204] width 103 height 116
copy div "Customer Name: [PHONE_NUMBER] Phone: [PHONE_NUMBER] Address: Business location …"
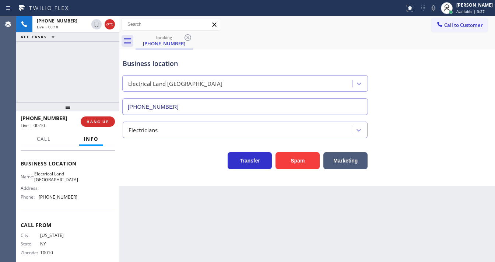
click at [70, 96] on div "[PHONE_NUMBER] Live | 00:10 ALL TASKS ALL TASKS ACTIVE TASKS TASKS IN WRAP UP" at bounding box center [67, 59] width 103 height 86
click at [435, 7] on icon at bounding box center [433, 8] width 9 height 9
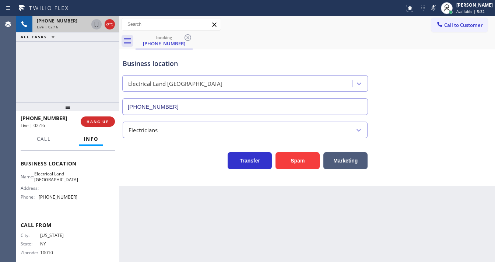
click at [96, 25] on icon at bounding box center [97, 24] width 4 height 5
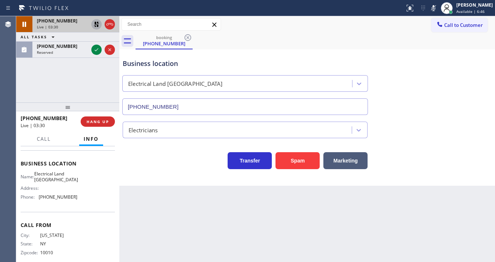
click at [19, 84] on div "[PHONE_NUMBER] Live | 03:30 ALL TASKS ALL TASKS ACTIVE TASKS TASKS IN WRAP UP […" at bounding box center [67, 59] width 103 height 86
click at [95, 24] on icon at bounding box center [96, 24] width 5 height 5
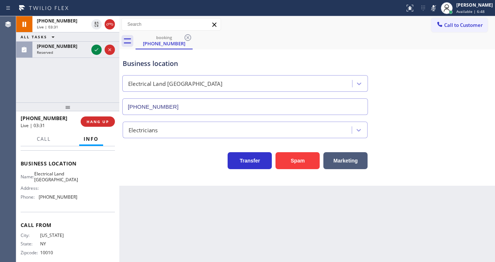
click at [436, 7] on icon at bounding box center [434, 8] width 4 height 6
click at [87, 82] on div "[PHONE_NUMBER] Live | 03:32 ALL TASKS ALL TASKS ACTIVE TASKS TASKS IN WRAP UP […" at bounding box center [67, 59] width 103 height 86
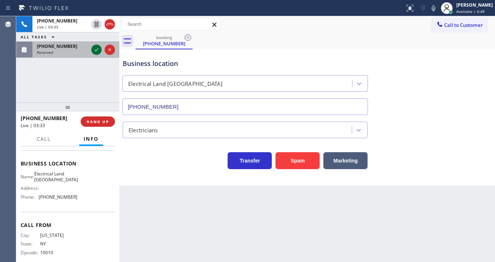
click at [97, 49] on icon at bounding box center [96, 49] width 9 height 9
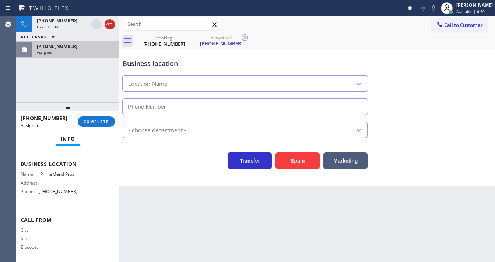
type input "[PHONE_NUMBER]"
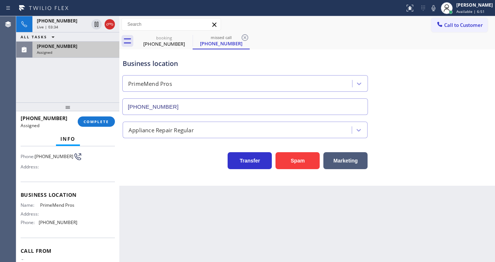
scroll to position [35, 0]
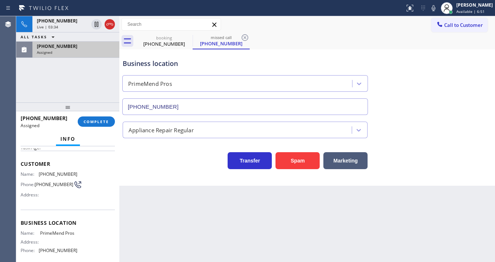
drag, startPoint x: 86, startPoint y: 131, endPoint x: 91, endPoint y: 128, distance: 5.4
click at [88, 130] on div "[PHONE_NUMBER] Assigned COMPLETE" at bounding box center [68, 121] width 94 height 19
click at [96, 122] on span "COMPLETE" at bounding box center [96, 121] width 25 height 5
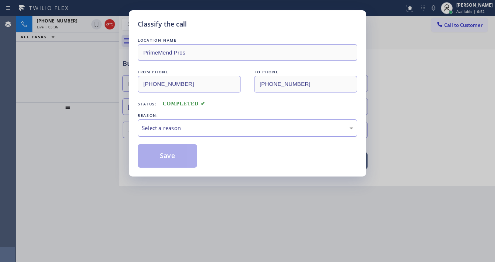
click at [178, 124] on div "Select a reason" at bounding box center [248, 128] width 212 height 8
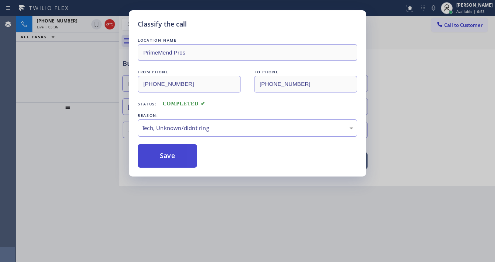
click at [171, 149] on button "Save" at bounding box center [167, 156] width 59 height 24
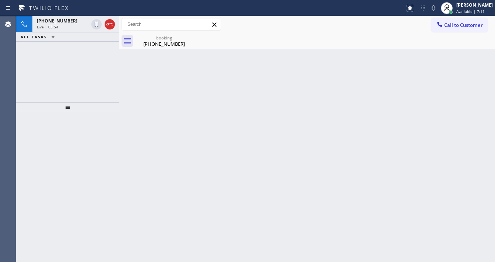
click at [78, 74] on div "[PHONE_NUMBER] Live | 03:54 ALL TASKS ALL TASKS ACTIVE TASKS TASKS IN WRAP UP" at bounding box center [67, 59] width 103 height 86
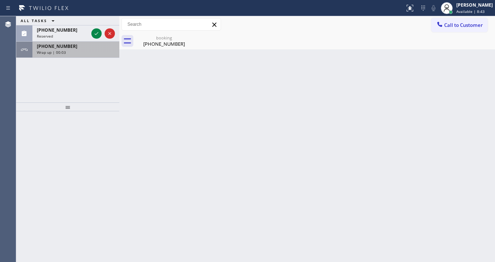
click at [88, 50] on div "Wrap up | 00:03" at bounding box center [76, 52] width 78 height 5
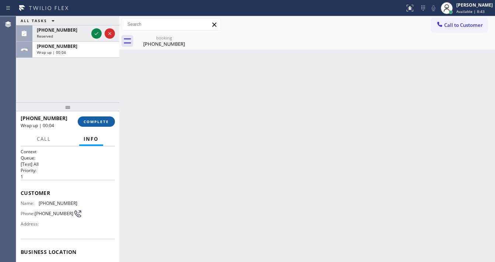
click at [106, 122] on span "COMPLETE" at bounding box center [96, 121] width 25 height 5
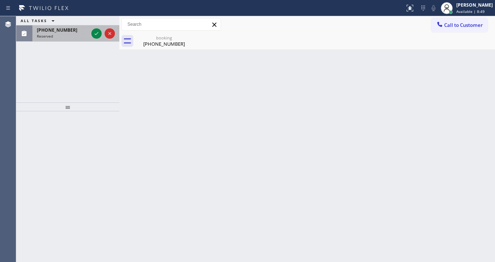
click at [69, 35] on div "Reserved" at bounding box center [63, 36] width 52 height 5
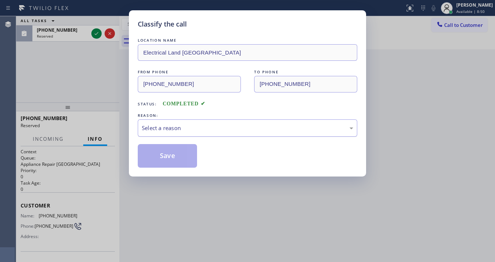
drag, startPoint x: 163, startPoint y: 122, endPoint x: 160, endPoint y: 134, distance: 12.6
click at [163, 122] on div "Select a reason" at bounding box center [248, 127] width 220 height 17
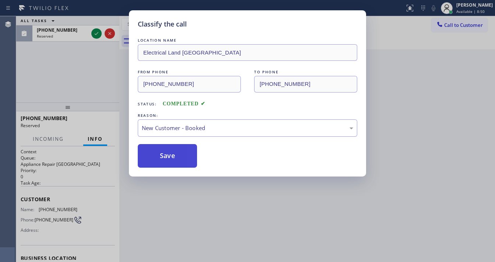
click at [159, 153] on button "Save" at bounding box center [167, 156] width 59 height 24
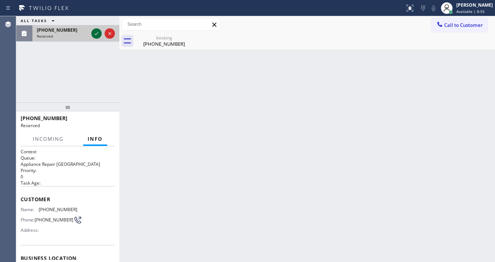
click at [99, 32] on icon at bounding box center [96, 33] width 9 height 9
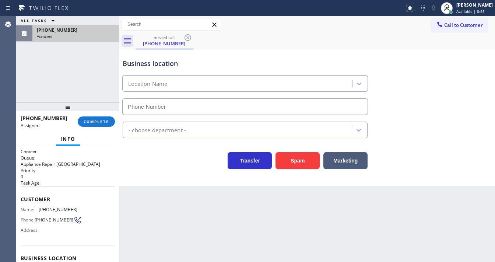
scroll to position [59, 0]
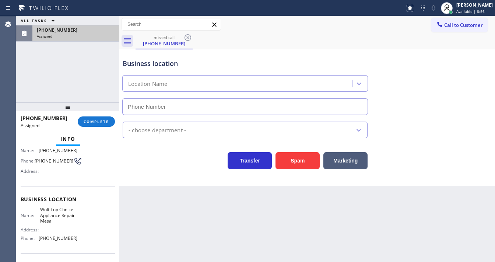
type input "[PHONE_NUMBER]"
click at [91, 121] on span "COMPLETE" at bounding box center [96, 121] width 25 height 5
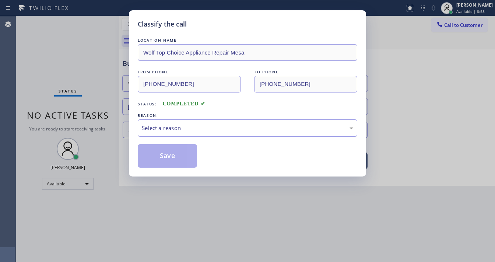
click at [180, 131] on div "Select a reason" at bounding box center [248, 128] width 212 height 8
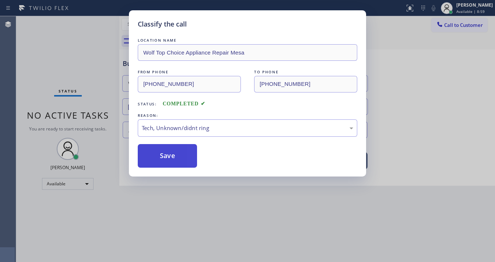
drag, startPoint x: 172, startPoint y: 180, endPoint x: 170, endPoint y: 157, distance: 23.3
click at [172, 150] on button "Save" at bounding box center [167, 156] width 59 height 24
click at [172, 149] on button "Save" at bounding box center [167, 156] width 59 height 24
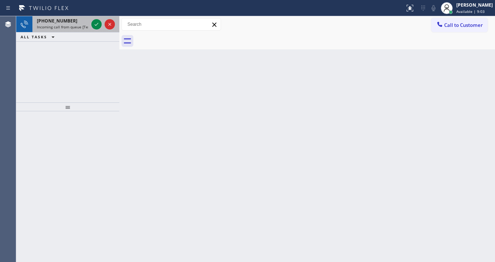
click at [76, 27] on span "Incoming call from queue [Test] All" at bounding box center [67, 26] width 61 height 5
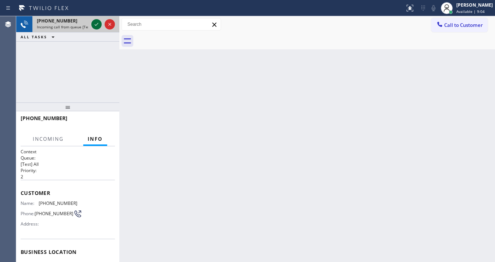
click at [98, 23] on icon at bounding box center [97, 24] width 4 height 3
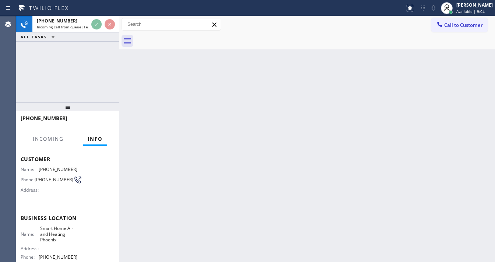
scroll to position [88, 0]
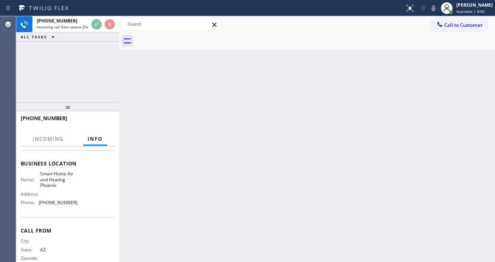
drag, startPoint x: 71, startPoint y: 207, endPoint x: 40, endPoint y: 64, distance: 147.1
click at [40, 64] on div "[PHONE_NUMBER] Incoming call from queue [Test] All ALL TASKS ALL TASKS ACTIVE T…" at bounding box center [67, 59] width 103 height 86
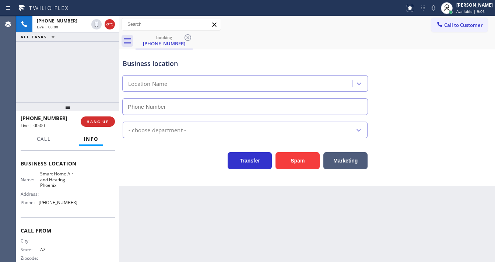
type input "[PHONE_NUMBER]"
click at [55, 62] on div "[PHONE_NUMBER] Live | 00:03 ALL TASKS ALL TASKS ACTIVE TASKS TASKS IN WRAP UP" at bounding box center [67, 59] width 103 height 86
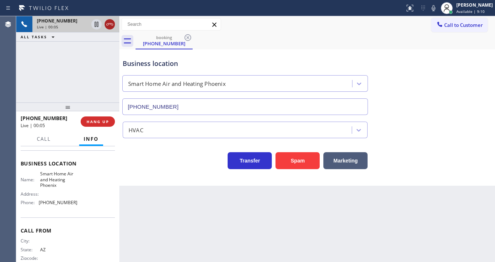
click at [113, 25] on icon at bounding box center [109, 24] width 9 height 9
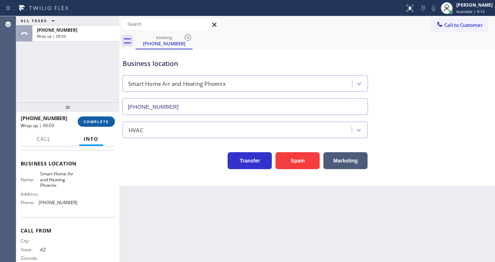
click at [97, 117] on button "COMPLETE" at bounding box center [96, 121] width 37 height 10
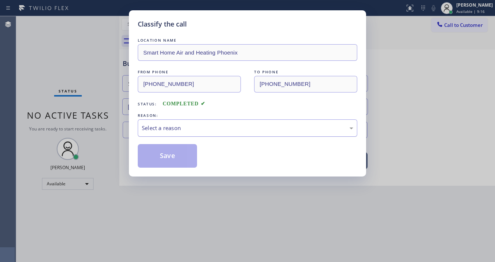
click at [170, 130] on div "Select a reason" at bounding box center [248, 128] width 212 height 8
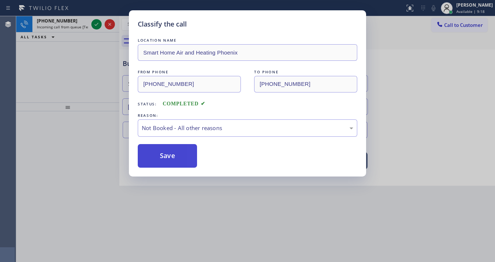
click at [173, 154] on button "Save" at bounding box center [167, 156] width 59 height 24
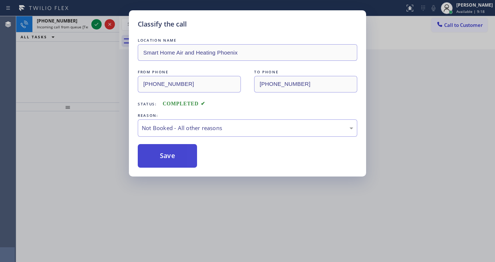
click at [173, 154] on button "Save" at bounding box center [167, 156] width 59 height 24
click at [94, 25] on div "Classify the call LOCATION NAME Smart Home Air and Heating Phoenix FROM PHONE […" at bounding box center [247, 131] width 495 height 262
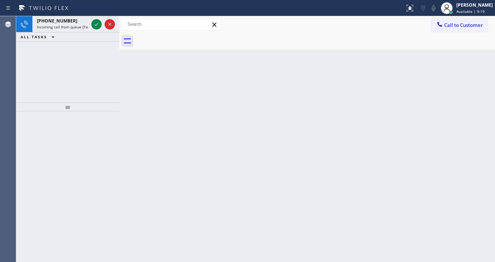
click at [94, 25] on icon at bounding box center [96, 24] width 9 height 9
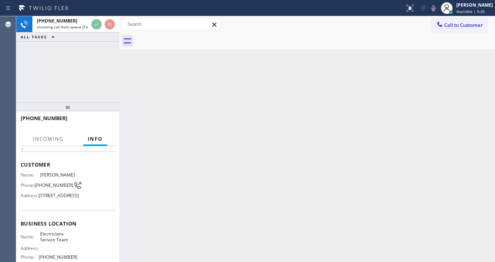
scroll to position [29, 0]
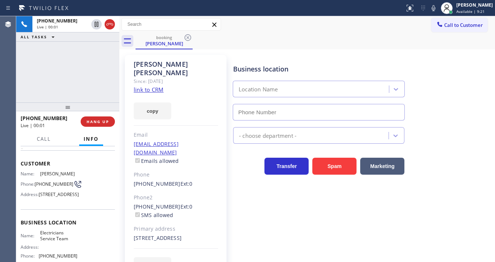
type input "[PHONE_NUMBER]"
click at [149, 86] on link "link to CRM" at bounding box center [149, 89] width 30 height 7
click at [102, 122] on span "HANG UP" at bounding box center [98, 121] width 22 height 5
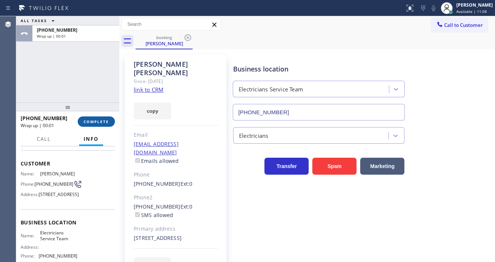
click at [102, 122] on span "COMPLETE" at bounding box center [96, 121] width 25 height 5
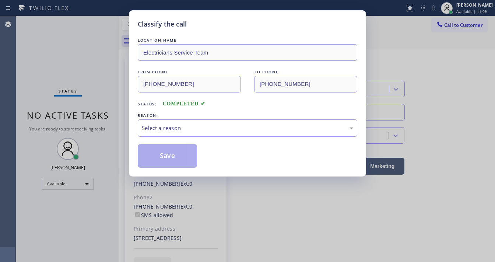
click at [170, 131] on div "Select a reason" at bounding box center [248, 128] width 212 height 8
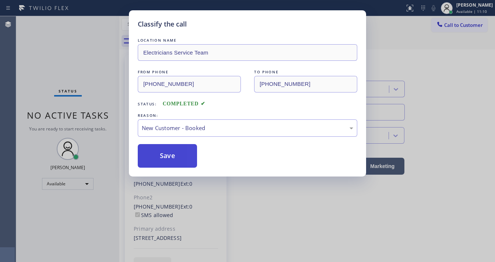
click at [163, 153] on button "Save" at bounding box center [167, 156] width 59 height 24
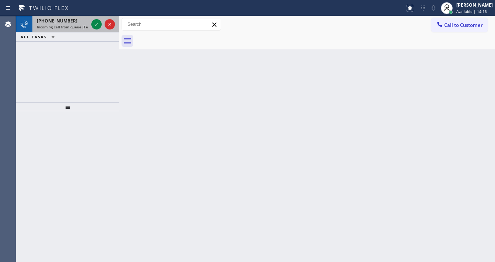
drag, startPoint x: 71, startPoint y: 22, endPoint x: 95, endPoint y: 25, distance: 24.1
click at [74, 22] on div "[PHONE_NUMBER]" at bounding box center [63, 21] width 52 height 6
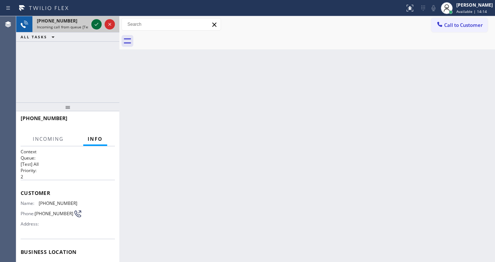
click at [96, 26] on icon at bounding box center [96, 24] width 9 height 9
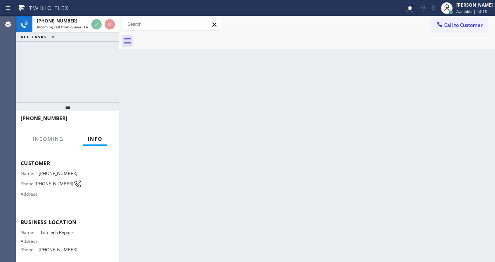
scroll to position [59, 0]
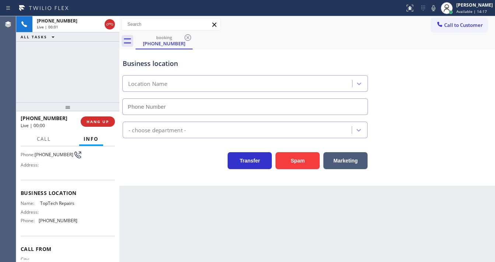
type input "[PHONE_NUMBER]"
click at [87, 80] on div "[PHONE_NUMBER] Live | 00:09 ALL TASKS ALL TASKS ACTIVE TASKS TASKS IN WRAP UP" at bounding box center [67, 59] width 103 height 86
click at [298, 164] on button "Spam" at bounding box center [298, 160] width 44 height 17
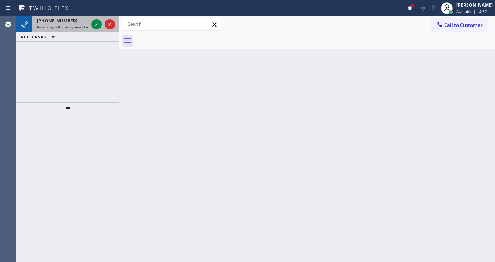
click at [51, 28] on span "Incoming call from queue [Test] All" at bounding box center [67, 26] width 61 height 5
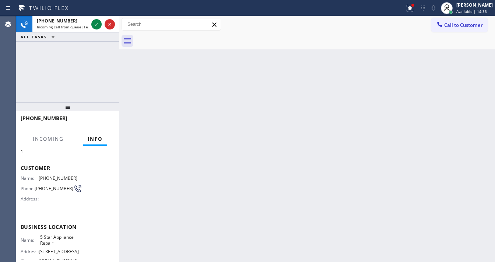
scroll to position [59, 0]
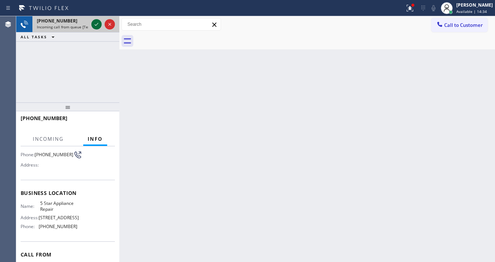
click at [96, 21] on icon at bounding box center [96, 24] width 9 height 9
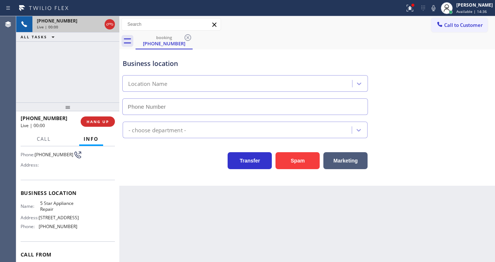
type input "[PHONE_NUMBER]"
click at [413, 6] on icon at bounding box center [410, 8] width 9 height 9
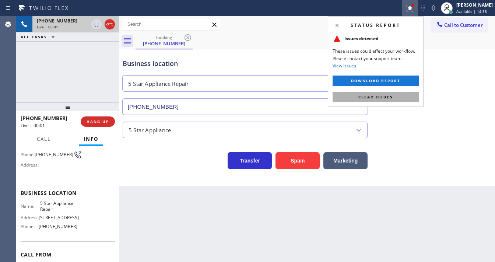
click at [374, 95] on span "Clear issues" at bounding box center [376, 96] width 35 height 5
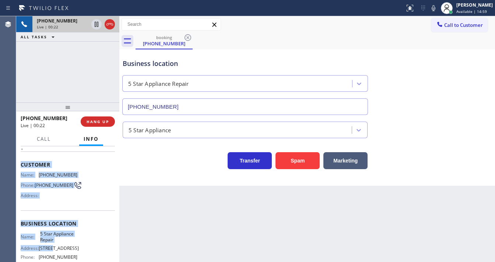
scroll to position [88, 0]
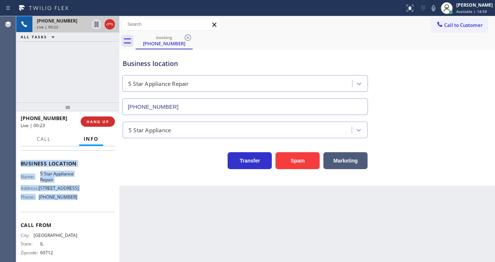
drag, startPoint x: 24, startPoint y: 193, endPoint x: 78, endPoint y: 205, distance: 55.0
click at [78, 205] on div "Context Queue: [Test] All Priority: 1 Customer Name: [PHONE_NUMBER] Phone: [PHO…" at bounding box center [67, 204] width 103 height 116
copy div "Customer Name: [PHONE_NUMBER] Phone: [PHONE_NUMBER] Address: Business location …"
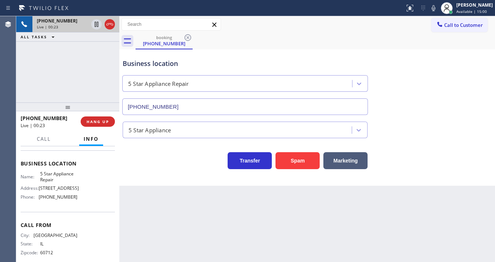
click at [65, 72] on div "[PHONE_NUMBER] Live | 00:23 ALL TASKS ALL TASKS ACTIVE TASKS TASKS IN WRAP UP" at bounding box center [67, 59] width 103 height 86
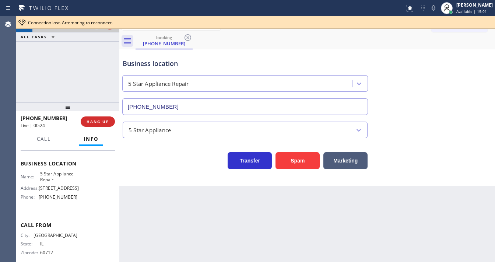
click at [51, 63] on div "[PHONE_NUMBER] Live | 00:24 ALL TASKS ALL TASKS ACTIVE TASKS TASKS IN WRAP UP" at bounding box center [67, 59] width 103 height 86
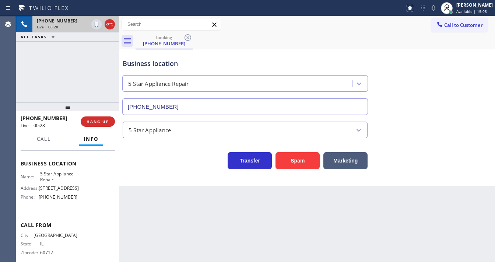
click at [165, 161] on div "Transfer Spam Marketing" at bounding box center [245, 158] width 248 height 21
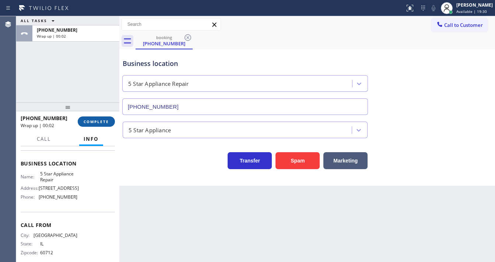
click at [100, 122] on span "COMPLETE" at bounding box center [96, 121] width 25 height 5
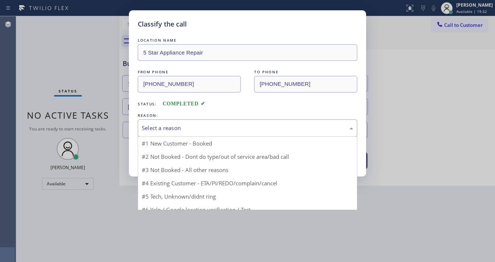
click at [172, 130] on div "Select a reason" at bounding box center [248, 128] width 212 height 8
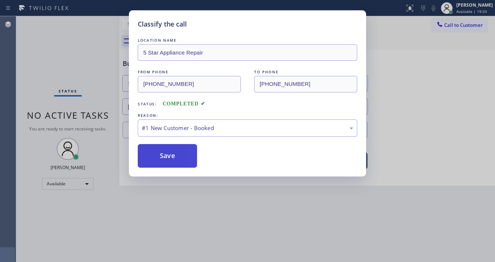
click at [164, 155] on button "Save" at bounding box center [167, 156] width 59 height 24
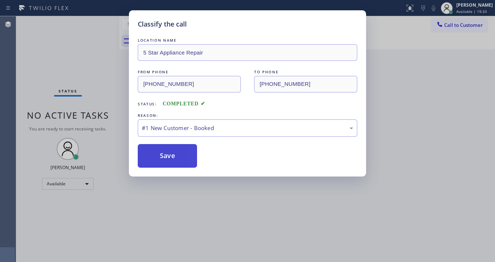
click at [164, 155] on button "Save" at bounding box center [167, 156] width 59 height 24
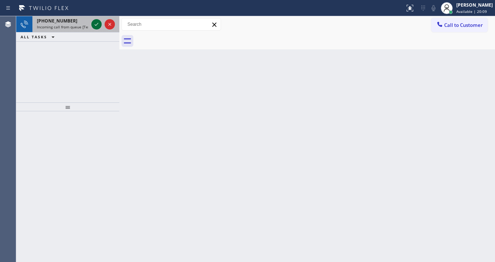
click at [94, 23] on icon at bounding box center [96, 24] width 9 height 9
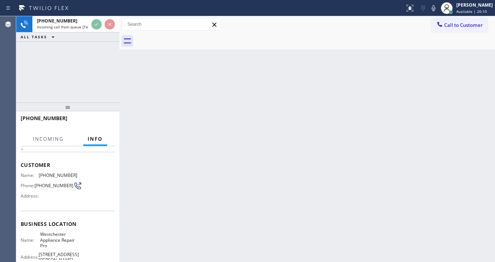
scroll to position [59, 0]
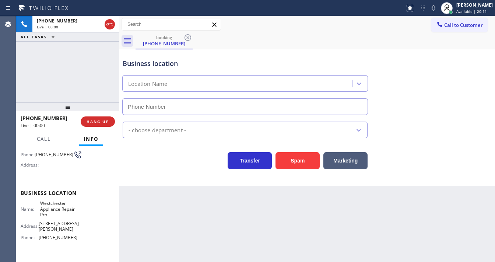
type input "[PHONE_NUMBER]"
click at [112, 119] on button "HANG UP" at bounding box center [98, 121] width 34 height 10
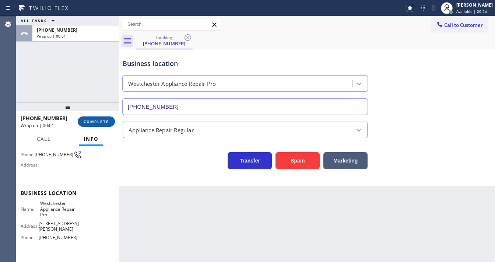
click at [112, 119] on button "COMPLETE" at bounding box center [96, 121] width 37 height 10
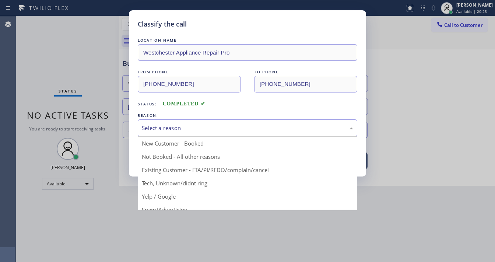
click at [183, 124] on div "Select a reason" at bounding box center [248, 128] width 212 height 8
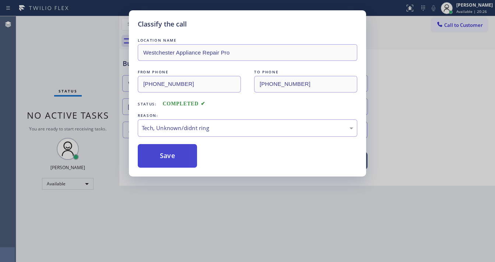
click at [168, 158] on button "Save" at bounding box center [167, 156] width 59 height 24
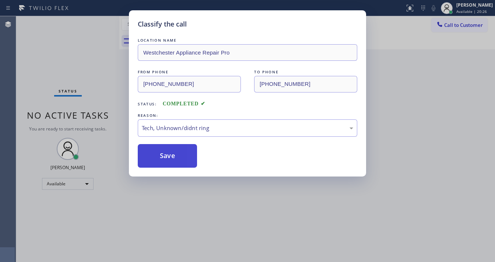
click at [168, 158] on button "Save" at bounding box center [167, 156] width 59 height 24
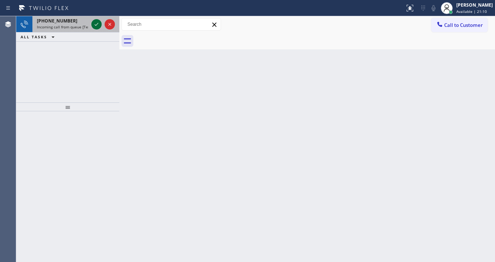
click at [96, 22] on icon at bounding box center [96, 24] width 9 height 9
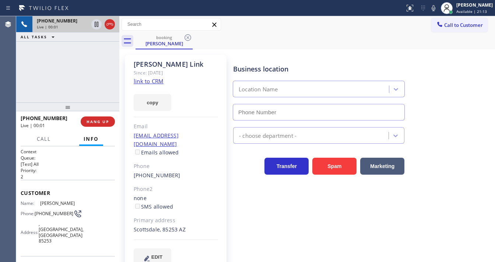
type input "[PHONE_NUMBER]"
click at [140, 82] on link "link to CRM" at bounding box center [149, 80] width 30 height 7
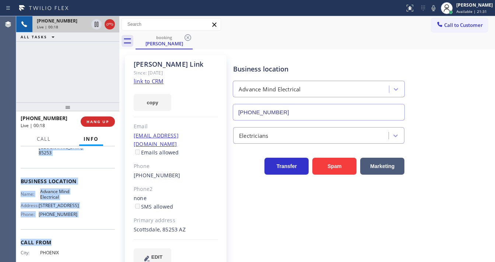
scroll to position [88, 0]
drag, startPoint x: 22, startPoint y: 190, endPoint x: 81, endPoint y: 202, distance: 59.8
click at [81, 202] on div "Context Queue: [Test] All Priority: 2 Customer Name: [PERSON_NAME] Phone: [PHON…" at bounding box center [68, 172] width 94 height 225
copy div "ustomer Name: [PERSON_NAME] Phone: [PHONE_NUMBER] Address: [GEOGRAPHIC_DATA] Bu…"
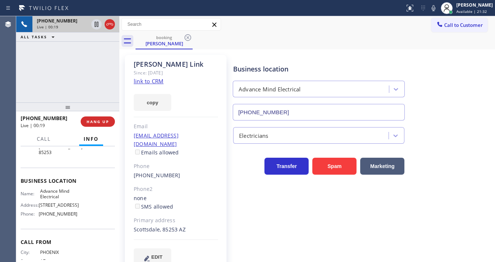
click at [63, 72] on div "[PHONE_NUMBER] Live | 00:19 ALL TASKS ALL TASKS ACTIVE TASKS TASKS IN WRAP UP" at bounding box center [67, 59] width 103 height 86
click at [31, 83] on div "[PHONE_NUMBER] Live | 00:42 ALL TASKS ALL TASKS ACTIVE TASKS TASKS IN WRAP UP" at bounding box center [67, 59] width 103 height 86
click at [96, 24] on icon at bounding box center [96, 24] width 9 height 9
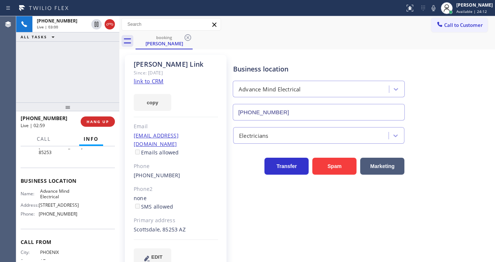
click at [438, 11] on icon at bounding box center [433, 8] width 9 height 9
click at [70, 69] on div "[PHONE_NUMBER] Live | 03:28 ALL TASKS ALL TASKS ACTIVE TASKS TASKS IN WRAP UP" at bounding box center [67, 59] width 103 height 86
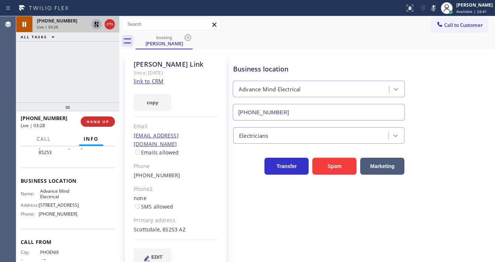
click at [95, 21] on icon at bounding box center [96, 24] width 9 height 9
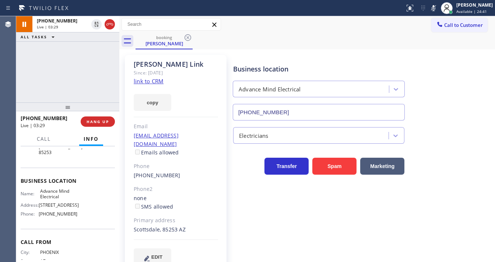
click at [438, 11] on icon at bounding box center [433, 8] width 9 height 9
click at [50, 68] on div "[PHONE_NUMBER] Live | 03:30 ALL TASKS ALL TASKS ACTIVE TASKS TASKS IN WRAP UP" at bounding box center [67, 59] width 103 height 86
click at [389, 16] on div "Status report No issues detected If you experience an issue, please download th…" at bounding box center [247, 8] width 495 height 16
click at [436, 9] on icon at bounding box center [434, 8] width 4 height 6
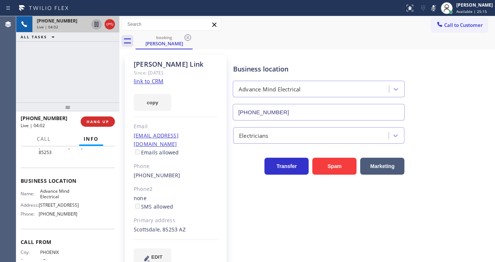
click at [95, 27] on icon at bounding box center [97, 24] width 4 height 5
click at [100, 24] on icon at bounding box center [96, 24] width 9 height 9
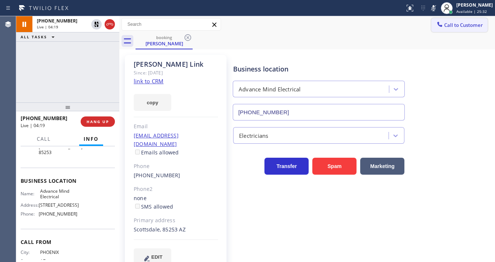
drag, startPoint x: 438, startPoint y: 8, endPoint x: 430, endPoint y: 22, distance: 16.3
click at [436, 8] on g at bounding box center [433, 8] width 5 height 6
click at [411, 40] on div "booking [PERSON_NAME]" at bounding box center [316, 41] width 360 height 17
click at [24, 93] on div "[PHONE_NUMBER] Live | 04:24 ALL TASKS ALL TASKS ACTIVE TASKS TASKS IN WRAP UP" at bounding box center [67, 59] width 103 height 86
click at [72, 57] on div "[PHONE_NUMBER] Live | 04:35 ALL TASKS ALL TASKS ACTIVE TASKS TASKS IN WRAP UP" at bounding box center [67, 59] width 103 height 86
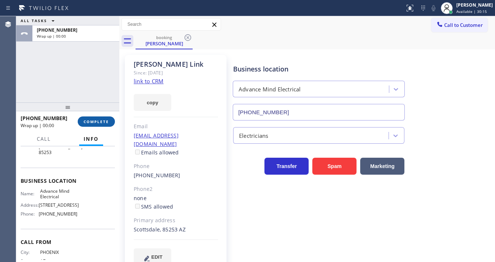
click at [99, 124] on button "COMPLETE" at bounding box center [96, 121] width 37 height 10
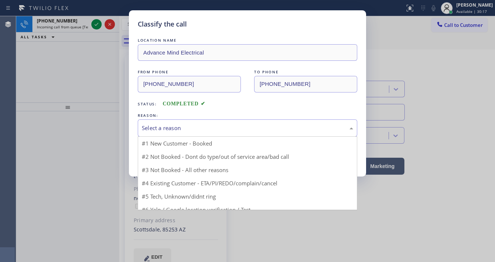
click at [172, 130] on div "Select a reason" at bounding box center [248, 128] width 212 height 8
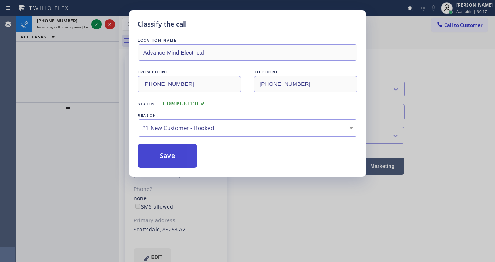
click at [165, 150] on button "Save" at bounding box center [167, 156] width 59 height 24
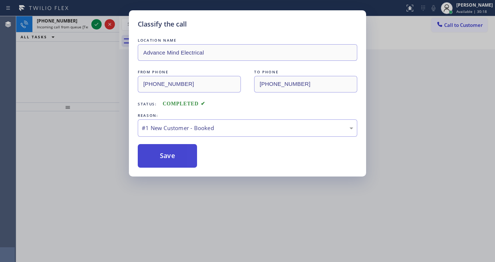
click at [165, 150] on button "Save" at bounding box center [167, 156] width 59 height 24
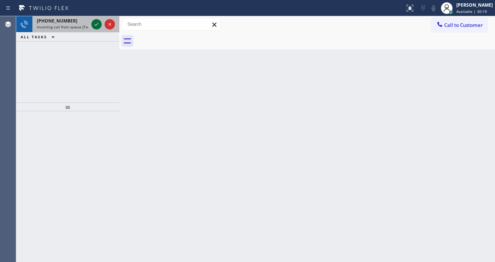
click at [94, 26] on icon at bounding box center [96, 24] width 9 height 9
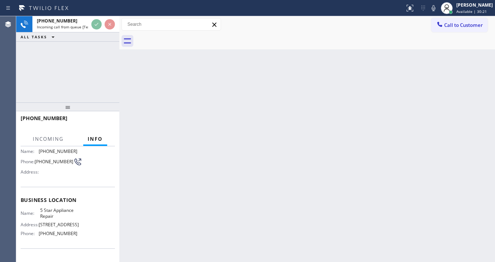
scroll to position [59, 0]
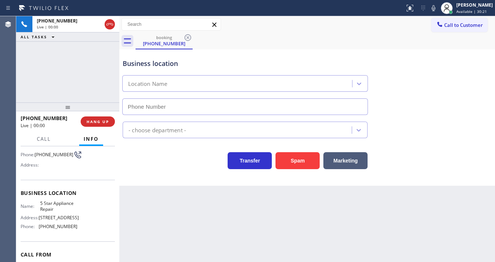
type input "[PHONE_NUMBER]"
click at [69, 72] on div "[PHONE_NUMBER] Live | 00:00 ALL TASKS ALL TASKS ACTIVE TASKS TASKS IN WRAP UP" at bounding box center [67, 59] width 103 height 86
click at [56, 84] on div "[PHONE_NUMBER] Live | 00:17 ALL TASKS ALL TASKS ACTIVE TASKS TASKS IN WRAP UP" at bounding box center [67, 59] width 103 height 86
click at [82, 64] on div "[PHONE_NUMBER] Live | 01:08 ALL TASKS ALL TASKS ACTIVE TASKS TASKS IN WRAP UP" at bounding box center [67, 59] width 103 height 86
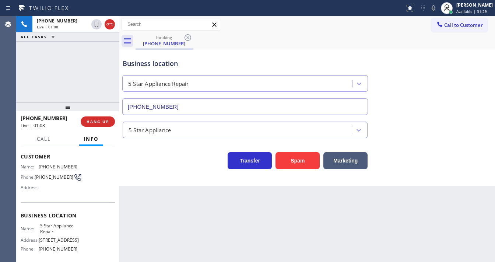
scroll to position [0, 0]
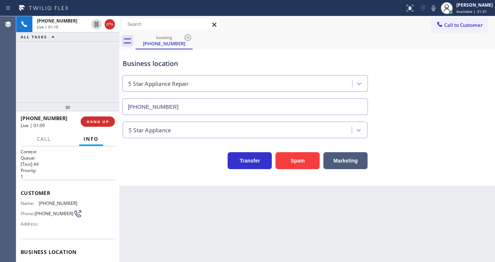
click at [60, 62] on div "[PHONE_NUMBER] Live | 01:10 ALL TASKS ALL TASKS ACTIVE TASKS TASKS IN WRAP UP" at bounding box center [67, 59] width 103 height 86
click at [436, 10] on icon at bounding box center [433, 8] width 9 height 9
drag, startPoint x: 97, startPoint y: 25, endPoint x: 90, endPoint y: 15, distance: 12.7
click at [97, 25] on icon at bounding box center [97, 24] width 4 height 5
click at [11, 74] on div "Agent Desktop" at bounding box center [8, 139] width 16 height 246
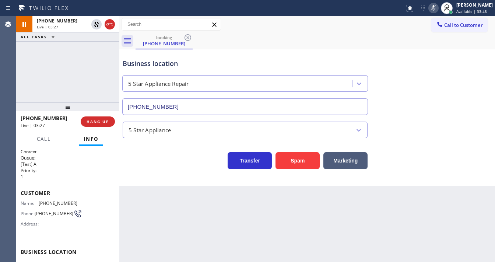
click at [18, 66] on div "[PHONE_NUMBER] Live | 03:27 ALL TASKS ALL TASKS ACTIVE TASKS TASKS IN WRAP UP" at bounding box center [67, 59] width 103 height 86
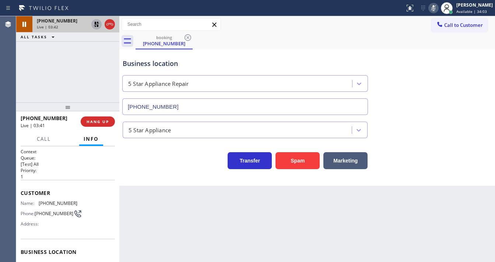
click at [94, 24] on icon at bounding box center [96, 24] width 9 height 9
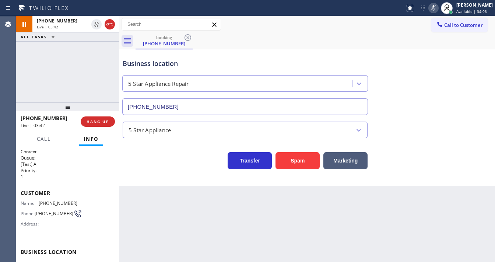
click at [437, 7] on icon at bounding box center [433, 8] width 9 height 9
click at [429, 32] on div "Call to Customer Outbound call Location Best Wolf Appliance Repair [GEOGRAPHIC_…" at bounding box center [307, 24] width 376 height 17
click at [62, 69] on div "[PHONE_NUMBER] Live | 03:43 ALL TASKS ALL TASKS ACTIVE TASKS TASKS IN WRAP UP" at bounding box center [67, 59] width 103 height 86
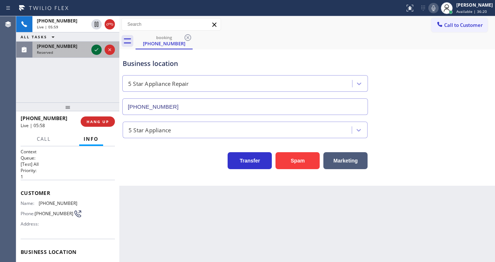
click at [99, 52] on icon at bounding box center [96, 49] width 9 height 9
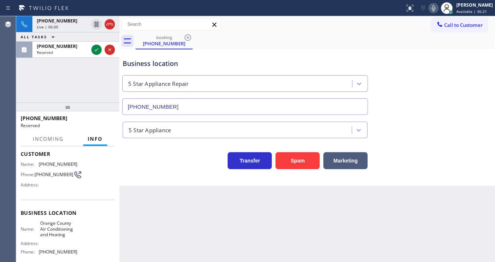
scroll to position [29, 0]
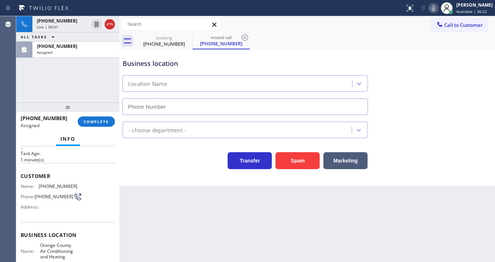
type input "[PHONE_NUMBER]"
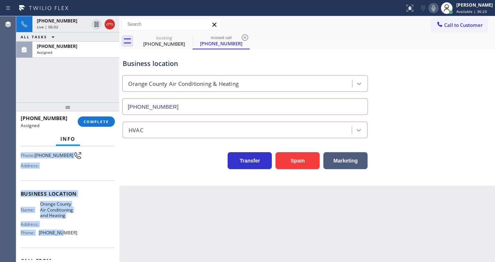
scroll to position [114, 0]
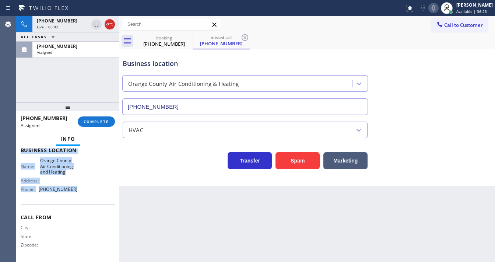
drag, startPoint x: 21, startPoint y: 172, endPoint x: 83, endPoint y: 191, distance: 64.7
click at [83, 191] on div "Context Queue: HVAC Priority: 0 Task Age: [DEMOGRAPHIC_DATA] minute(s) Customer…" at bounding box center [68, 147] width 94 height 226
click at [99, 119] on span "COMPLETE" at bounding box center [96, 121] width 25 height 5
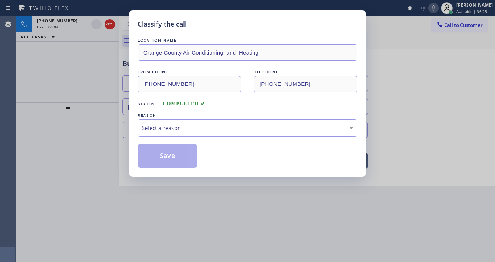
click at [171, 129] on div "Select a reason" at bounding box center [248, 128] width 212 height 8
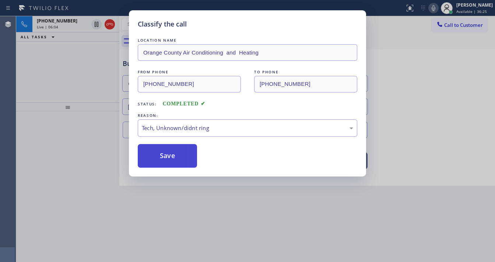
click at [170, 156] on button "Save" at bounding box center [167, 156] width 59 height 24
click at [171, 156] on button "Save" at bounding box center [167, 156] width 59 height 24
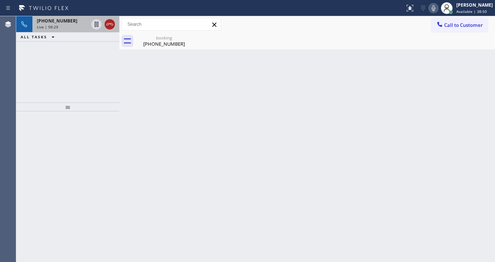
click at [109, 23] on icon at bounding box center [109, 24] width 7 height 2
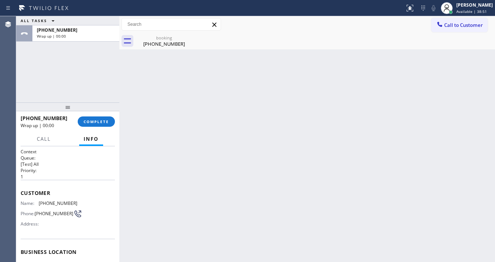
click at [83, 53] on div "ALL TASKS ALL TASKS ACTIVE TASKS TASKS IN WRAP UP [PHONE_NUMBER] Wrap up | 00:00" at bounding box center [67, 59] width 103 height 86
click at [97, 120] on span "COMPLETE" at bounding box center [96, 121] width 25 height 5
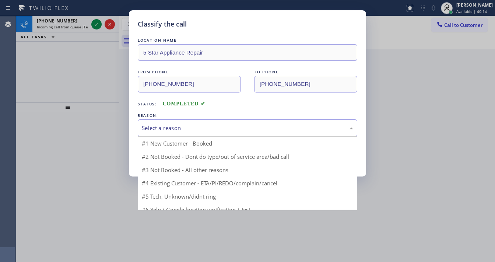
drag, startPoint x: 159, startPoint y: 127, endPoint x: 171, endPoint y: 134, distance: 13.9
click at [161, 128] on div "Select a reason" at bounding box center [248, 128] width 212 height 8
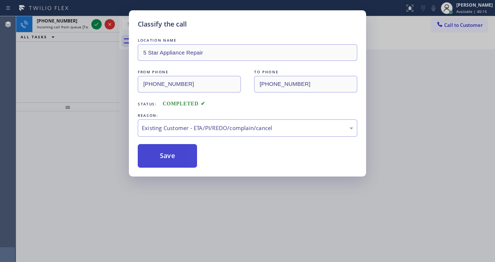
click at [159, 144] on button "Save" at bounding box center [167, 156] width 59 height 24
click at [161, 151] on button "Save" at bounding box center [167, 156] width 59 height 24
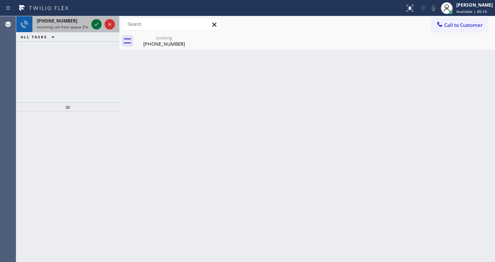
click at [97, 27] on icon at bounding box center [96, 24] width 9 height 9
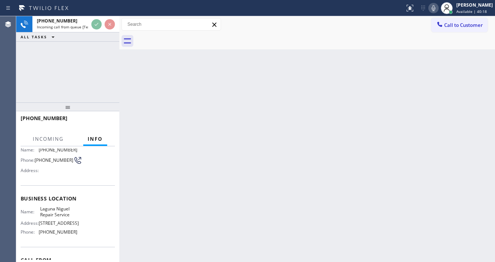
scroll to position [59, 0]
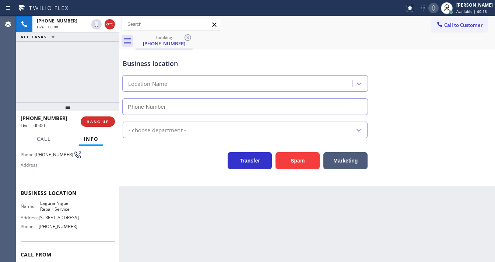
type input "[PHONE_NUMBER]"
click at [69, 78] on div "[PHONE_NUMBER] Live | 00:01 ALL TASKS ALL TASKS ACTIVE TASKS TASKS IN WRAP UP" at bounding box center [67, 59] width 103 height 86
click at [70, 77] on div "[PHONE_NUMBER] Live | 00:02 ALL TASKS ALL TASKS ACTIVE TASKS TASKS IN WRAP UP" at bounding box center [67, 59] width 103 height 86
click at [83, 88] on div "[PHONE_NUMBER] Live | 00:07 ALL TASKS ALL TASKS ACTIVE TASKS TASKS IN WRAP UP" at bounding box center [67, 59] width 103 height 86
click at [85, 71] on div "[PHONE_NUMBER] Live | 00:48 ALL TASKS ALL TASKS ACTIVE TASKS TASKS IN WRAP UP" at bounding box center [67, 59] width 103 height 86
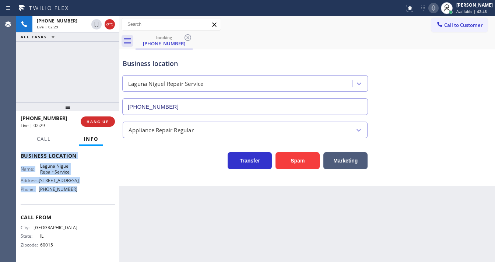
scroll to position [102, 0]
drag, startPoint x: 27, startPoint y: 171, endPoint x: 81, endPoint y: 157, distance: 56.1
click at [78, 189] on div "Context Queue: [Test] All Priority: 1 Customer Name: [PHONE_NUMBER] Phone: [PHO…" at bounding box center [68, 155] width 94 height 207
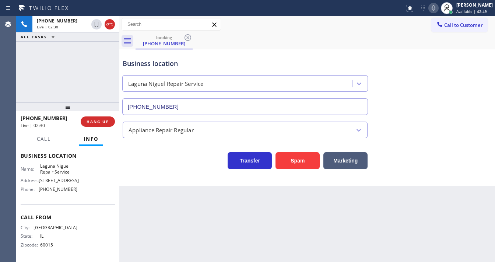
click at [73, 68] on div "[PHONE_NUMBER] Live | 02:30 ALL TASKS ALL TASKS ACTIVE TASKS TASKS IN WRAP UP" at bounding box center [67, 59] width 103 height 86
click at [78, 80] on div "[PHONE_NUMBER] Live | 02:32 ALL TASKS ALL TASKS ACTIVE TASKS TASKS IN WRAP UP" at bounding box center [67, 59] width 103 height 86
click at [100, 122] on span "HANG UP" at bounding box center [98, 121] width 22 height 5
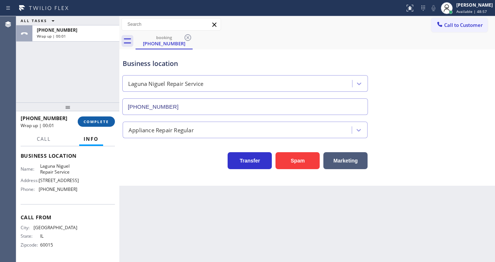
click at [97, 120] on span "COMPLETE" at bounding box center [96, 121] width 25 height 5
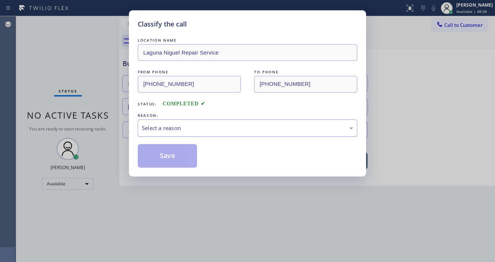
click at [165, 125] on div "Select a reason" at bounding box center [248, 128] width 212 height 8
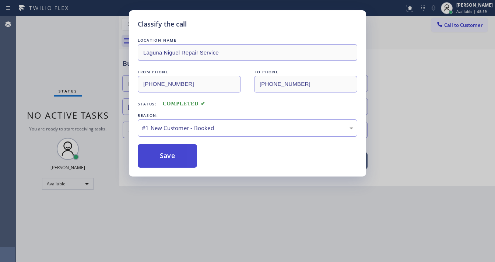
click at [160, 152] on button "Save" at bounding box center [167, 156] width 59 height 24
click at [160, 153] on button "Save" at bounding box center [167, 156] width 59 height 24
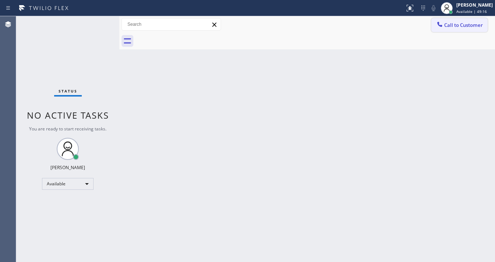
click at [455, 23] on span "Call to Customer" at bounding box center [463, 25] width 39 height 7
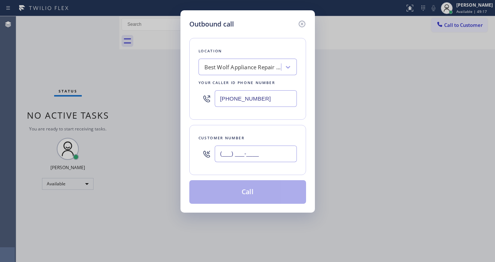
click at [260, 150] on input "(___) ___-____" at bounding box center [256, 154] width 82 height 17
paste input "904) 885-4017"
type input "[PHONE_NUMBER]"
click at [273, 94] on input "[PHONE_NUMBER]" at bounding box center [256, 98] width 82 height 17
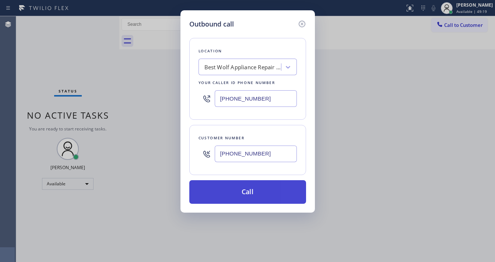
paste input "657) 888-9757"
type input "[PHONE_NUMBER]"
click at [252, 194] on button "Call" at bounding box center [247, 192] width 117 height 24
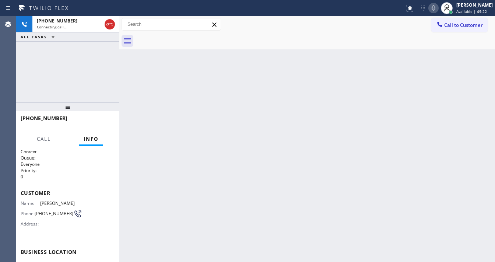
click at [66, 69] on div "[PHONE_NUMBER] Connecting call… ALL TASKS ALL TASKS ACTIVE TASKS TASKS IN WRAP …" at bounding box center [67, 59] width 103 height 86
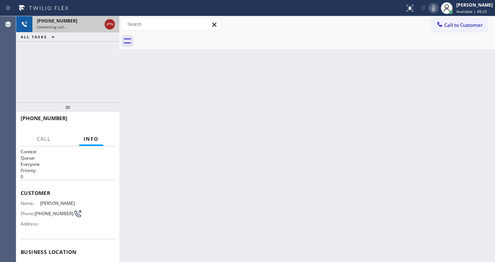
click at [110, 24] on icon at bounding box center [109, 24] width 9 height 9
click at [110, 23] on div "[PHONE_NUMBER]" at bounding box center [76, 21] width 78 height 6
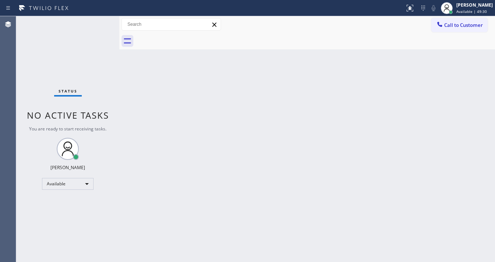
click at [447, 25] on span "Call to Customer" at bounding box center [463, 25] width 39 height 7
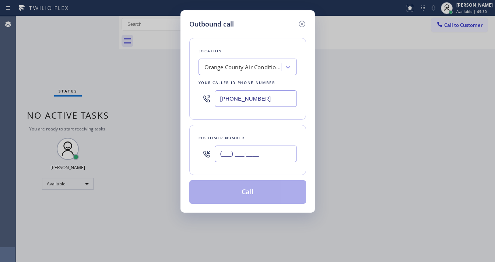
click at [239, 157] on input "(___) ___-____" at bounding box center [256, 154] width 82 height 17
paste input "904-8854"
click at [270, 96] on input "[PHONE_NUMBER]" at bounding box center [256, 98] width 82 height 17
click at [238, 161] on input "(___) 904-8854" at bounding box center [256, 154] width 82 height 17
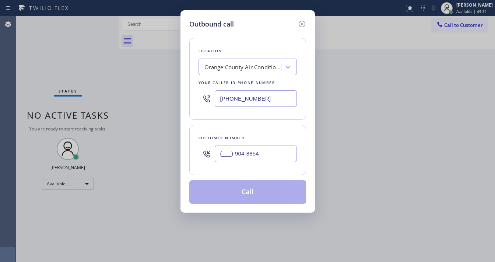
click at [238, 161] on input "(___) 904-8854" at bounding box center [256, 154] width 82 height 17
paste input "904) 885-4017"
type input "[PHONE_NUMBER]"
click at [264, 108] on div "[PHONE_NUMBER]" at bounding box center [248, 99] width 98 height 24
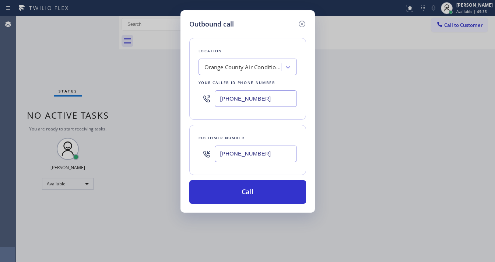
click at [244, 95] on input "[PHONE_NUMBER]" at bounding box center [256, 98] width 82 height 17
paste input "text"
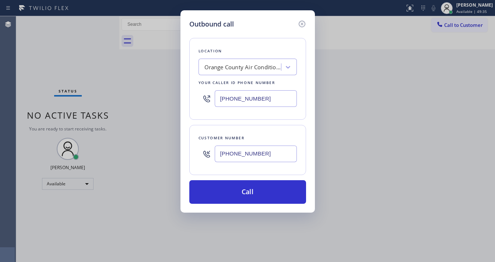
type input "[PHONE_NUMBER]"
click at [239, 120] on div "Location [GEOGRAPHIC_DATA] Air Conditioning & Heating Your caller id phone numb…" at bounding box center [247, 116] width 117 height 175
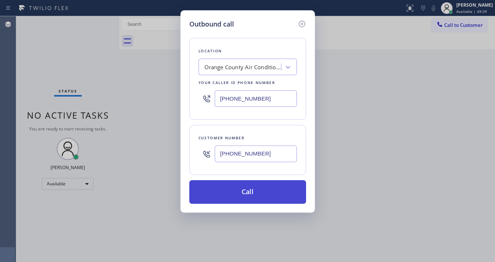
click at [237, 188] on button "Call" at bounding box center [247, 192] width 117 height 24
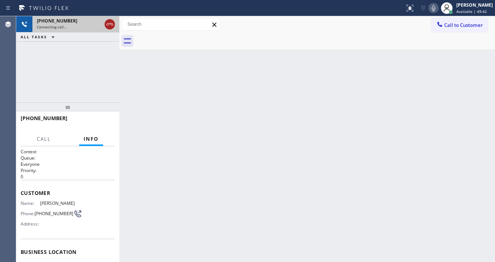
click at [109, 24] on icon at bounding box center [109, 24] width 7 height 2
click at [109, 24] on div "Connecting call…" at bounding box center [76, 26] width 78 height 5
click at [87, 56] on div "[PHONE_NUMBER] Connecting call… ALL TASKS ALL TASKS ACTIVE TASKS TASKS IN WRAP …" at bounding box center [67, 59] width 103 height 86
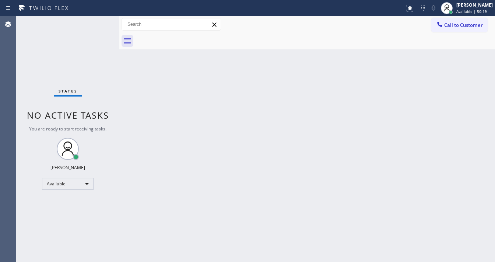
click at [448, 22] on span "Call to Customer" at bounding box center [463, 25] width 39 height 7
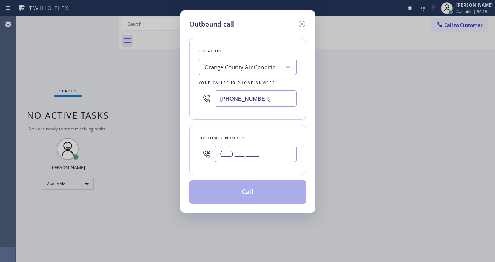
click at [269, 154] on input "(___) ___-____" at bounding box center [256, 154] width 82 height 17
paste input "904) 885-4017"
type input "[PHONE_NUMBER]"
click at [269, 98] on input "[PHONE_NUMBER]" at bounding box center [256, 98] width 82 height 17
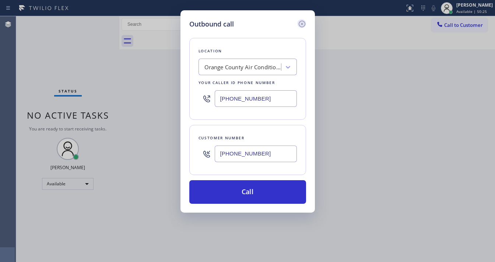
click at [302, 20] on icon at bounding box center [302, 24] width 9 height 9
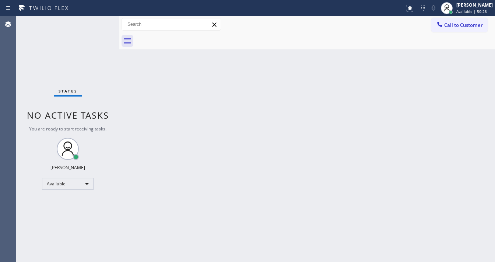
drag, startPoint x: 64, startPoint y: 34, endPoint x: 83, endPoint y: 3, distance: 36.5
click at [64, 34] on div "Status No active tasks You are ready to start receiving tasks. [PERSON_NAME]" at bounding box center [67, 139] width 103 height 246
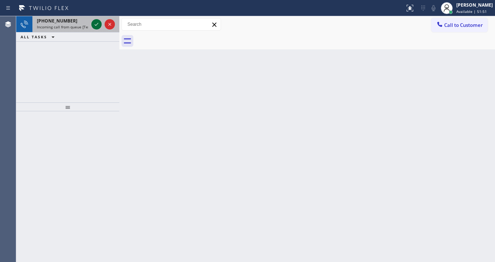
click at [94, 26] on icon at bounding box center [96, 24] width 9 height 9
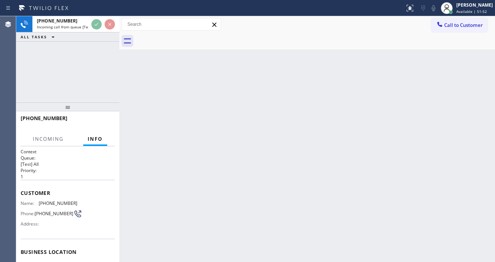
scroll to position [16, 0]
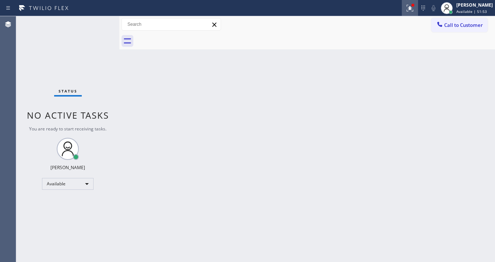
click at [413, 9] on icon at bounding box center [410, 8] width 9 height 9
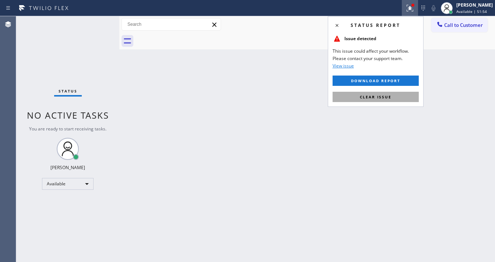
click at [402, 97] on button "Clear issue" at bounding box center [376, 97] width 86 height 10
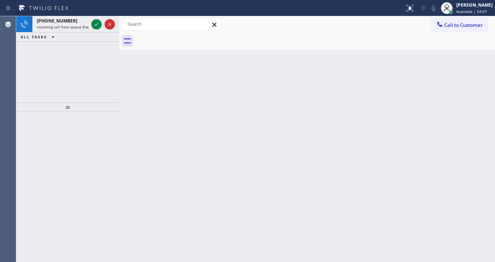
click at [90, 29] on div "[PHONE_NUMBER] Incoming call from queue Everybody" at bounding box center [60, 24] width 57 height 16
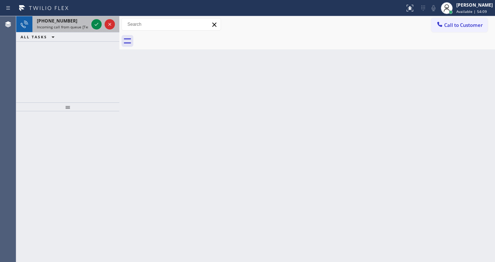
click at [78, 25] on span "Incoming call from queue [Test] All" at bounding box center [67, 26] width 61 height 5
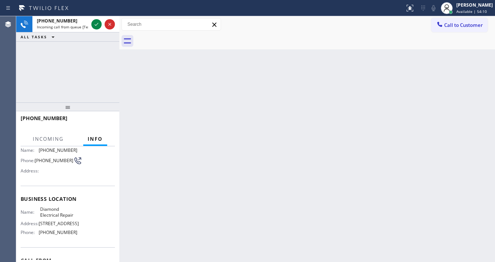
scroll to position [59, 0]
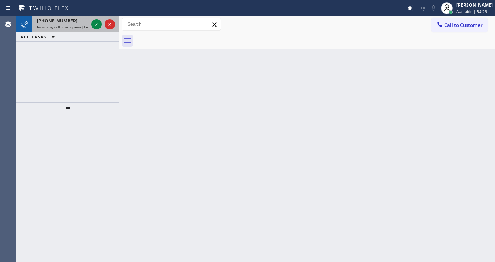
click at [72, 21] on div "[PHONE_NUMBER]" at bounding box center [63, 21] width 52 height 6
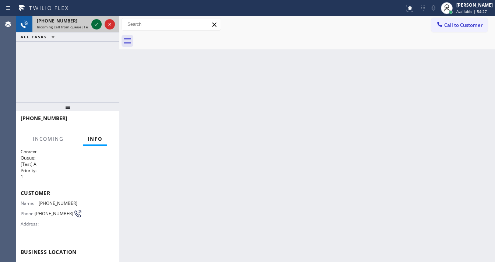
click at [92, 24] on icon at bounding box center [96, 24] width 9 height 9
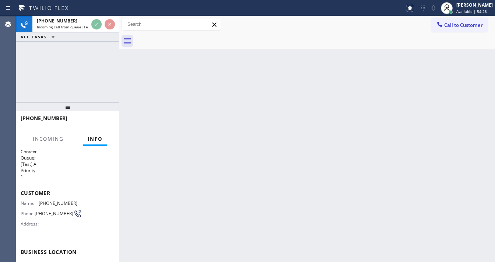
scroll to position [88, 0]
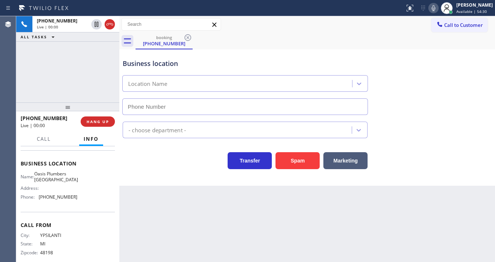
type input "[PHONE_NUMBER]"
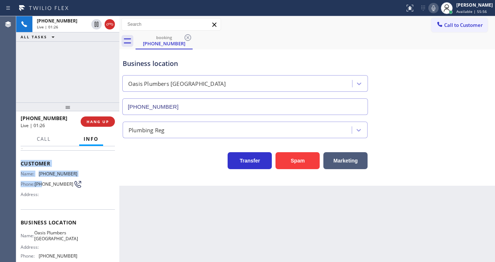
scroll to position [59, 0]
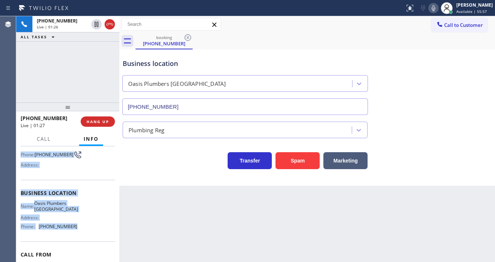
drag, startPoint x: 21, startPoint y: 161, endPoint x: 81, endPoint y: 226, distance: 88.1
click at [81, 226] on div "Context Queue: [Test] All Priority: 1 Customer Name: [PHONE_NUMBER] Phone: [PHO…" at bounding box center [68, 193] width 94 height 207
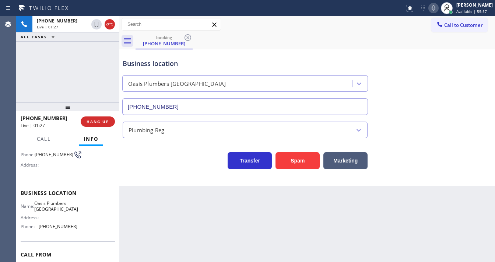
click at [79, 67] on div "[PHONE_NUMBER] Live | 01:27 ALL TASKS ALL TASKS ACTIVE TASKS TASKS IN WRAP UP" at bounding box center [67, 59] width 103 height 86
click at [75, 67] on div "[PHONE_NUMBER] Live | 01:30 ALL TASKS ALL TASKS ACTIVE TASKS TASKS IN WRAP UP" at bounding box center [67, 59] width 103 height 86
click at [436, 8] on icon at bounding box center [434, 8] width 4 height 6
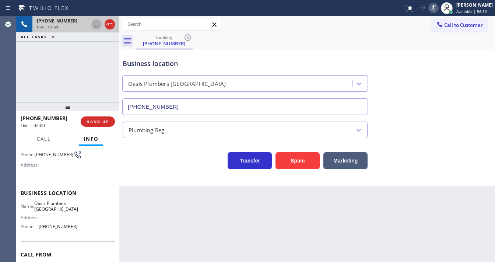
click at [98, 23] on icon at bounding box center [97, 24] width 4 height 5
click at [95, 24] on icon at bounding box center [96, 24] width 5 height 5
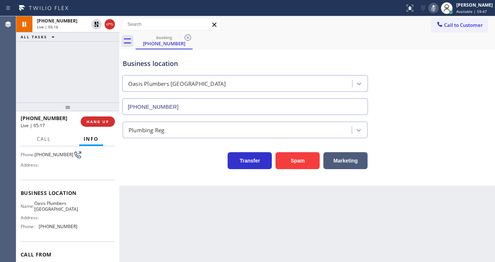
click at [438, 8] on icon at bounding box center [433, 8] width 9 height 9
click at [67, 63] on div "[PHONE_NUMBER] Live | 05:17 ALL TASKS ALL TASKS ACTIVE TASKS TASKS IN WRAP UP" at bounding box center [67, 59] width 103 height 86
drag, startPoint x: 67, startPoint y: 63, endPoint x: 74, endPoint y: 65, distance: 7.6
click at [67, 63] on div "[PHONE_NUMBER] Live | 05:17 ALL TASKS ALL TASKS ACTIVE TASKS TASKS IN WRAP UP" at bounding box center [67, 59] width 103 height 86
click at [22, 84] on div "[PHONE_NUMBER] Live | 05:21 ALL TASKS ALL TASKS ACTIVE TASKS TASKS IN WRAP UP" at bounding box center [67, 59] width 103 height 86
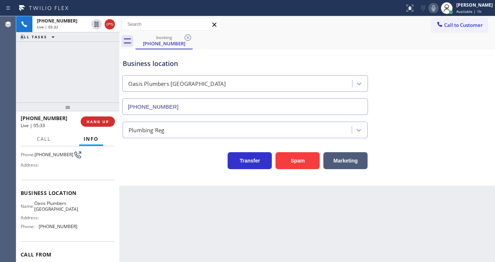
click at [84, 69] on div "[PHONE_NUMBER] Live | 05:32 ALL TASKS ALL TASKS ACTIVE TASKS TASKS IN WRAP UP" at bounding box center [67, 59] width 103 height 86
click at [90, 78] on div "[PHONE_NUMBER] Live | 06:10 ALL TASKS ALL TASKS ACTIVE TASKS TASKS IN WRAP UP A…" at bounding box center [67, 59] width 103 height 86
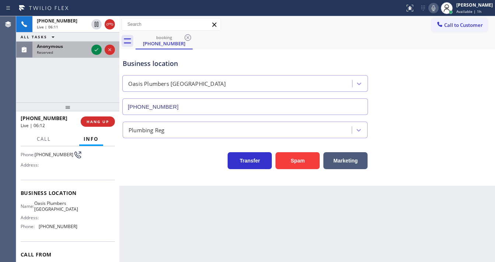
click at [69, 53] on div "Reserved" at bounding box center [63, 52] width 52 height 5
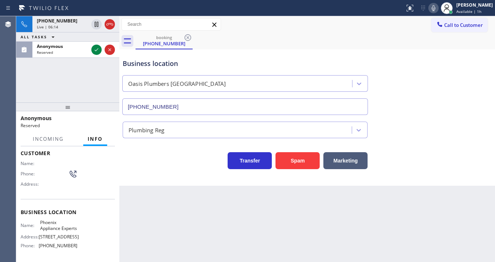
scroll to position [88, 0]
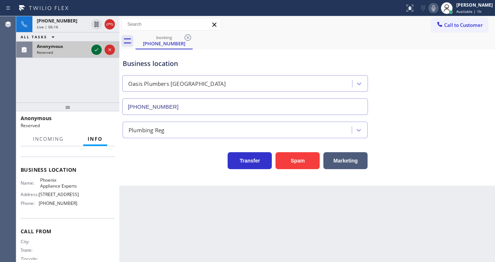
click at [96, 49] on icon at bounding box center [96, 49] width 9 height 9
click at [88, 50] on div "Reserved" at bounding box center [63, 52] width 52 height 5
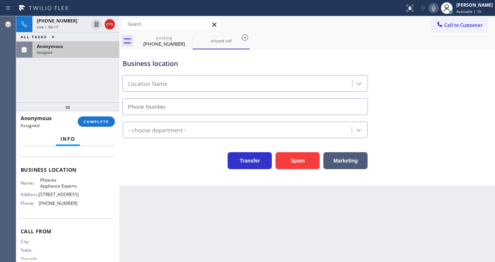
click at [96, 50] on div "Assigned" at bounding box center [76, 52] width 78 height 5
type input "[PHONE_NUMBER]"
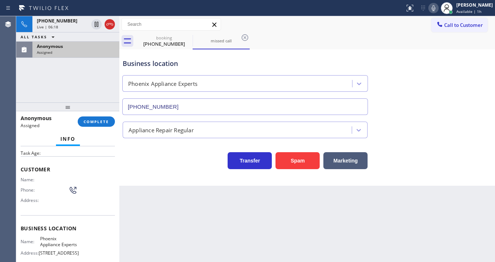
scroll to position [29, 0]
click at [101, 120] on span "COMPLETE" at bounding box center [96, 121] width 25 height 5
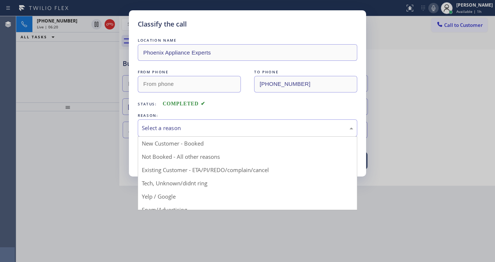
click at [181, 131] on div "Select a reason" at bounding box center [248, 127] width 220 height 17
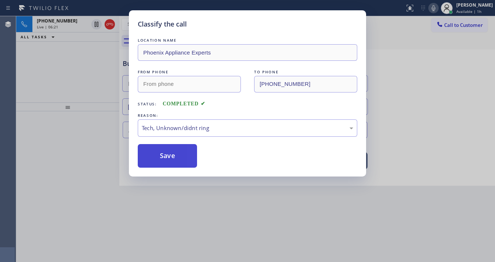
click at [174, 153] on button "Save" at bounding box center [167, 156] width 59 height 24
click at [103, 158] on div "Classify the call LOCATION NAME Phoenix Appliance Experts FROM PHONE TO PHONE […" at bounding box center [247, 131] width 495 height 262
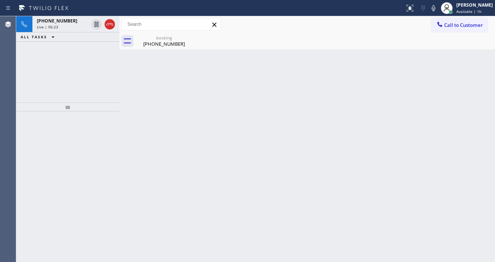
click at [437, 3] on button at bounding box center [434, 8] width 10 height 10
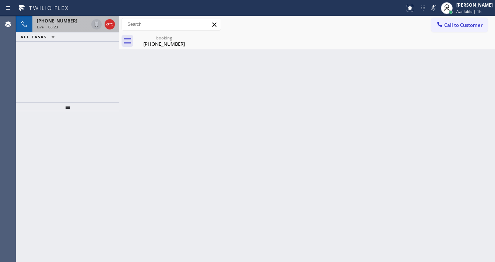
click at [96, 23] on icon at bounding box center [97, 24] width 4 height 5
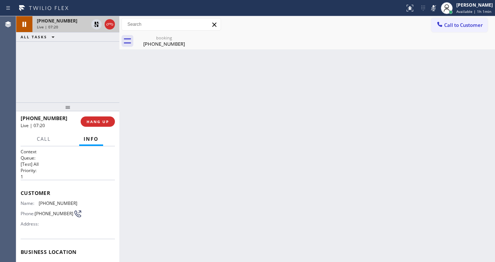
click at [97, 19] on div at bounding box center [103, 24] width 27 height 16
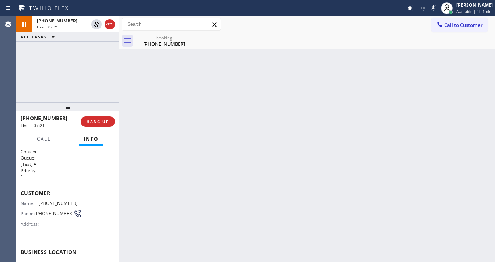
click at [97, 24] on icon at bounding box center [96, 24] width 9 height 9
click at [436, 9] on icon at bounding box center [433, 8] width 9 height 9
click at [73, 85] on div "[PHONE_NUMBER] Live | 07:23 ALL TASKS ALL TASKS ACTIVE TASKS TASKS IN WRAP UP" at bounding box center [67, 59] width 103 height 86
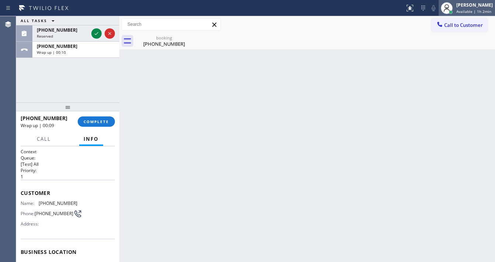
click at [476, 12] on span "Available | 1h 2min" at bounding box center [474, 11] width 35 height 5
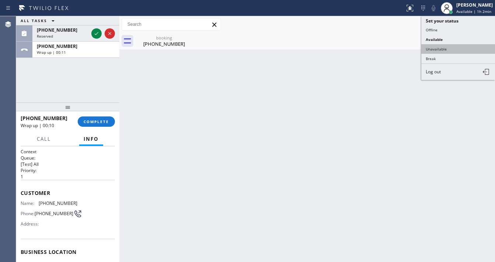
click at [435, 48] on button "Unavailable" at bounding box center [459, 49] width 74 height 10
click at [435, 48] on div "booking [PHONE_NUMBER]" at bounding box center [316, 41] width 360 height 17
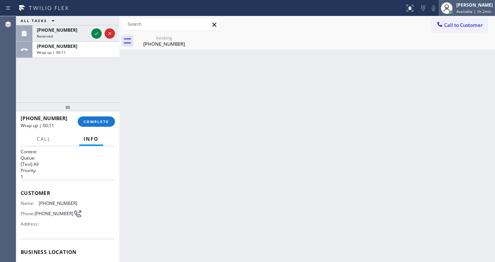
click at [469, 9] on span "Available | 1h 2min" at bounding box center [474, 11] width 35 height 5
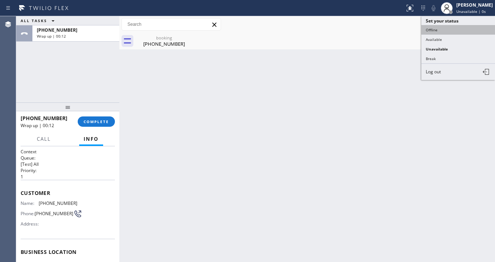
click at [447, 29] on button "Offline" at bounding box center [459, 30] width 74 height 10
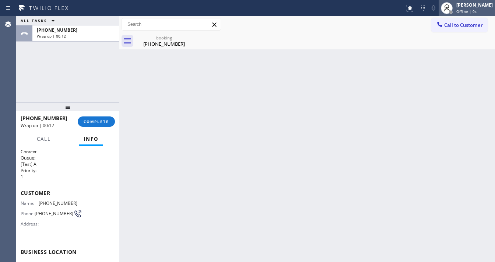
click at [469, 8] on div "[PERSON_NAME]" at bounding box center [475, 5] width 36 height 6
click at [105, 122] on span "COMPLETE" at bounding box center [96, 121] width 25 height 5
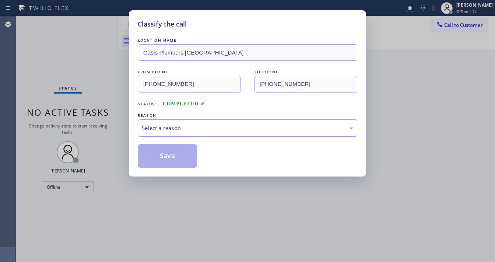
click at [167, 125] on div "Select a reason" at bounding box center [248, 128] width 212 height 8
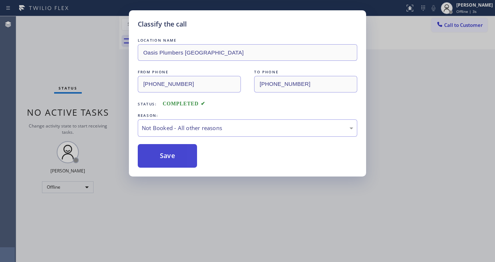
click at [166, 153] on button "Save" at bounding box center [167, 156] width 59 height 24
click at [167, 153] on button "Save" at bounding box center [167, 156] width 59 height 24
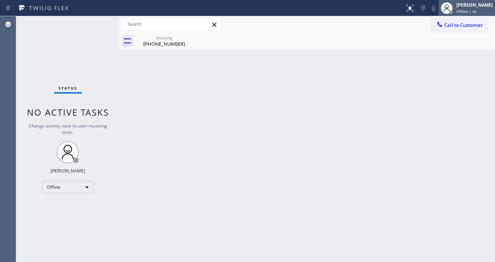
click at [471, 10] on span "Offline | 4s" at bounding box center [467, 11] width 20 height 5
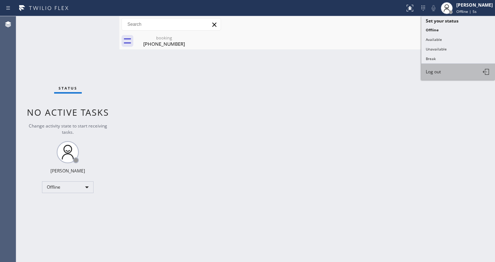
click at [441, 70] on span "Log out" at bounding box center [433, 72] width 15 height 6
